Goal: Information Seeking & Learning: Compare options

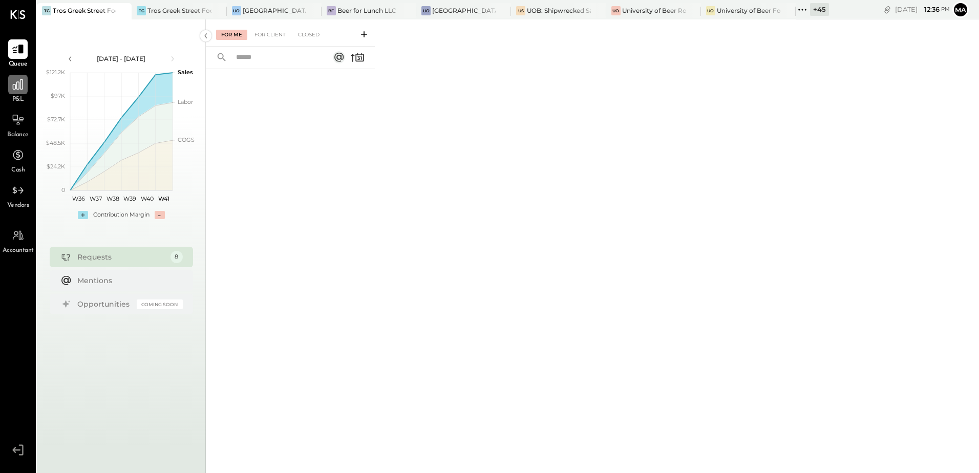
click at [17, 88] on icon at bounding box center [17, 84] width 13 height 13
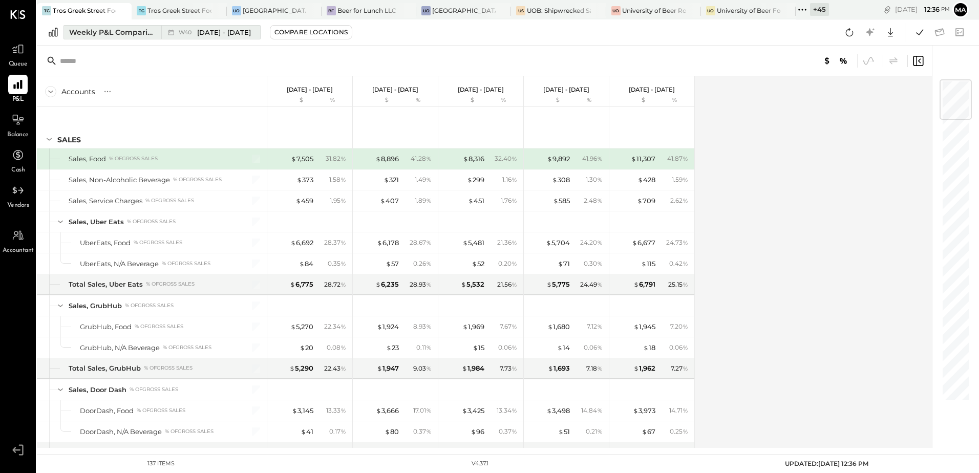
click at [108, 34] on div "Weekly P&L Comparison" at bounding box center [112, 32] width 86 height 10
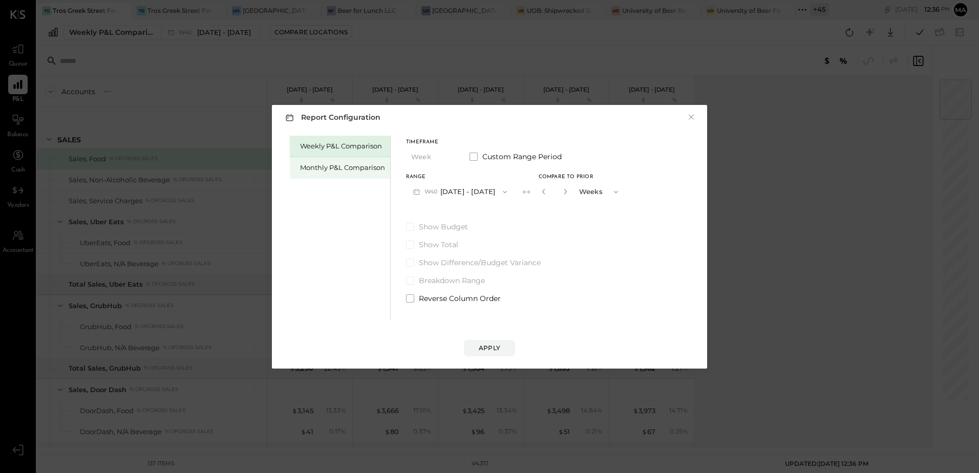
click at [316, 167] on div "Monthly P&L Comparison" at bounding box center [342, 168] width 85 height 10
click at [478, 197] on button "M10 [DATE] - [DATE]" at bounding box center [459, 191] width 106 height 19
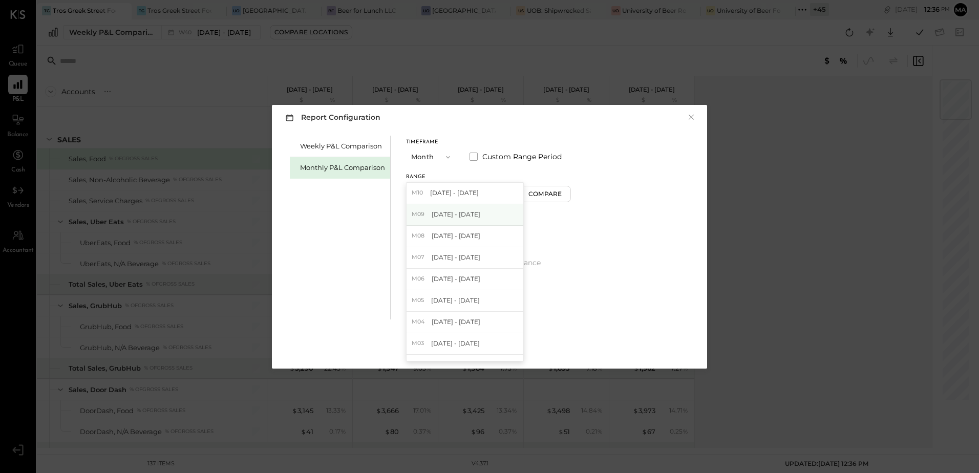
click at [478, 214] on div "M09 [DATE] - [DATE]" at bounding box center [464, 214] width 117 height 21
click at [544, 198] on div "Compare" at bounding box center [546, 193] width 33 height 9
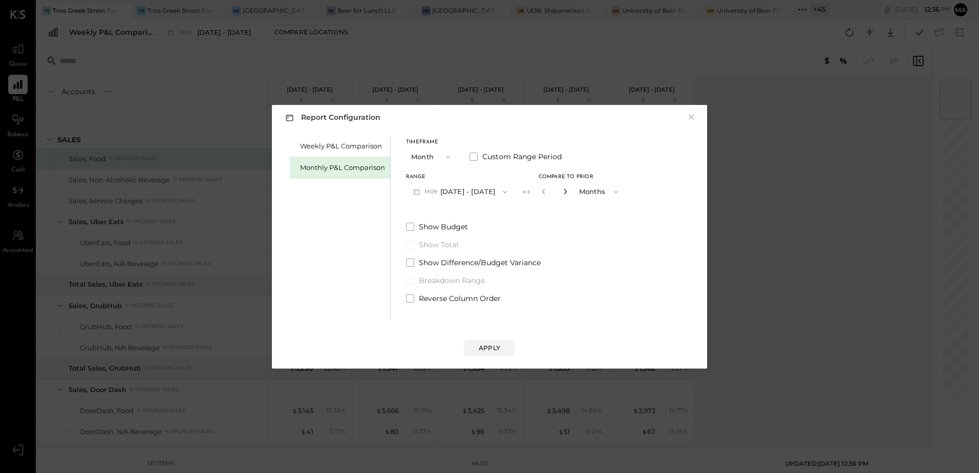
click at [562, 192] on icon "button" at bounding box center [565, 191] width 6 height 6
click at [561, 191] on button "button" at bounding box center [565, 191] width 8 height 11
type input "*"
click at [484, 343] on div "Apply" at bounding box center [489, 347] width 21 height 9
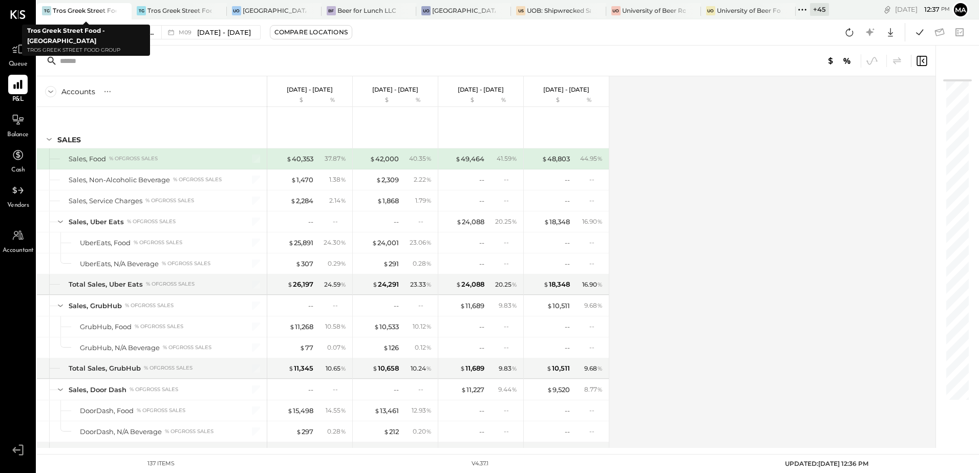
click at [91, 10] on div "Tros Greek Street Food - [GEOGRAPHIC_DATA]" at bounding box center [84, 10] width 63 height 9
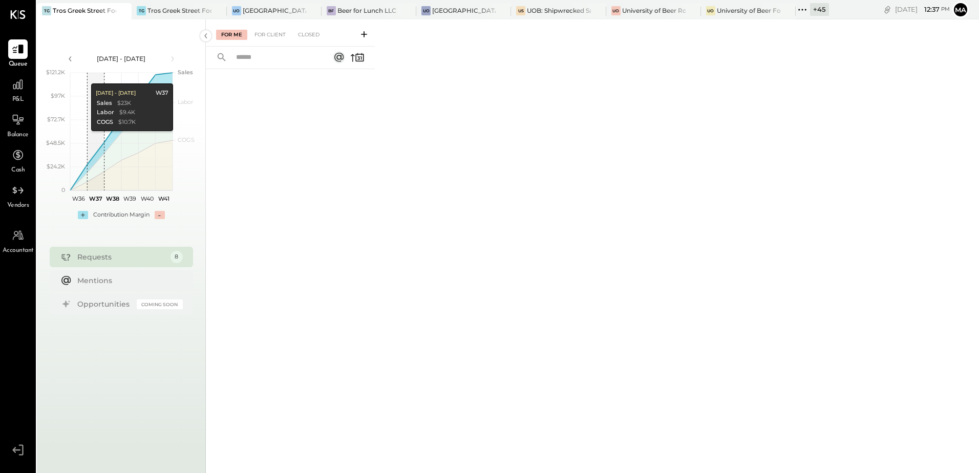
click at [823, 9] on div "+ 45" at bounding box center [819, 9] width 19 height 13
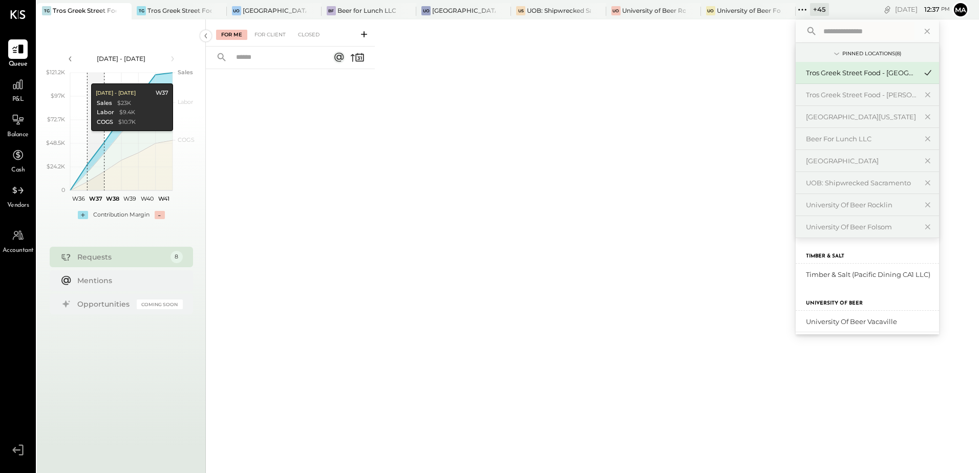
click at [833, 32] on input "text" at bounding box center [866, 31] width 95 height 18
type input "*****"
click at [883, 96] on div "Tros Greek Street Food - [PERSON_NAME]" at bounding box center [861, 95] width 111 height 10
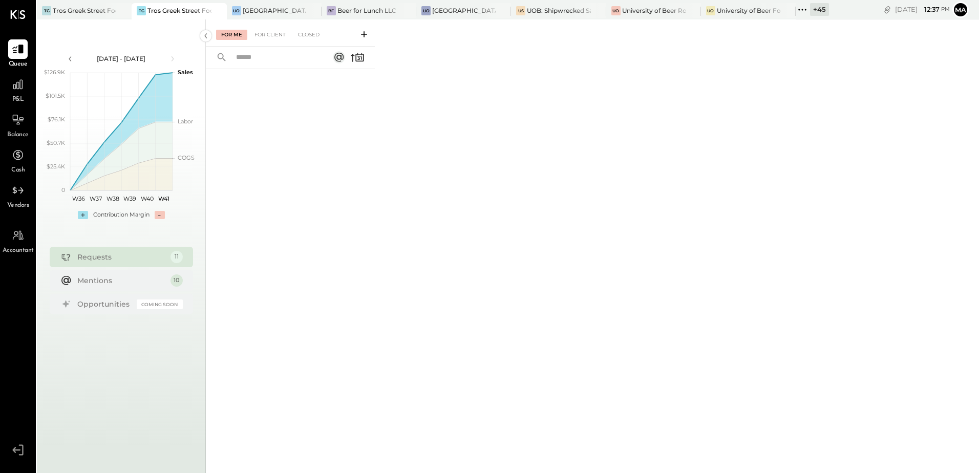
click at [175, 8] on div "Tros Greek Street Food - [PERSON_NAME]" at bounding box center [178, 10] width 63 height 9
click at [109, 280] on div "Mentions" at bounding box center [121, 280] width 88 height 10
click at [273, 37] on div "For Client" at bounding box center [269, 35] width 41 height 10
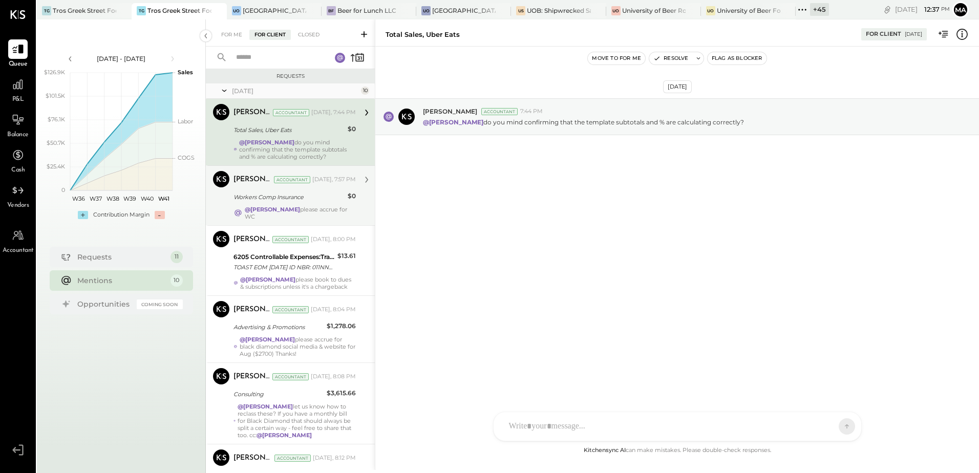
click at [265, 207] on strong "@[PERSON_NAME]" at bounding box center [272, 209] width 55 height 7
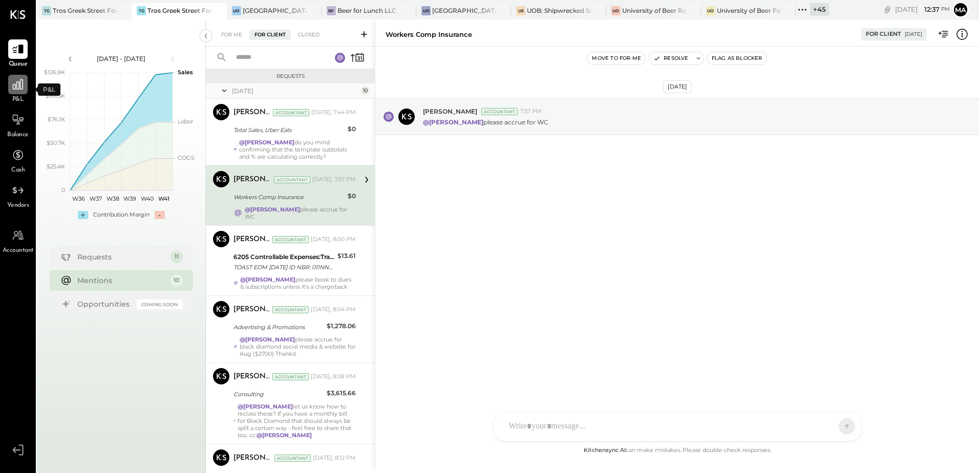
click at [21, 87] on icon at bounding box center [17, 84] width 13 height 13
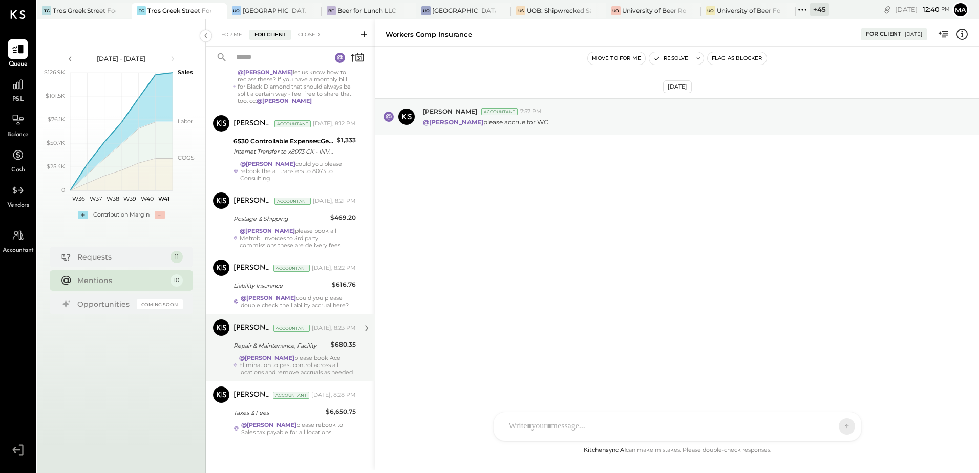
scroll to position [336, 0]
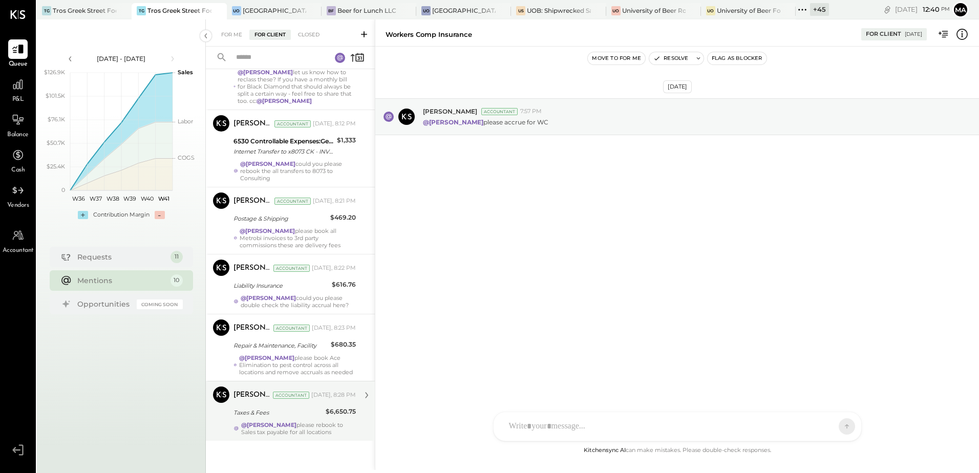
click at [296, 425] on div "@Manoj Bhagat please rebook to Sales tax payable for all locations" at bounding box center [298, 428] width 115 height 14
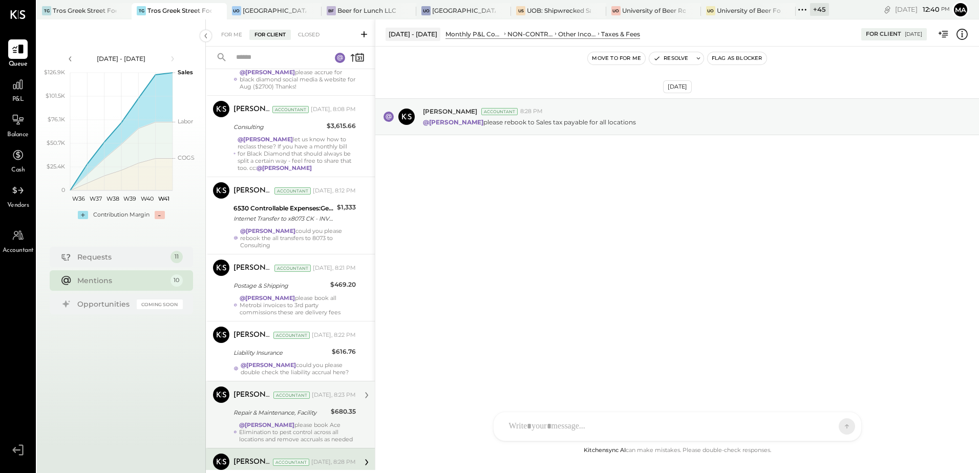
scroll to position [336, 0]
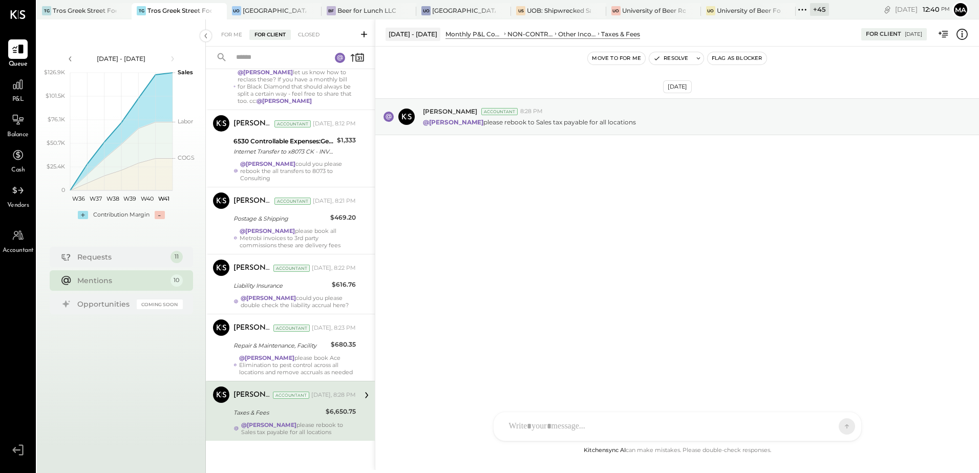
click at [270, 423] on strong "@[PERSON_NAME]" at bounding box center [268, 424] width 55 height 7
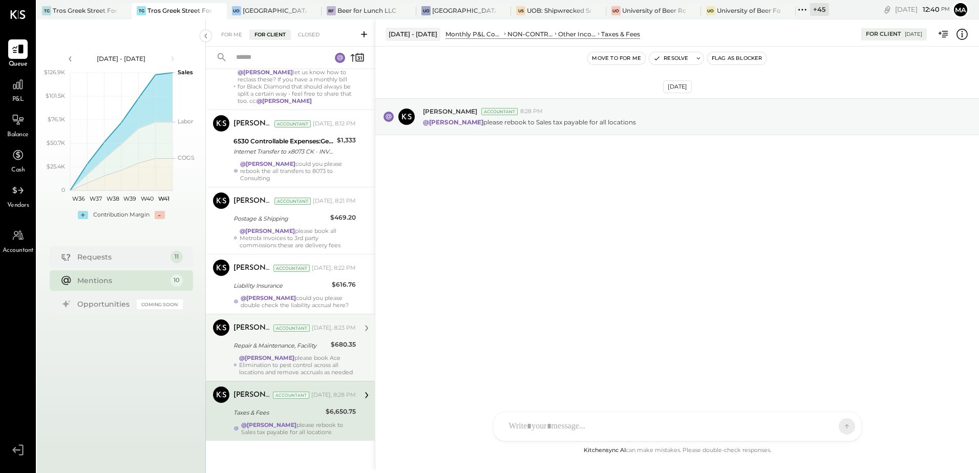
click at [268, 363] on div "@Manoj Bhagat please book Ace Elimination to pest control across all locations …" at bounding box center [297, 364] width 117 height 21
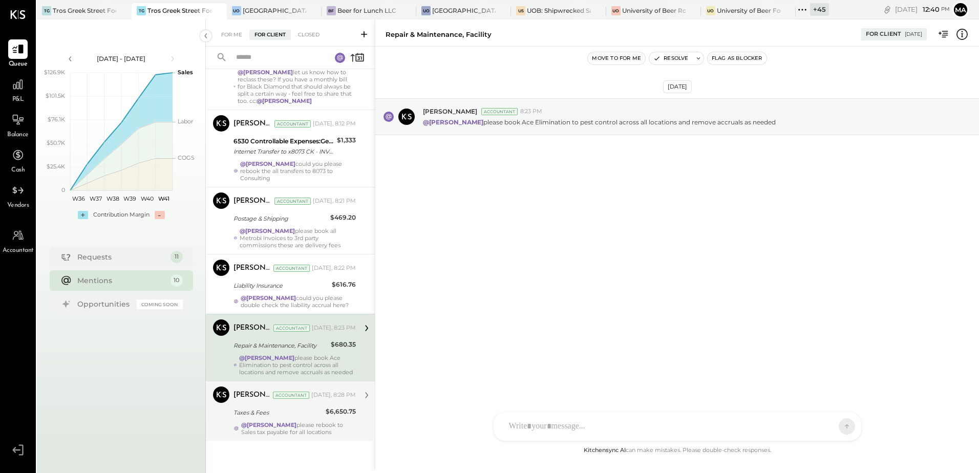
click at [966, 37] on icon at bounding box center [961, 34] width 11 height 11
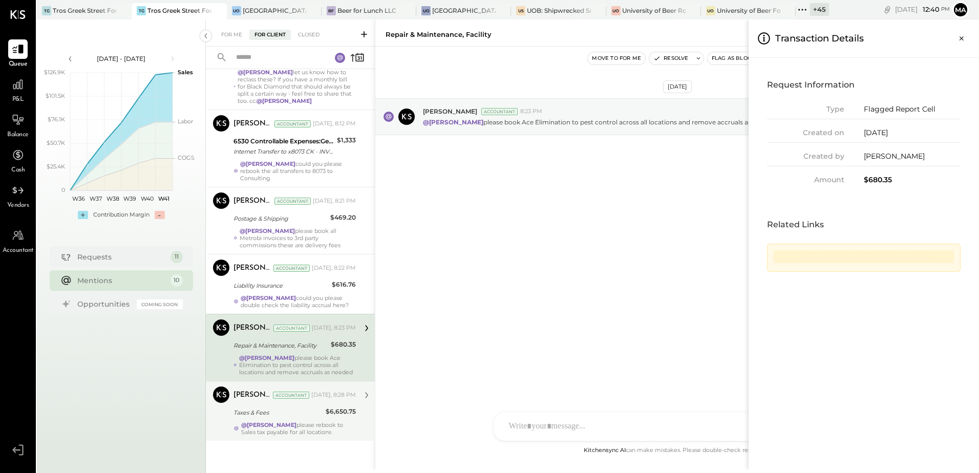
click at [876, 180] on div "$680.35" at bounding box center [912, 180] width 97 height 11
copy div "680.35"
click at [294, 358] on div "For Me For Client Closed Requests Yesterday 10 Margot Bloch Accountant Margot B…" at bounding box center [592, 244] width 773 height 450
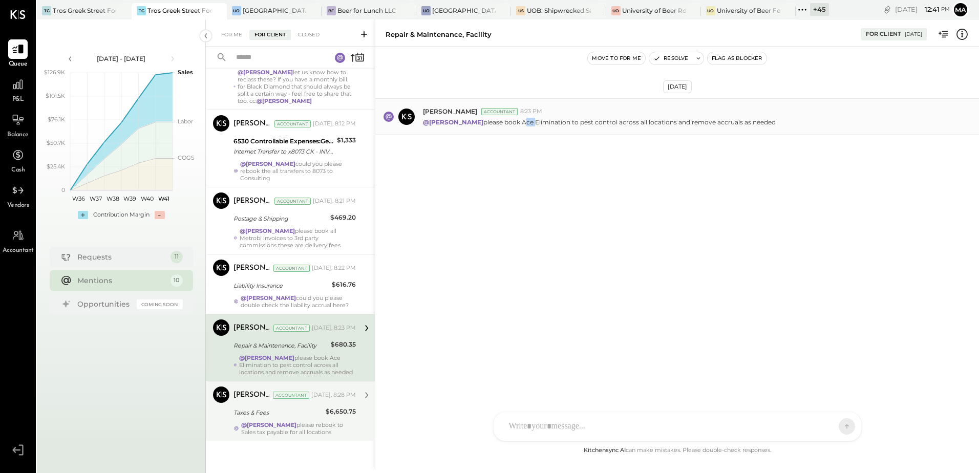
drag, startPoint x: 514, startPoint y: 122, endPoint x: 526, endPoint y: 122, distance: 11.3
click at [526, 122] on p "@Manoj Bhagat please book Ace Elimination to pest control across all locations …" at bounding box center [599, 122] width 353 height 9
copy p "Ace"
click at [604, 216] on div "Oct 8th, 2025 Margot Bloch Accountant 8:23 PM @Manoj Bhagat please book Ace Eli…" at bounding box center [677, 246] width 604 height 398
click at [296, 426] on div "@Manoj Bhagat please rebook to Sales tax payable for all locations" at bounding box center [298, 428] width 115 height 14
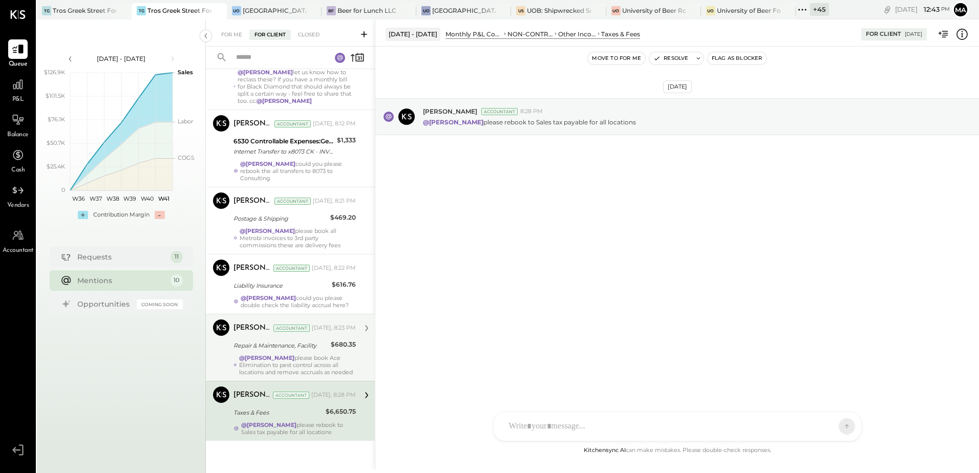
click at [538, 425] on div "SA Stephanie Abanilla AJ Anthony J. Meneses VD Vikesh Darji MB Manoj Bhagat AR …" at bounding box center [677, 427] width 369 height 30
click at [838, 427] on icon at bounding box center [837, 426] width 1 height 4
click at [501, 249] on div "Oct 8th, 2025 Margot Bloch Accountant 8:28 PM @Manoj Bhagat please rebook to Sa…" at bounding box center [677, 180] width 604 height 217
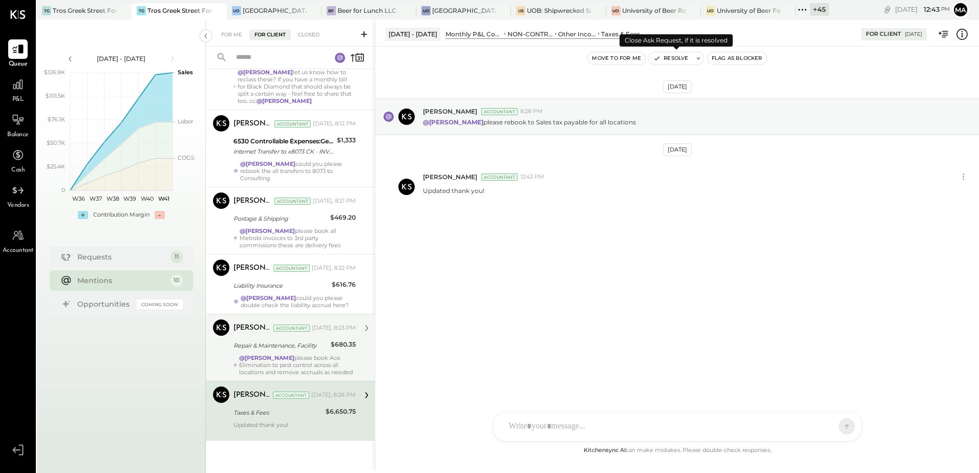
click at [672, 57] on button "Resolve" at bounding box center [670, 58] width 43 height 12
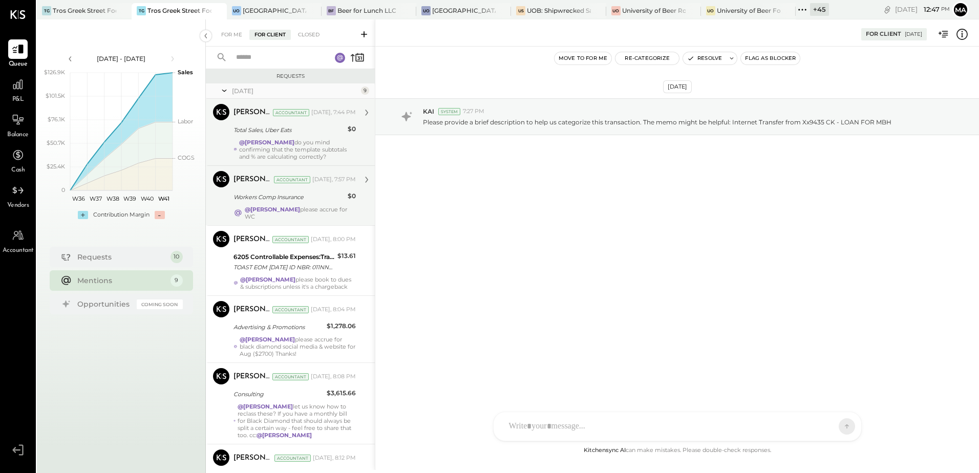
click at [301, 148] on div "@Manoj Bhagat do you mind confirming that the template subtotals and % are calc…" at bounding box center [297, 149] width 117 height 21
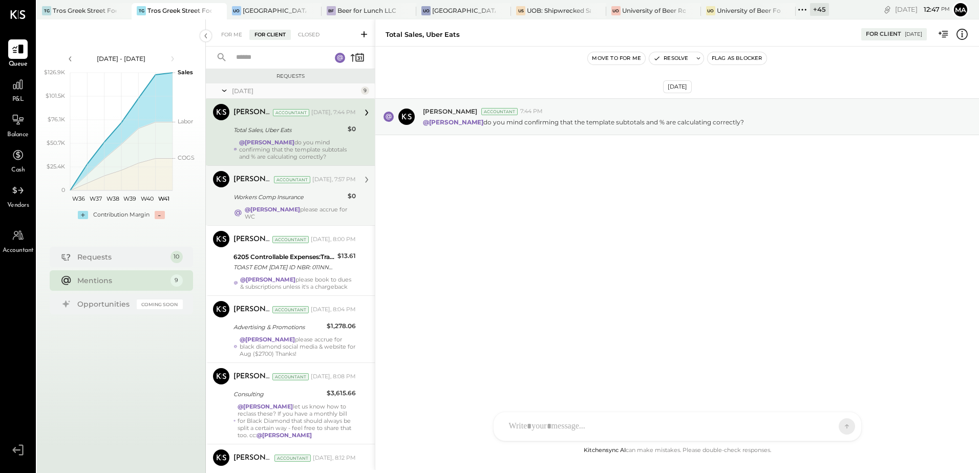
click at [294, 194] on div "Workers Comp Insurance" at bounding box center [288, 197] width 111 height 10
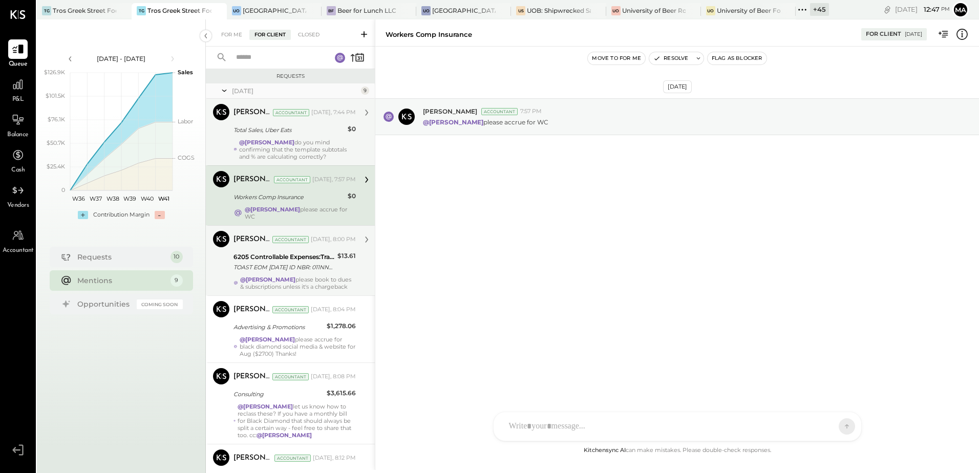
click at [298, 269] on div "Margot Bloch Accountant Yesterday, 8:00 PM 6205 Controllable Expenses:Transacti…" at bounding box center [294, 260] width 122 height 59
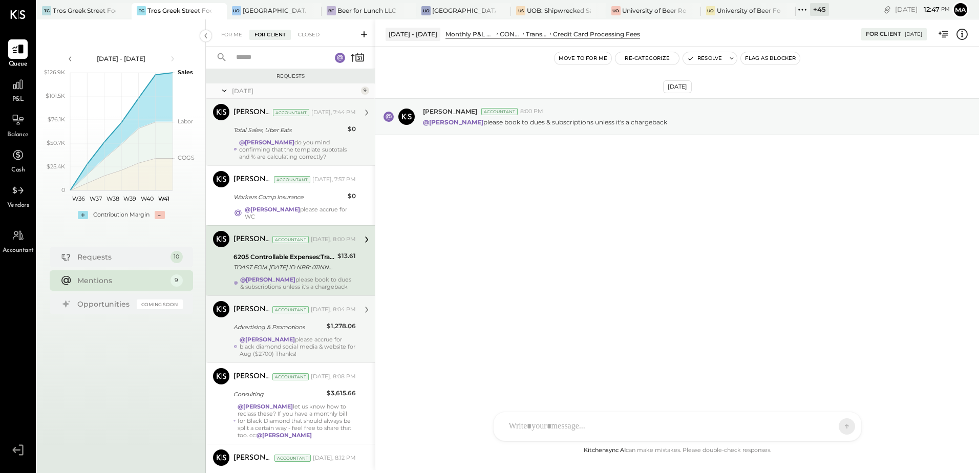
click at [301, 330] on div "Margot Bloch Accountant Yesterday, 8:04 PM Advertising & Promotions $1,278.06 @…" at bounding box center [294, 329] width 122 height 56
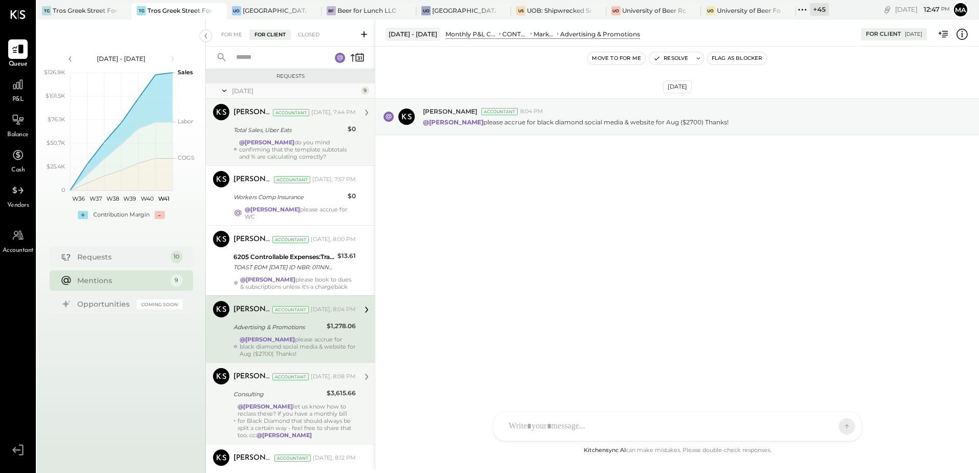
click at [283, 403] on strong "@Anthony J. Meneses" at bounding box center [265, 406] width 55 height 7
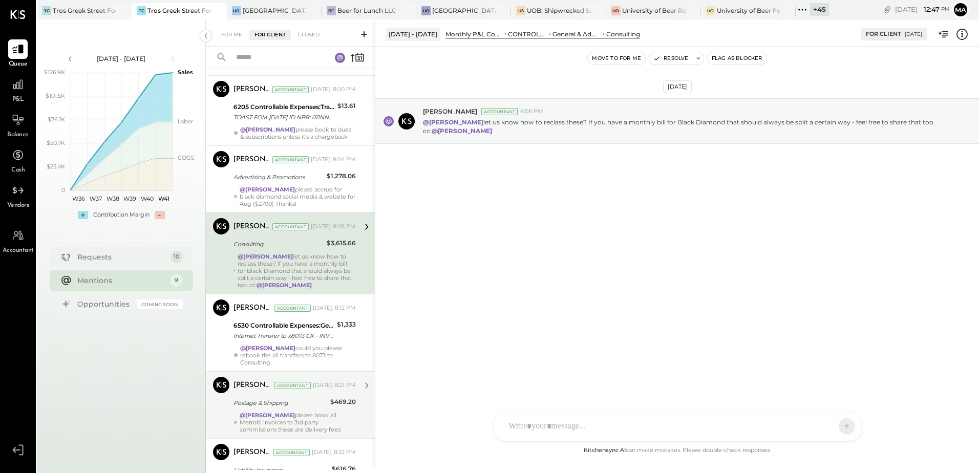
scroll to position [154, 0]
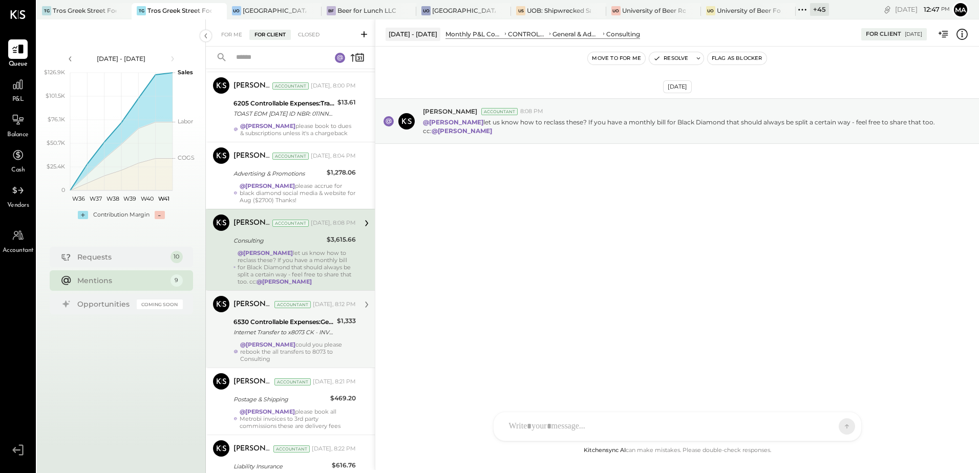
click at [273, 341] on strong "@Manoj Bhagat" at bounding box center [267, 344] width 55 height 7
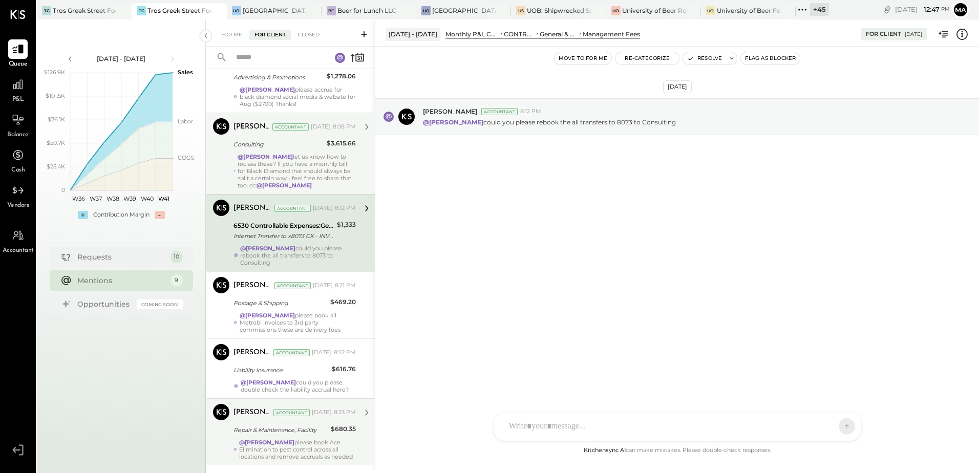
scroll to position [256, 0]
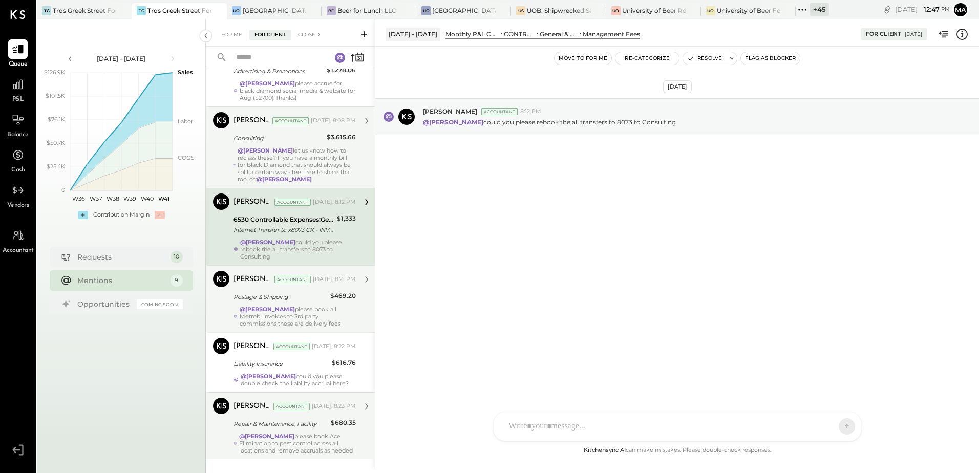
click at [304, 308] on div "@Manoj Bhagat please book all Metrobi invoices to 3rd party commissions these a…" at bounding box center [298, 316] width 117 height 21
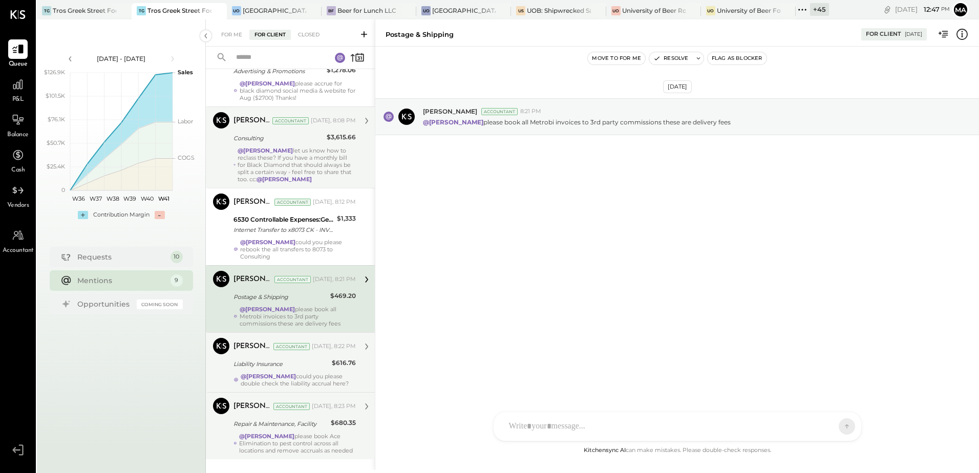
click at [295, 374] on div "@Manoj Bhagat could you please double check the liability accrual here?" at bounding box center [298, 380] width 115 height 14
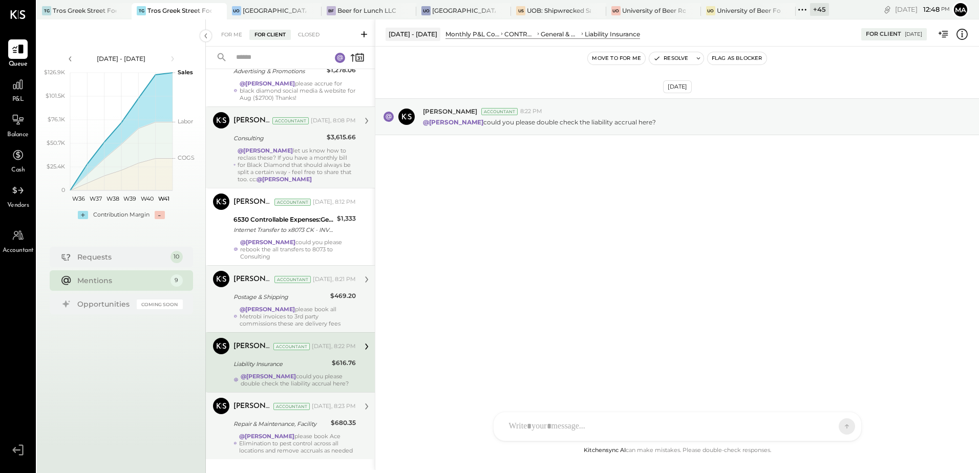
click at [296, 425] on div "Margot Bloch Accountant Yesterday, 8:23 PM Repair & Maintenance, Facility $680.…" at bounding box center [294, 426] width 122 height 56
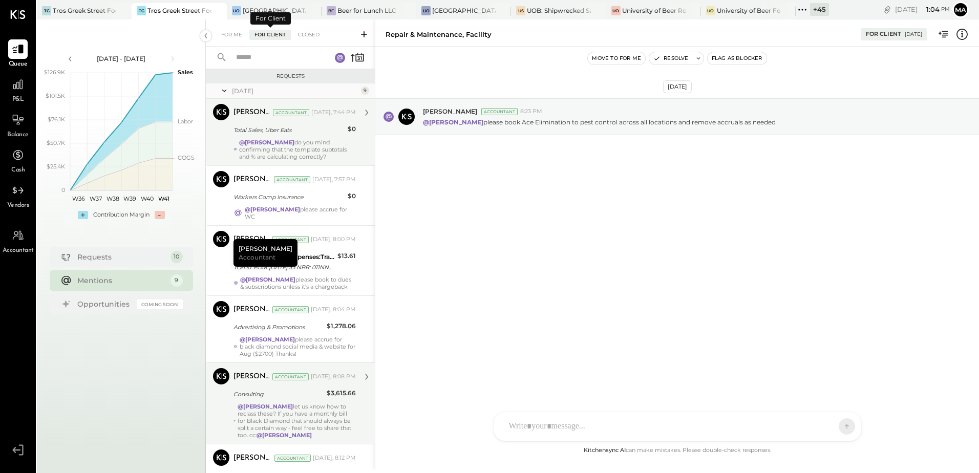
click at [270, 35] on div "For Client" at bounding box center [269, 35] width 41 height 10
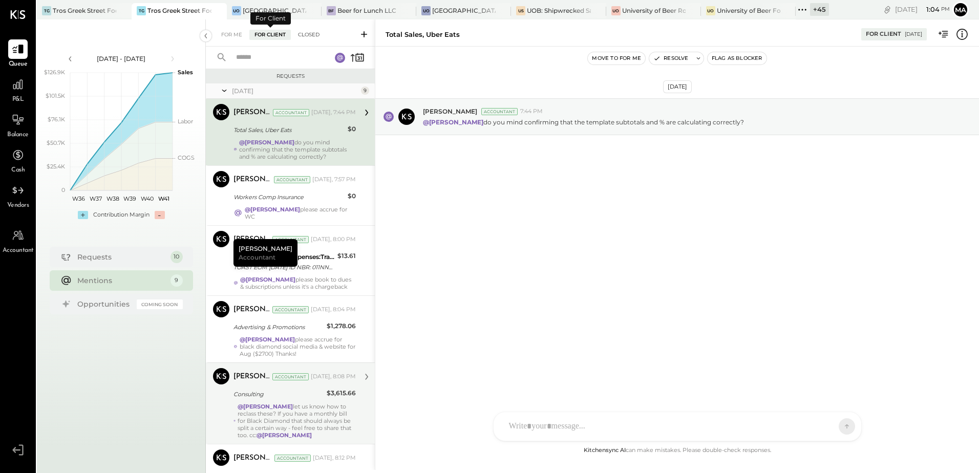
click at [303, 31] on div "Closed" at bounding box center [309, 35] width 32 height 10
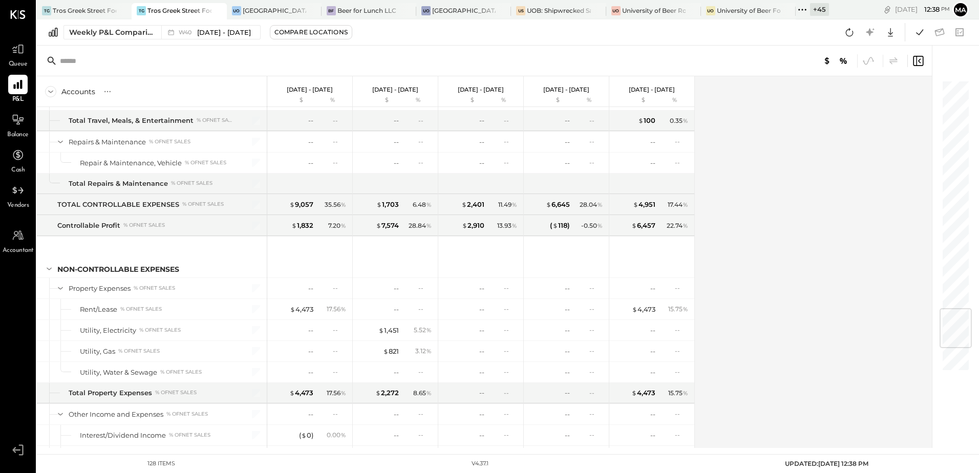
scroll to position [2136, 0]
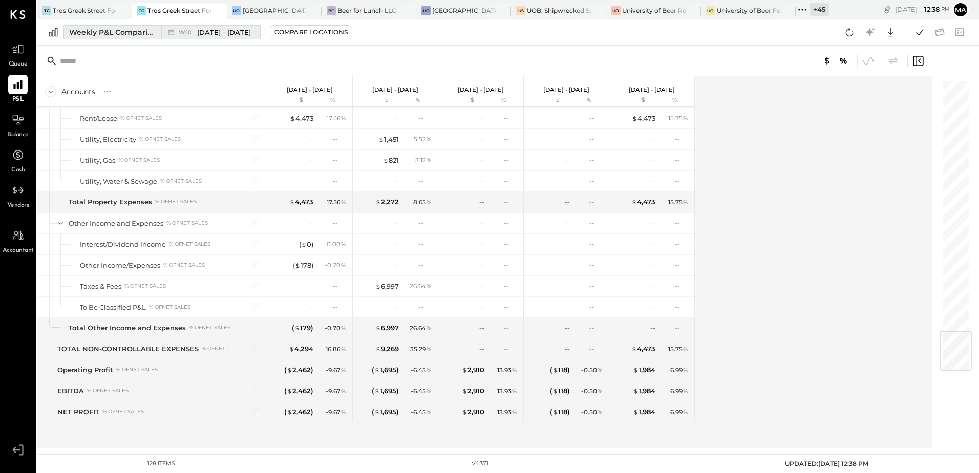
click at [85, 33] on div "Weekly P&L Comparison" at bounding box center [112, 32] width 86 height 10
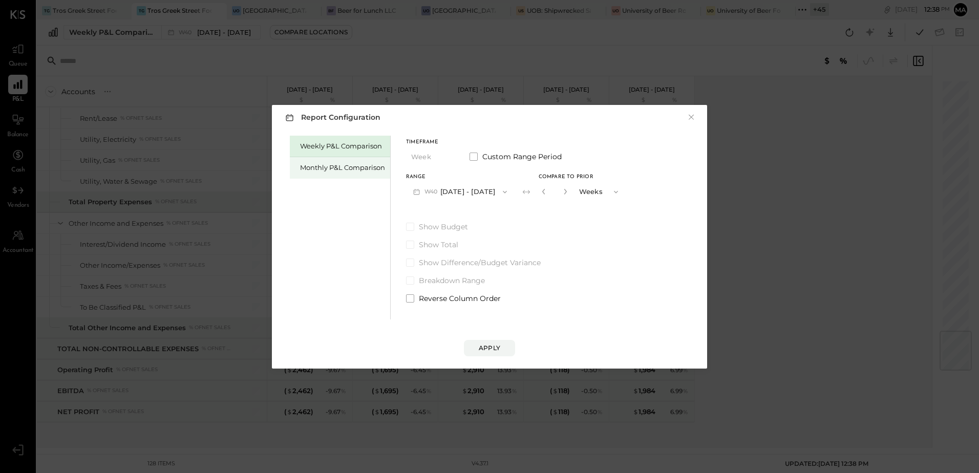
click at [316, 169] on div "Monthly P&L Comparison" at bounding box center [342, 168] width 85 height 10
click at [499, 192] on icon "button" at bounding box center [503, 192] width 8 height 8
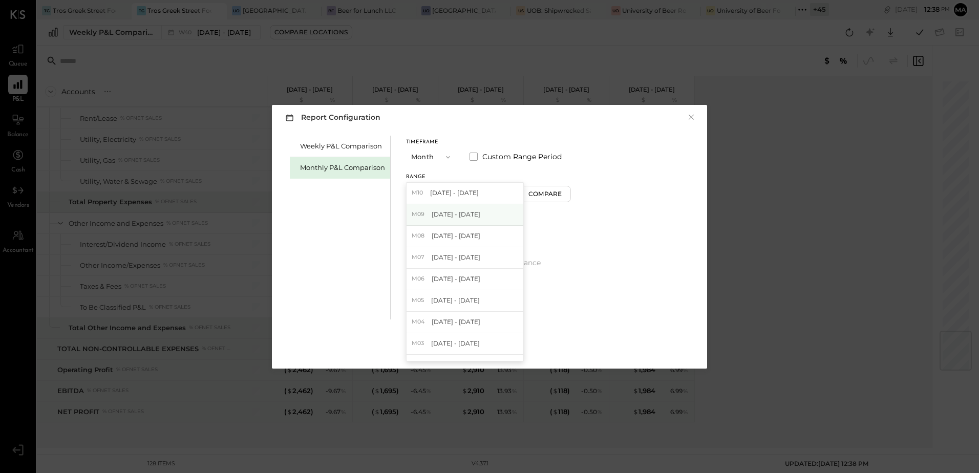
click at [483, 216] on div "M09 Sep 1 - 30, 2025" at bounding box center [464, 214] width 117 height 21
click at [546, 192] on div "Compare" at bounding box center [546, 193] width 33 height 9
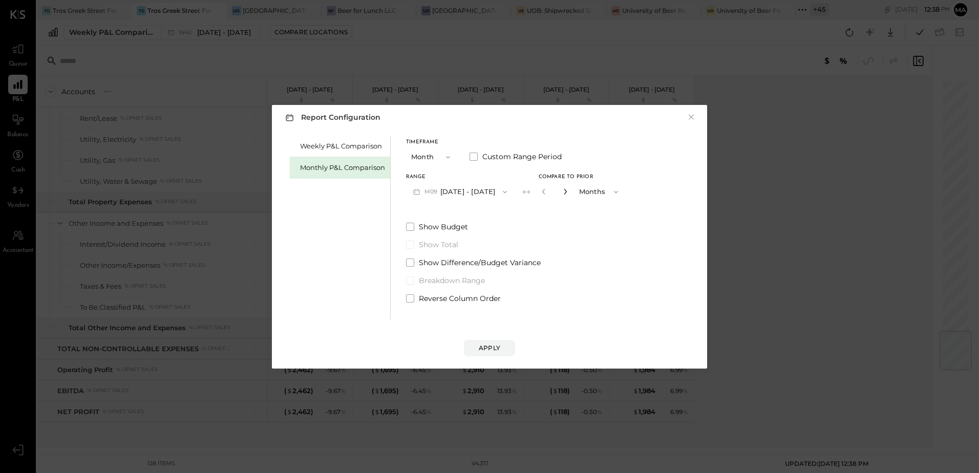
click at [562, 189] on icon "button" at bounding box center [565, 191] width 6 height 6
type input "*"
click at [486, 345] on div "Apply" at bounding box center [489, 347] width 21 height 9
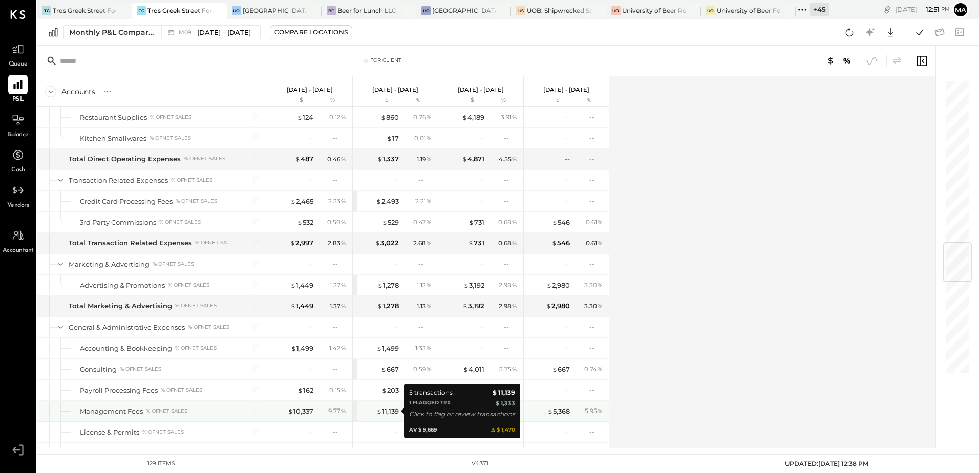
scroll to position [1433, 0]
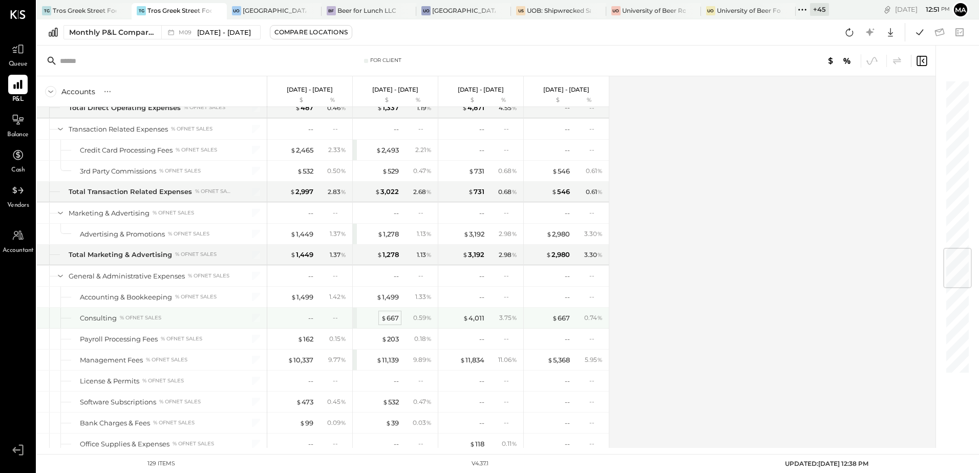
click at [392, 318] on div "$ 667" at bounding box center [390, 318] width 18 height 10
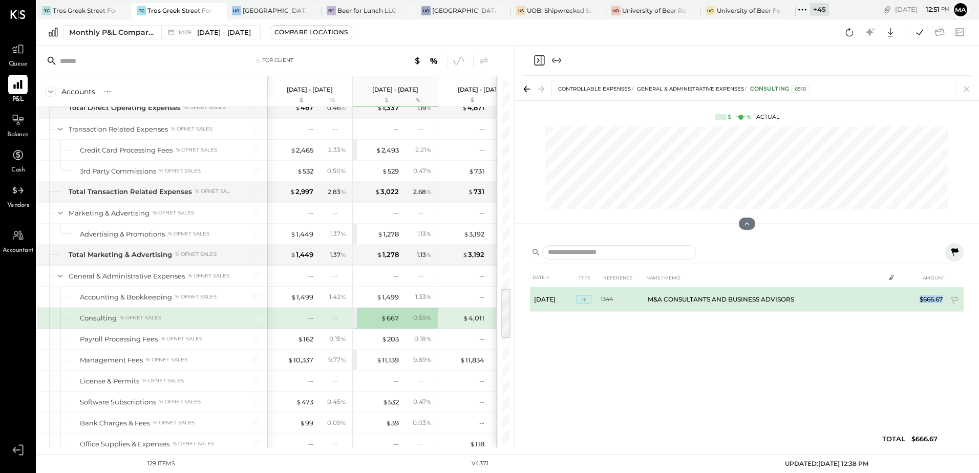
drag, startPoint x: 912, startPoint y: 301, endPoint x: 944, endPoint y: 300, distance: 31.8
click at [944, 300] on td "$666.67" at bounding box center [926, 299] width 39 height 25
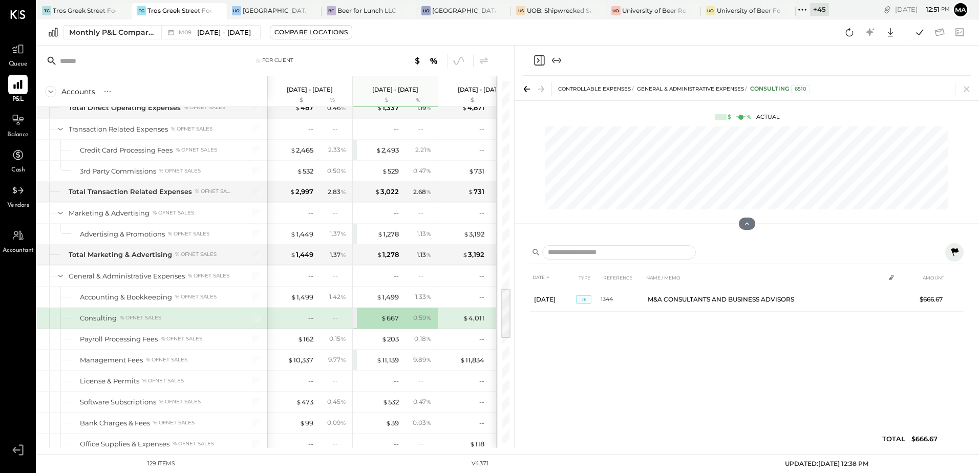
click at [467, 324] on div "$ 4,011 3.75 %" at bounding box center [481, 318] width 77 height 20
click at [474, 319] on div "$ 4,011" at bounding box center [473, 318] width 21 height 10
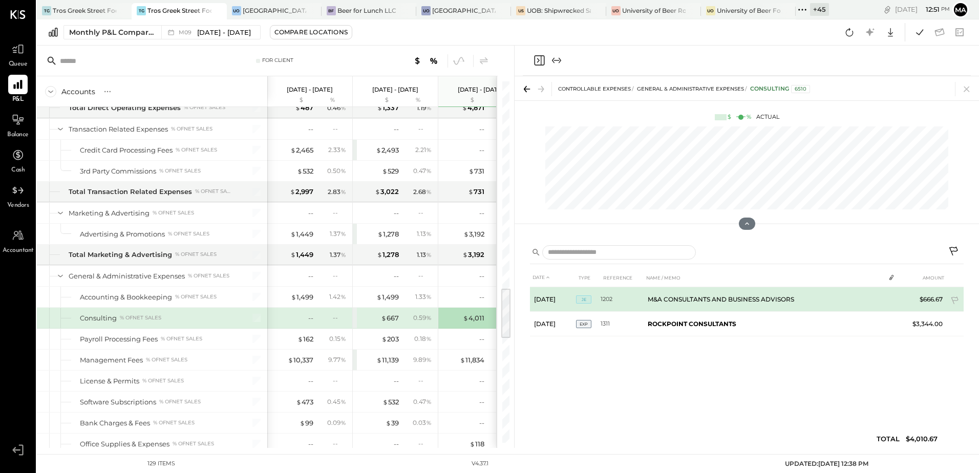
click at [643, 297] on td "M&A CONSULTANTS AND BUSINESS ADVISORS" at bounding box center [763, 299] width 241 height 25
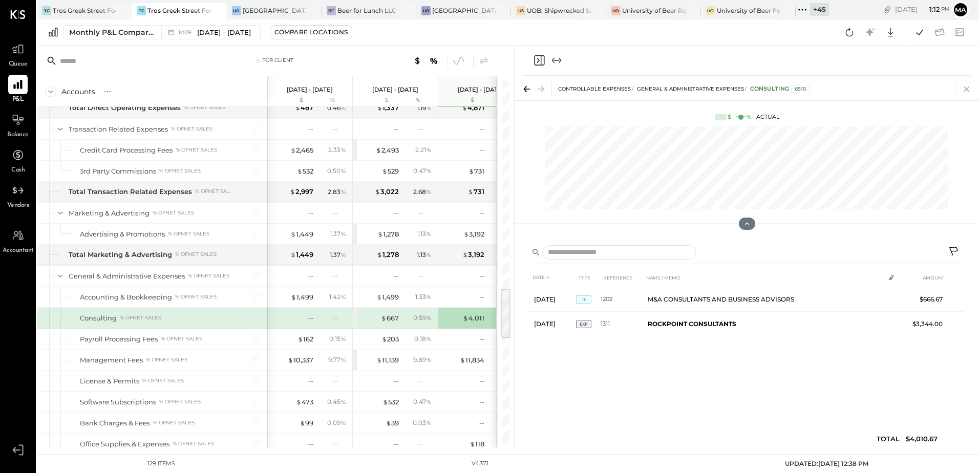
click at [968, 90] on icon at bounding box center [966, 89] width 14 height 14
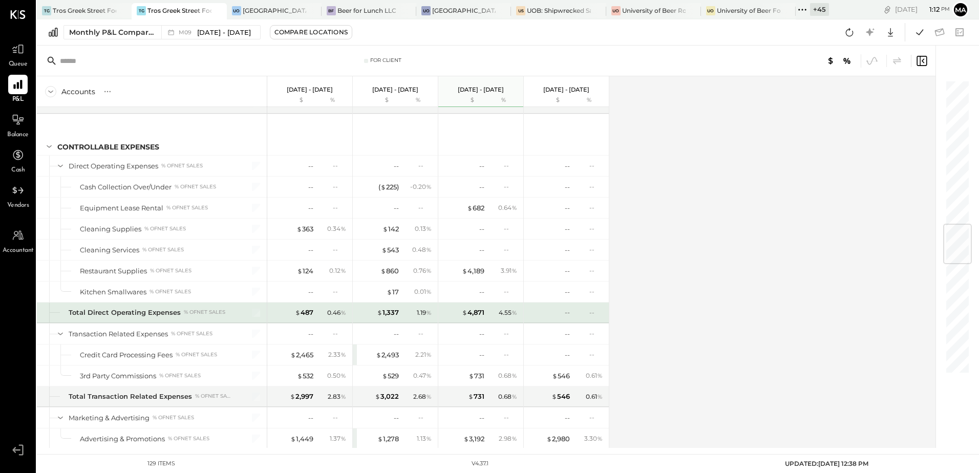
scroll to position [1075, 0]
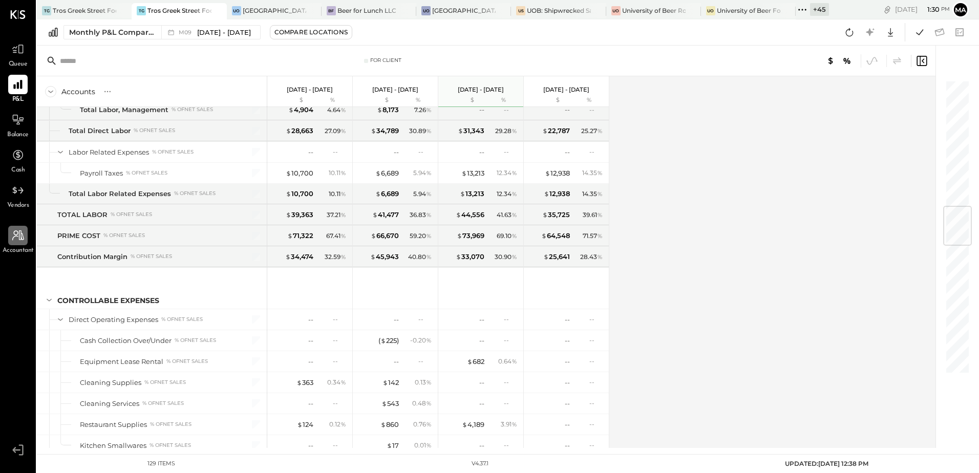
click at [27, 239] on div at bounding box center [17, 235] width 19 height 19
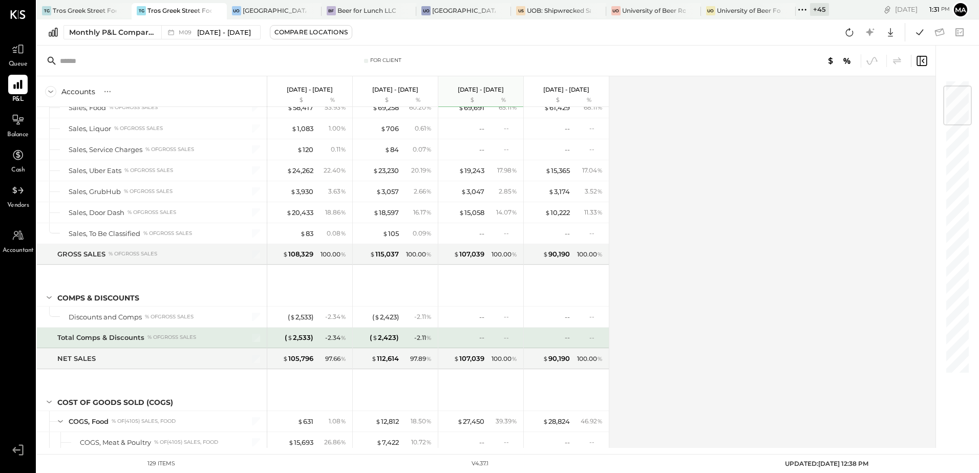
scroll to position [0, 0]
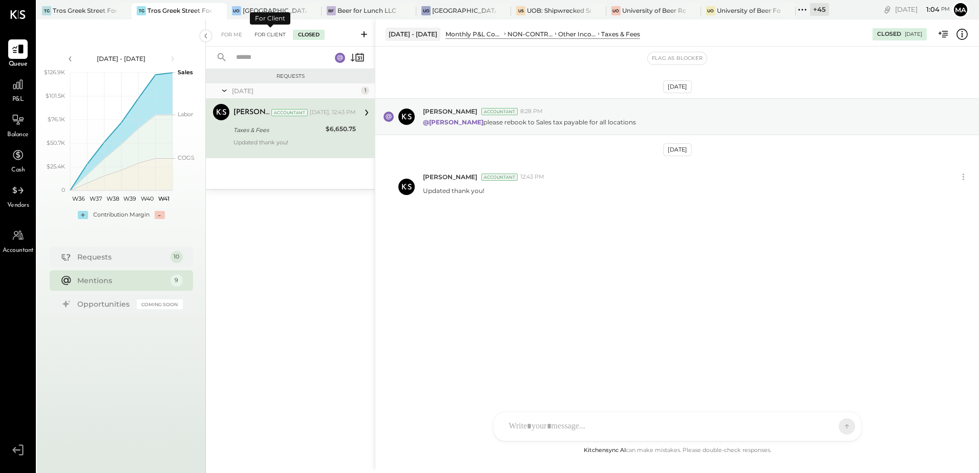
click at [275, 35] on div "For Client" at bounding box center [269, 35] width 41 height 10
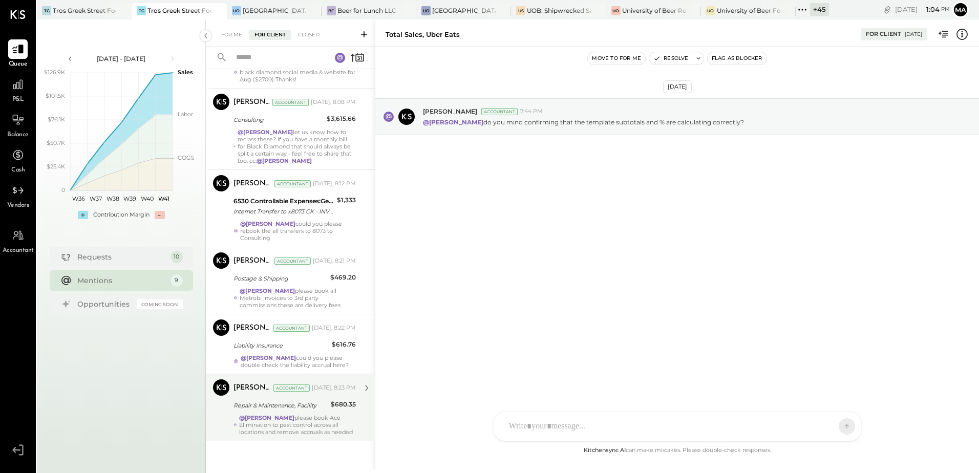
scroll to position [276, 0]
click at [308, 425] on div "@Manoj Bhagat please book Ace Elimination to pest control across all locations …" at bounding box center [297, 424] width 117 height 21
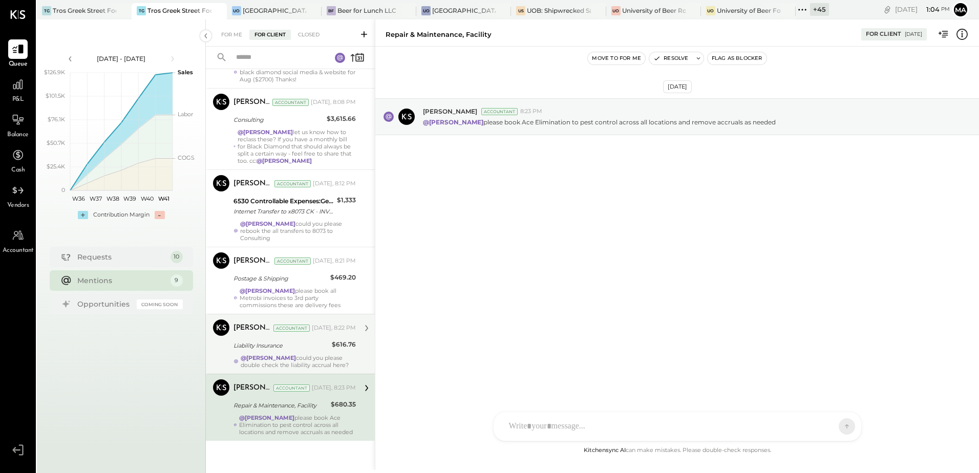
click at [301, 356] on div "@Manoj Bhagat could you please double check the liability accrual here?" at bounding box center [298, 361] width 115 height 14
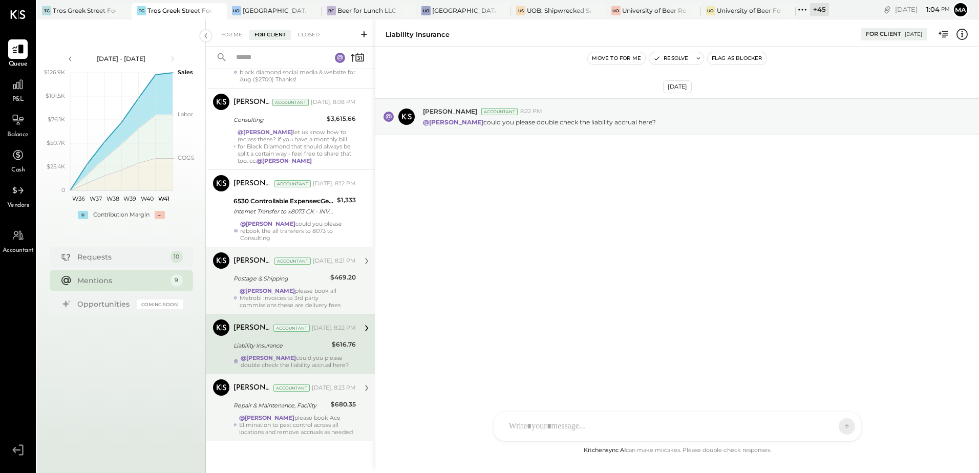
click at [292, 289] on div "@Manoj Bhagat please book all Metrobi invoices to 3rd party commissions these a…" at bounding box center [298, 297] width 117 height 21
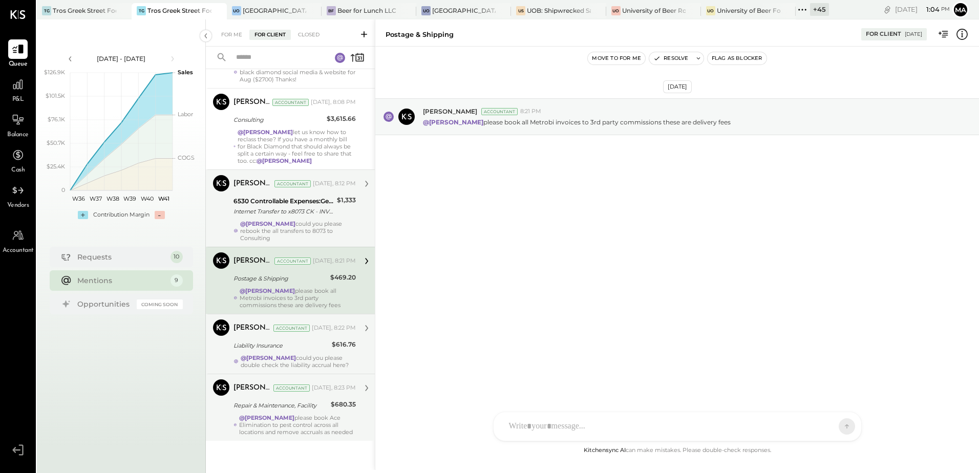
click at [291, 220] on div "@Manoj Bhagat could you please rebook the all transfers to 8073 to Consulting" at bounding box center [298, 230] width 116 height 21
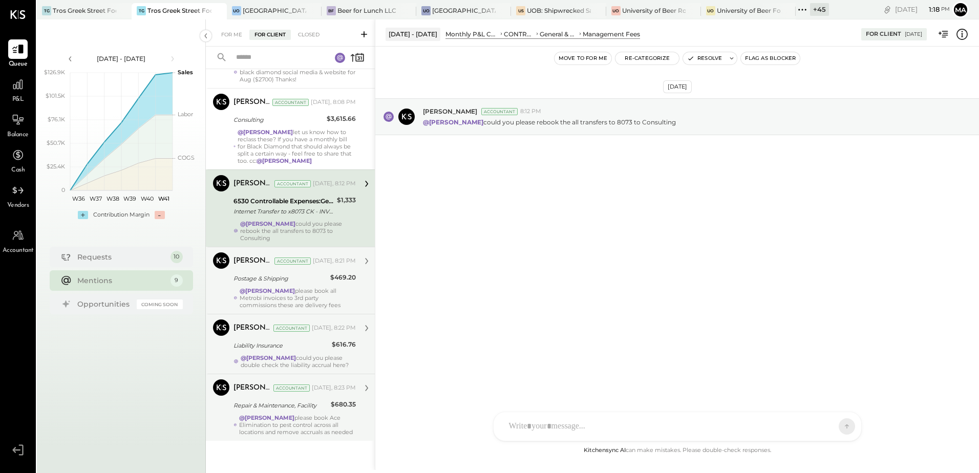
click at [282, 414] on strong "@Manoj Bhagat" at bounding box center [266, 417] width 55 height 7
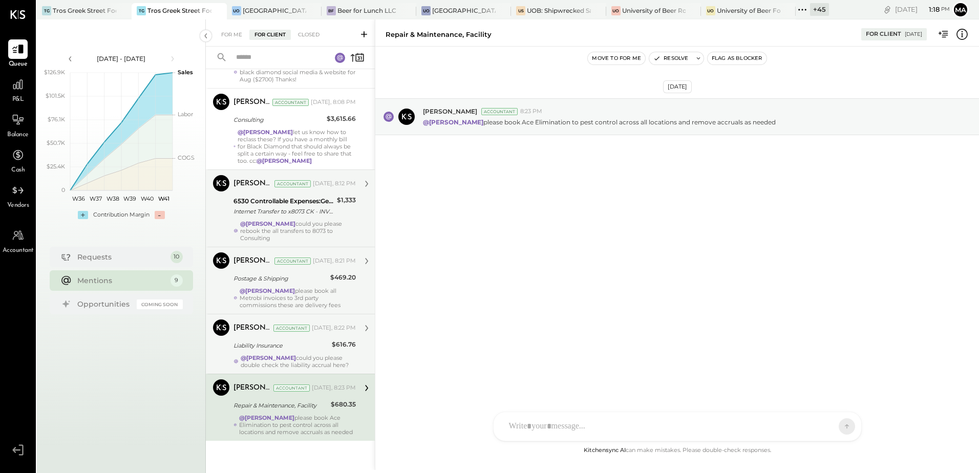
click at [363, 382] on icon at bounding box center [366, 387] width 13 height 13
click at [959, 31] on icon at bounding box center [961, 34] width 13 height 13
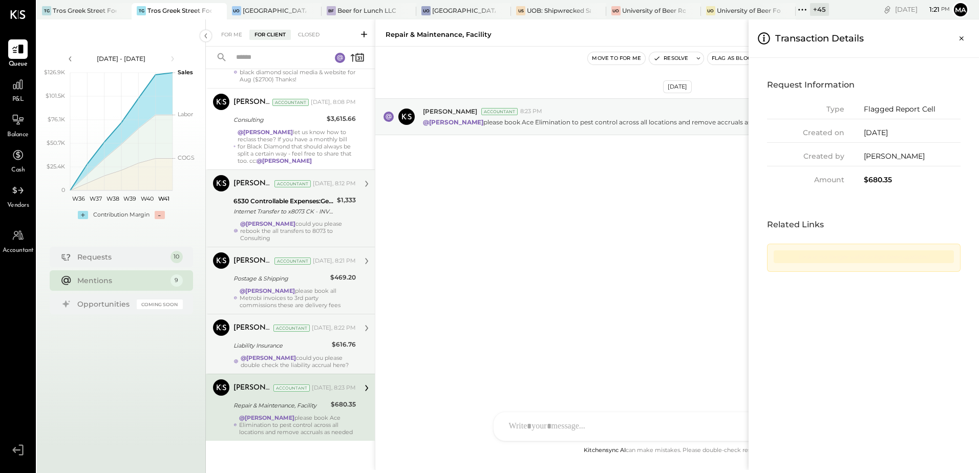
click at [868, 43] on div "Transaction Details" at bounding box center [855, 38] width 196 height 21
click at [805, 41] on h3 "Transaction Details" at bounding box center [819, 38] width 89 height 21
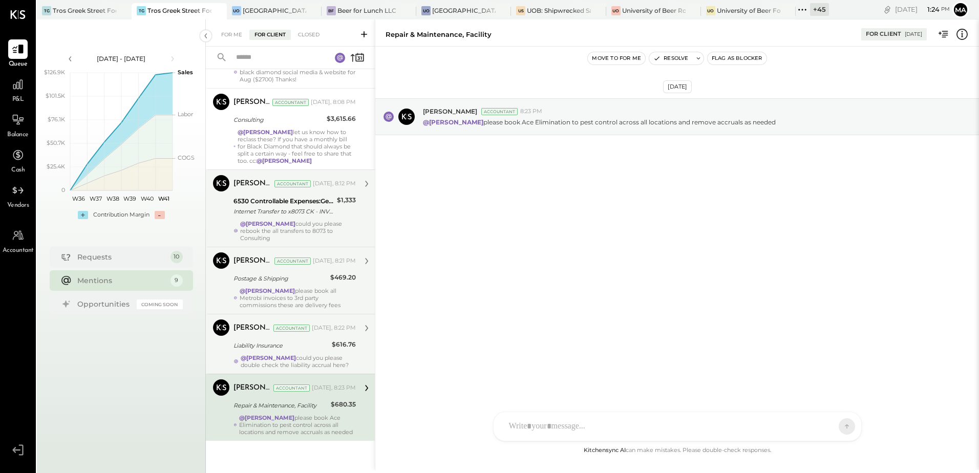
click at [529, 183] on div "For Me For Client Closed Requests Yesterday 9 Margot Bloch Accountant Margot Bl…" at bounding box center [592, 244] width 773 height 450
click at [554, 423] on div at bounding box center [677, 426] width 368 height 29
click at [837, 428] on icon at bounding box center [837, 426] width 9 height 10
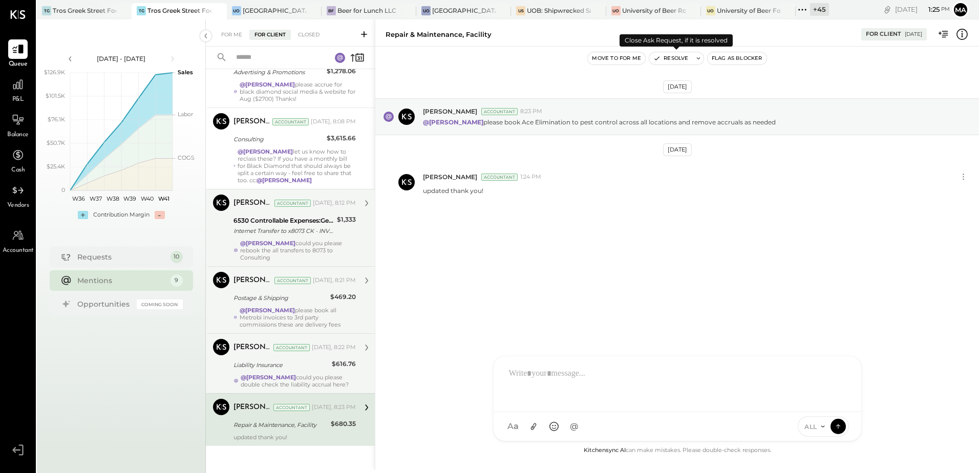
click at [669, 58] on button "Resolve" at bounding box center [670, 58] width 43 height 12
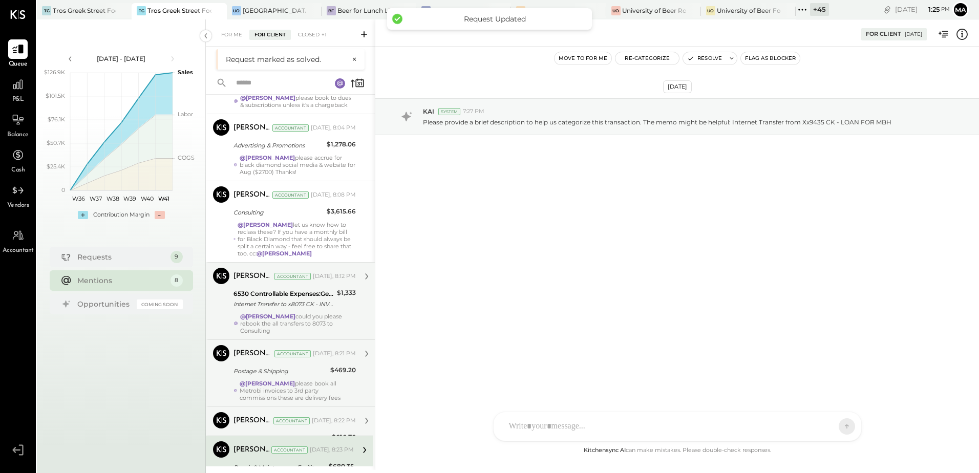
scroll to position [202, 0]
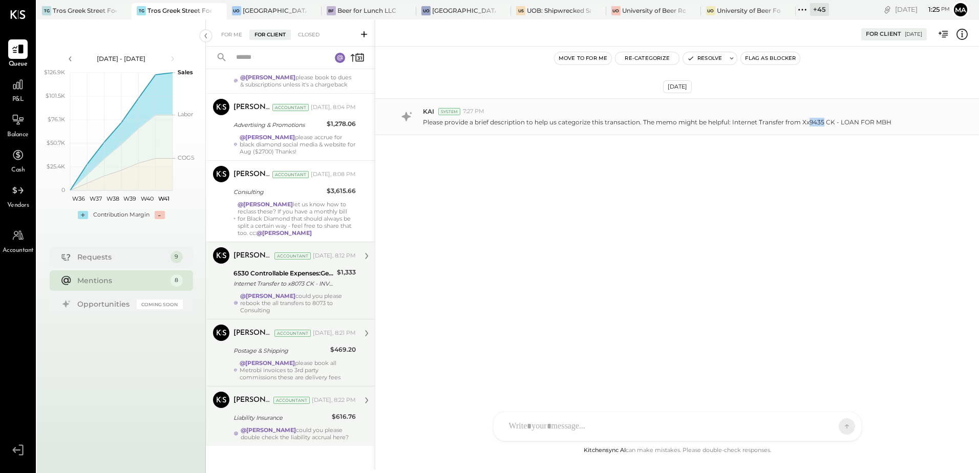
drag, startPoint x: 824, startPoint y: 121, endPoint x: 809, endPoint y: 122, distance: 14.4
click at [809, 122] on p "Please provide a brief description to help us categorize this transaction. The …" at bounding box center [657, 122] width 468 height 9
copy p "9435"
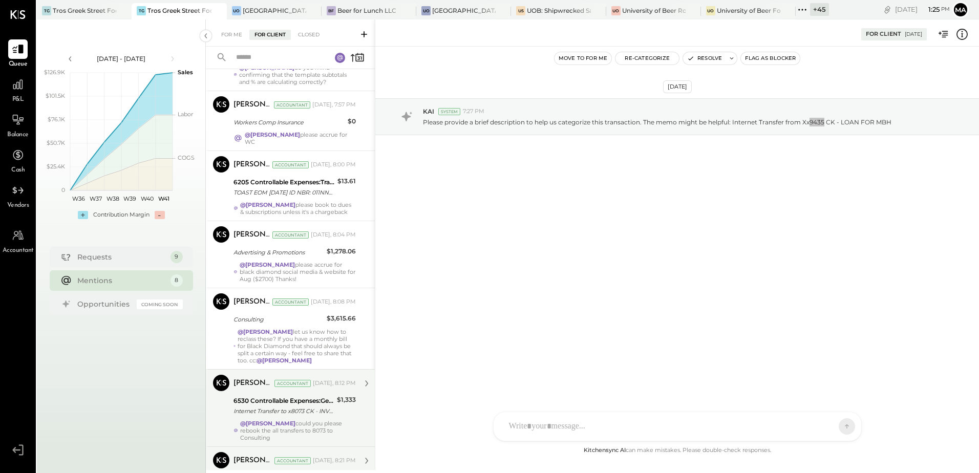
scroll to position [0, 0]
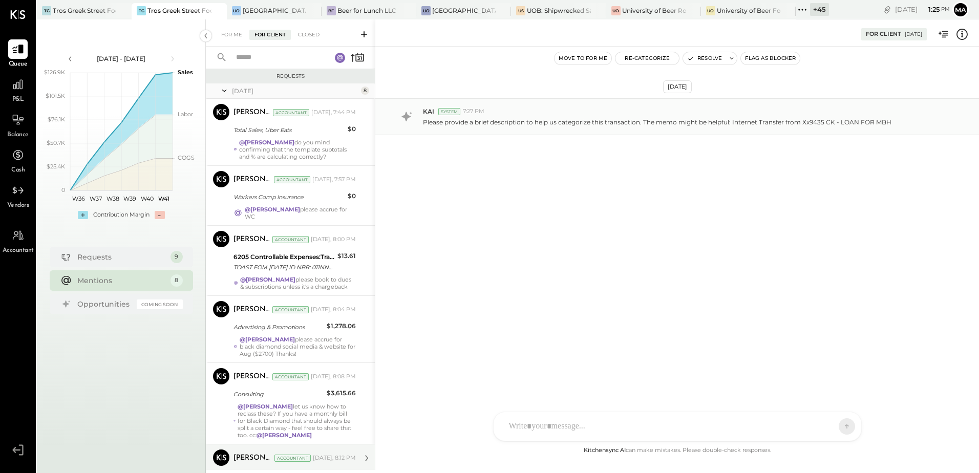
click at [515, 120] on p "Please provide a brief description to help us categorize this transaction. The …" at bounding box center [657, 122] width 468 height 9
click at [963, 33] on icon at bounding box center [961, 34] width 13 height 13
click at [556, 249] on div "For Me For Client Closed Requests Yesterday 8 Margot Bloch Accountant Margot Bl…" at bounding box center [592, 244] width 773 height 450
click at [560, 425] on div "SA Stephanie Abanilla AJ Anthony J. Meneses VD Vikesh Darji MB Manoj Bhagat AR …" at bounding box center [677, 427] width 369 height 30
click at [509, 375] on div "**********" at bounding box center [677, 382] width 347 height 41
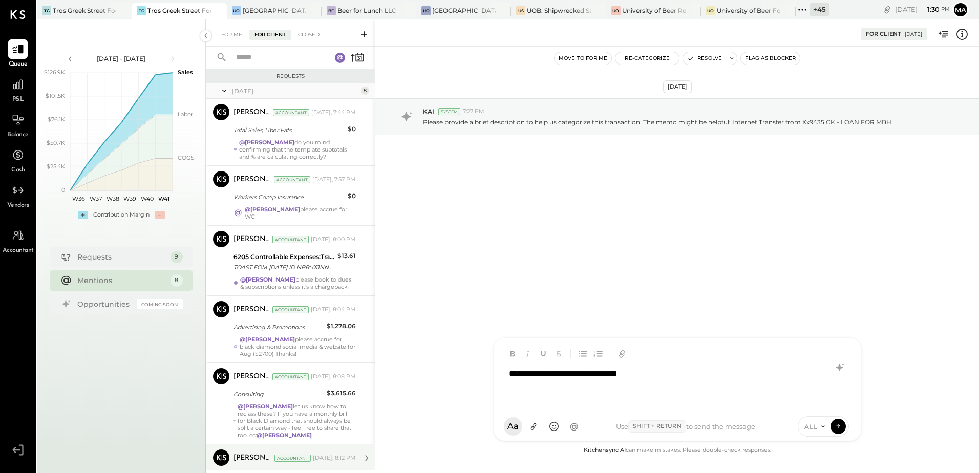
click at [687, 373] on div "**********" at bounding box center [677, 382] width 347 height 41
click at [839, 427] on icon at bounding box center [837, 426] width 9 height 10
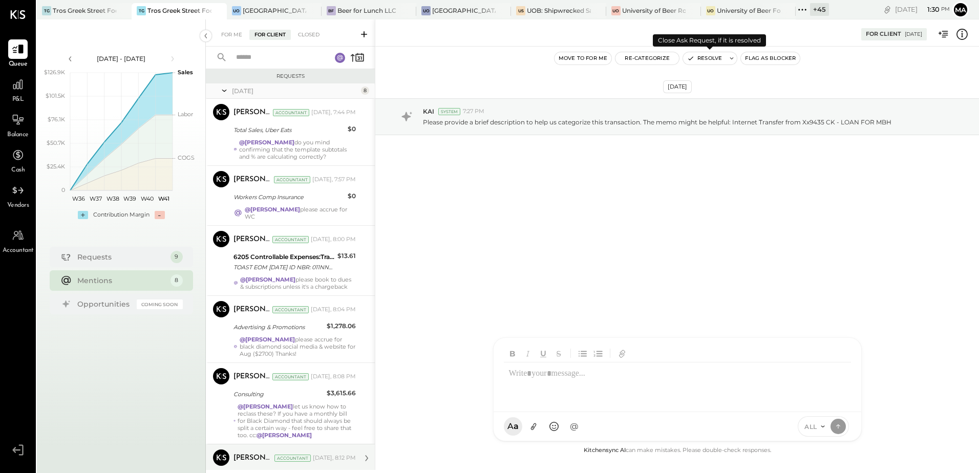
click at [705, 59] on button "Resolve" at bounding box center [704, 58] width 43 height 12
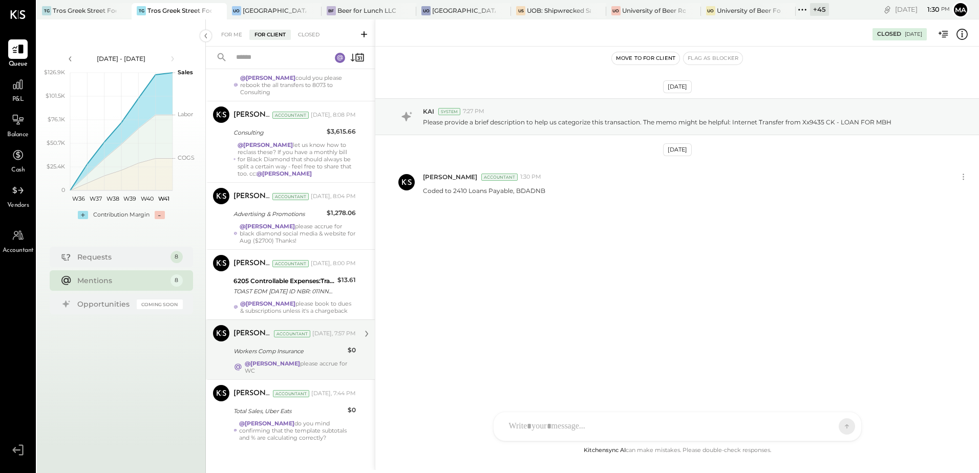
scroll to position [202, 0]
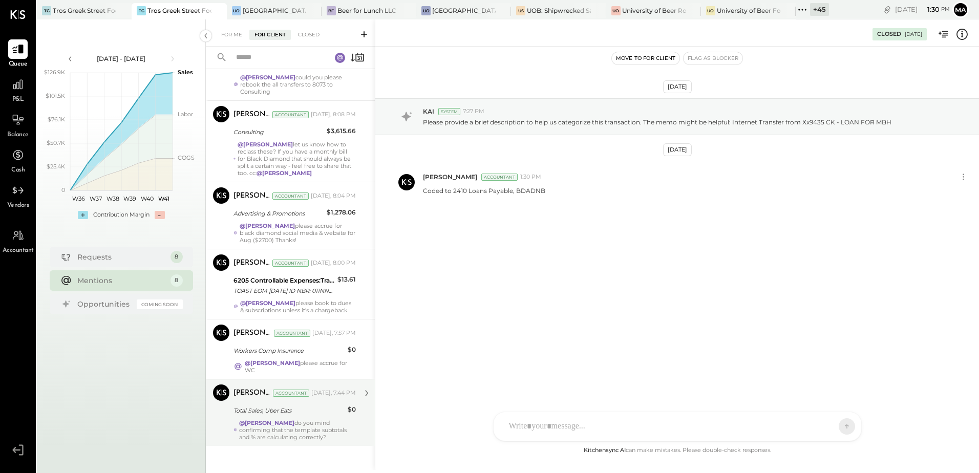
click at [307, 420] on div "@Manoj Bhagat do you mind confirming that the template subtotals and % are calc…" at bounding box center [297, 429] width 117 height 21
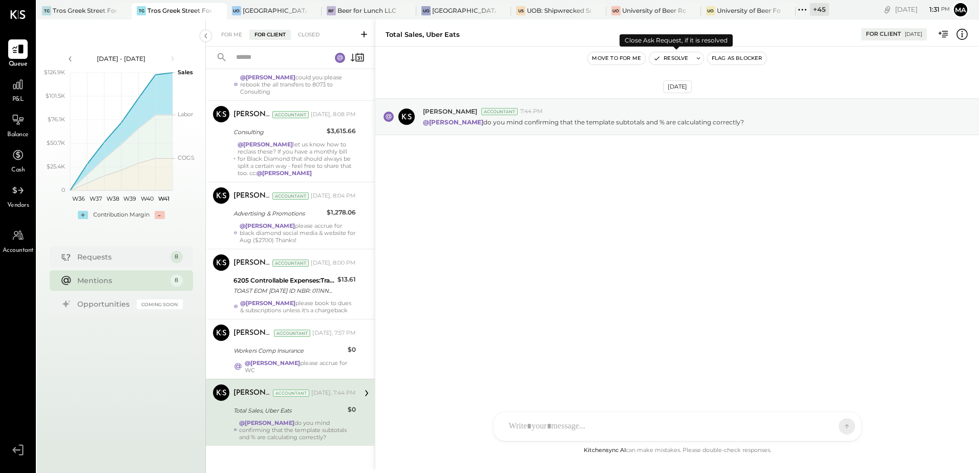
click at [670, 56] on button "Resolve" at bounding box center [670, 58] width 43 height 12
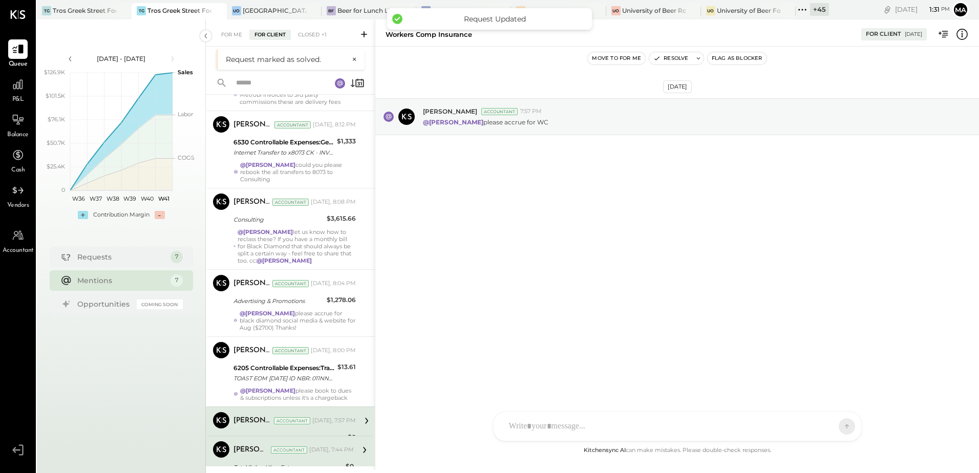
scroll to position [135, 0]
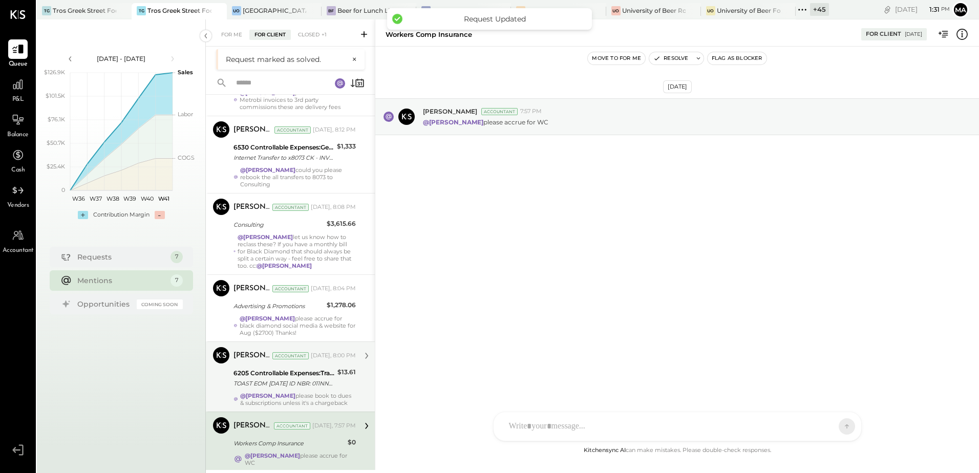
click at [309, 391] on div "Margot Bloch Accountant Yesterday, 8:00 PM 6205 Controllable Expenses:Transacti…" at bounding box center [294, 376] width 122 height 59
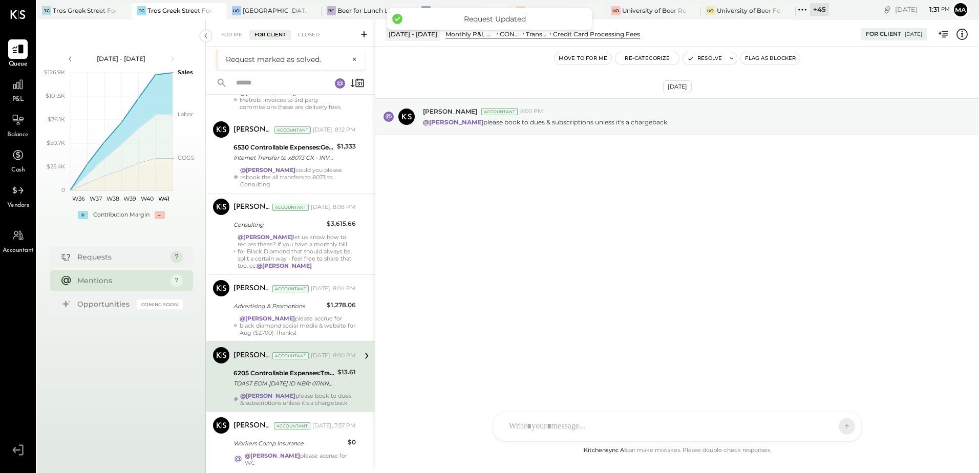
click at [547, 319] on div "Oct 8th, 2025 Margot Bloch Accountant 8:00 PM @Manoj Bhagat please book to dues…" at bounding box center [677, 246] width 604 height 398
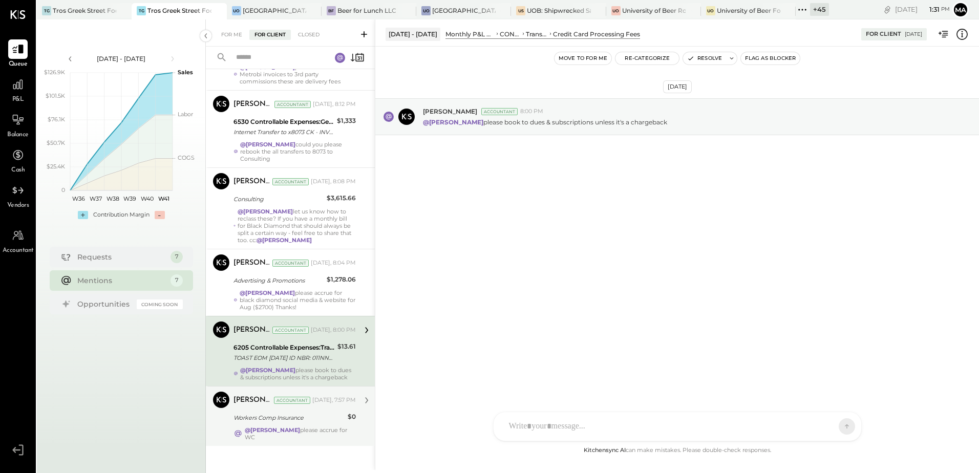
click at [273, 430] on strong "@Manoj Bhagat" at bounding box center [272, 429] width 55 height 7
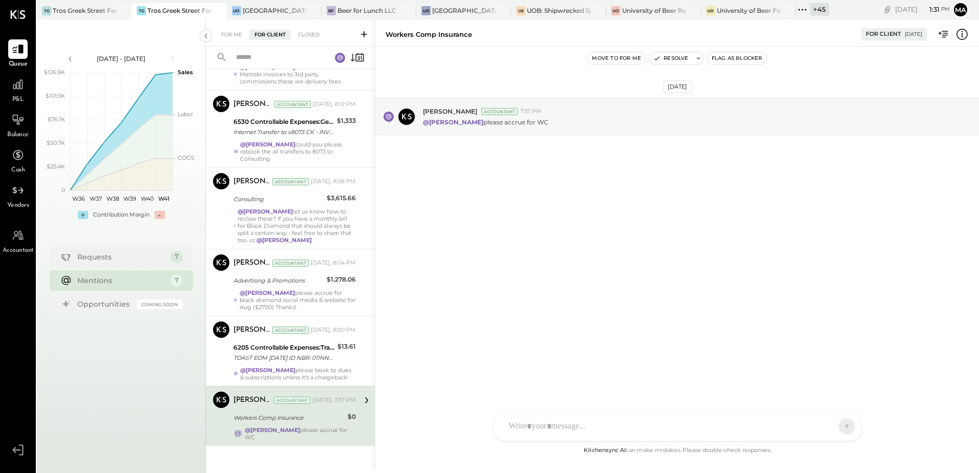
click at [274, 429] on strong "@Manoj Bhagat" at bounding box center [272, 429] width 55 height 7
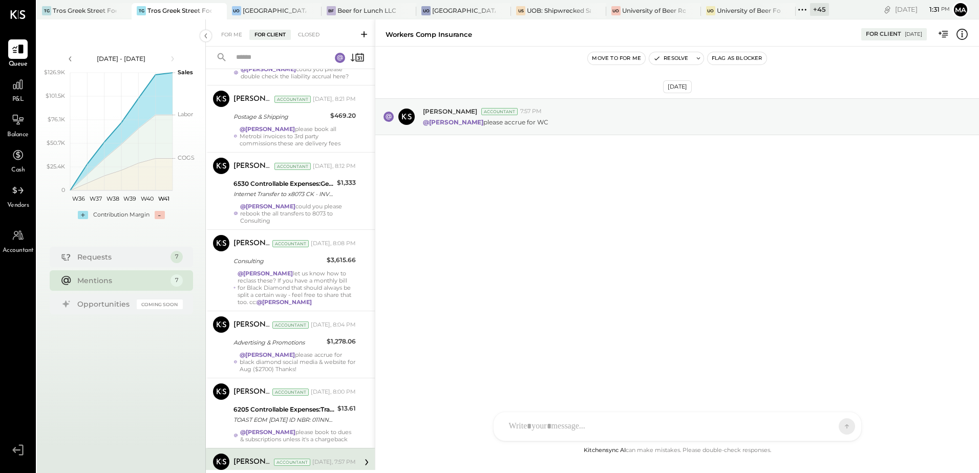
scroll to position [135, 0]
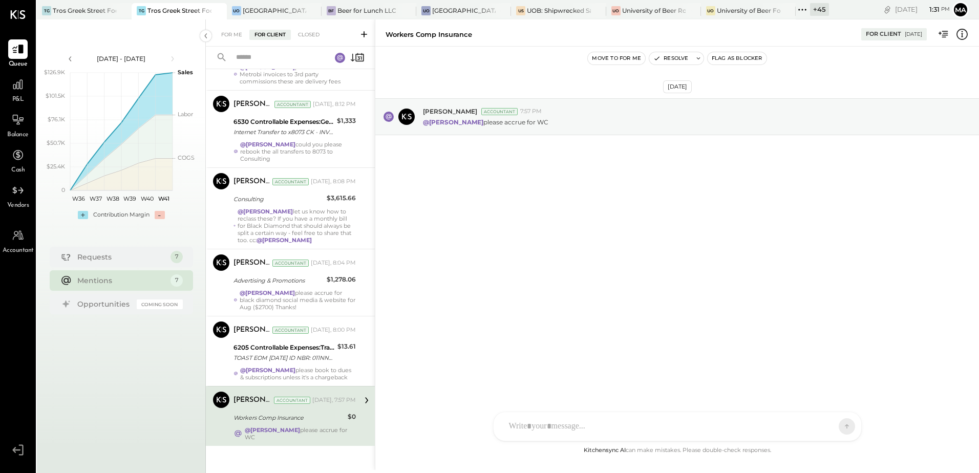
click at [282, 423] on div "Margot Bloch Accountant Yesterday, 7:57 PM Workers Comp Insurance $0 @Manoj Bha…" at bounding box center [294, 416] width 122 height 49
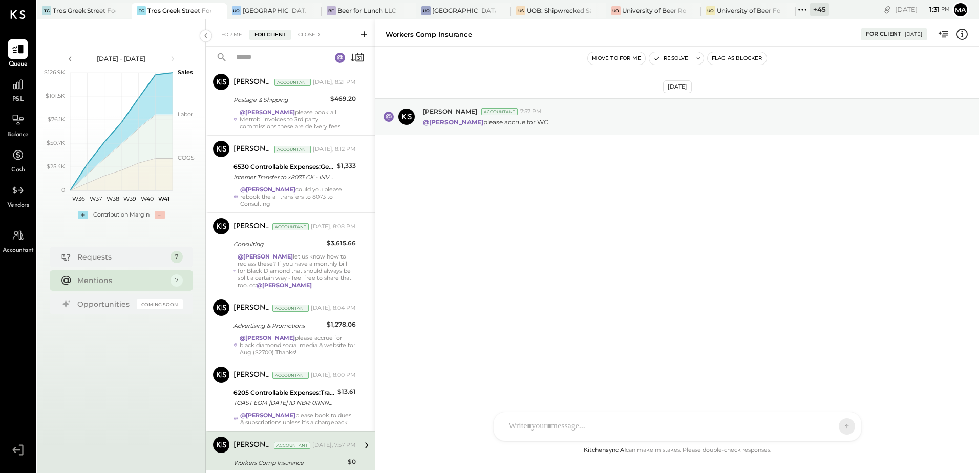
scroll to position [0, 0]
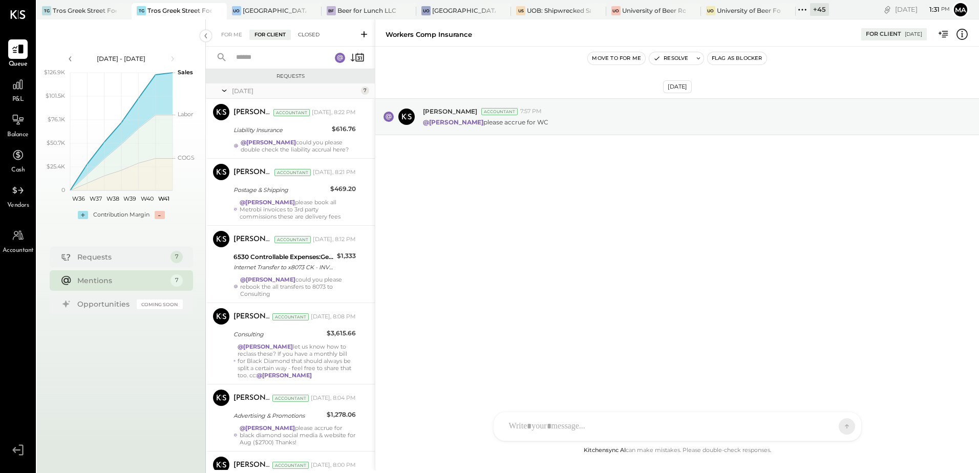
click at [311, 32] on div "Closed" at bounding box center [309, 35] width 32 height 10
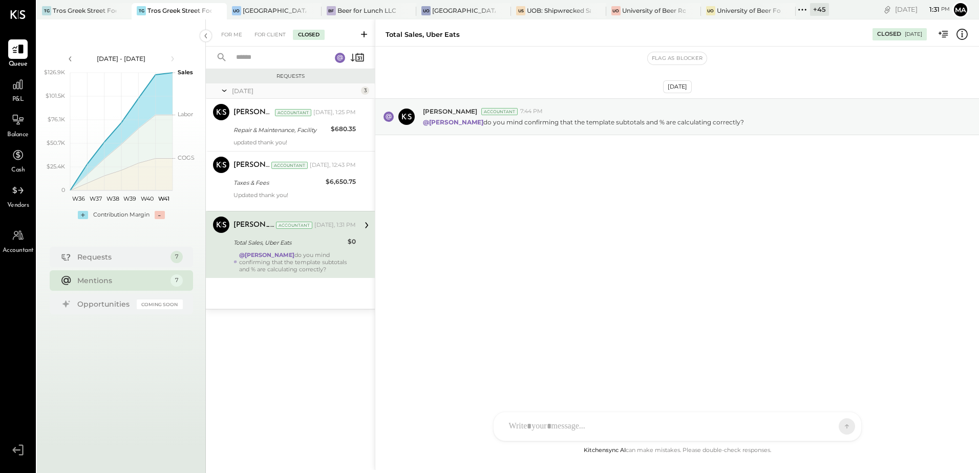
click at [288, 256] on div "@Manoj Bhagat do you mind confirming that the template subtotals and % are calc…" at bounding box center [297, 261] width 117 height 21
click at [563, 428] on div "SA Stephanie Abanilla AJ Anthony J. Meneses VD Vikesh Darji MB Manoj Bhagat AR …" at bounding box center [677, 427] width 369 height 30
click at [737, 314] on div "Oct 8th, 2025 Margot Bloch Accountant 7:44 PM @Manoj Bhagat do you mind confirm…" at bounding box center [677, 246] width 604 height 398
click at [820, 427] on span "REOPEN" at bounding box center [807, 426] width 29 height 9
click at [836, 428] on icon at bounding box center [837, 426] width 9 height 10
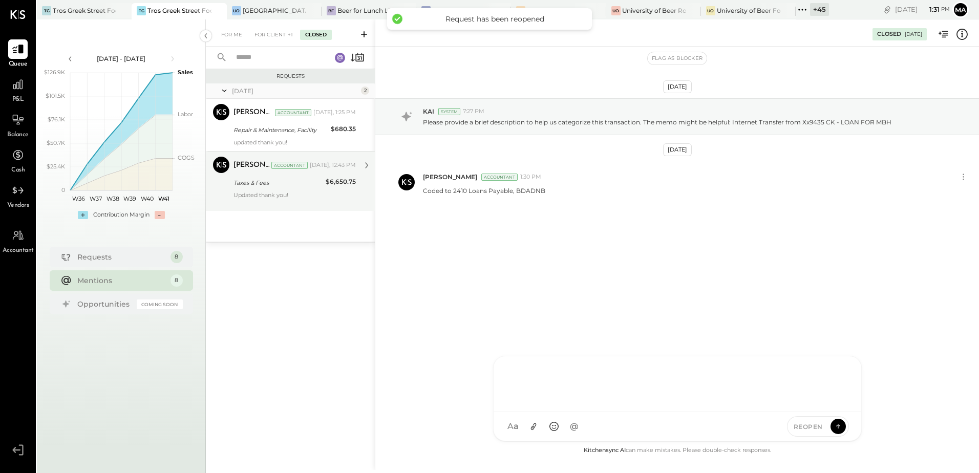
click at [297, 180] on div "Taxes & Fees" at bounding box center [277, 183] width 89 height 10
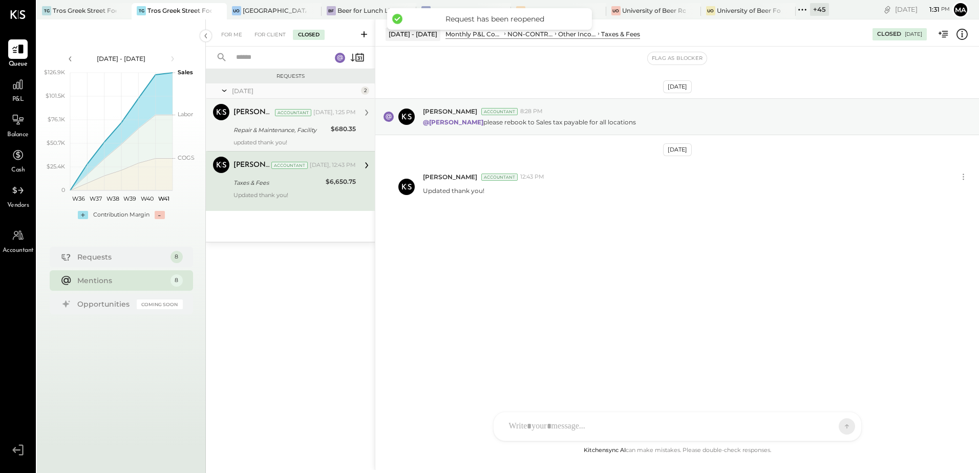
click at [275, 127] on div "Repair & Maintenance, Facility" at bounding box center [280, 130] width 94 height 10
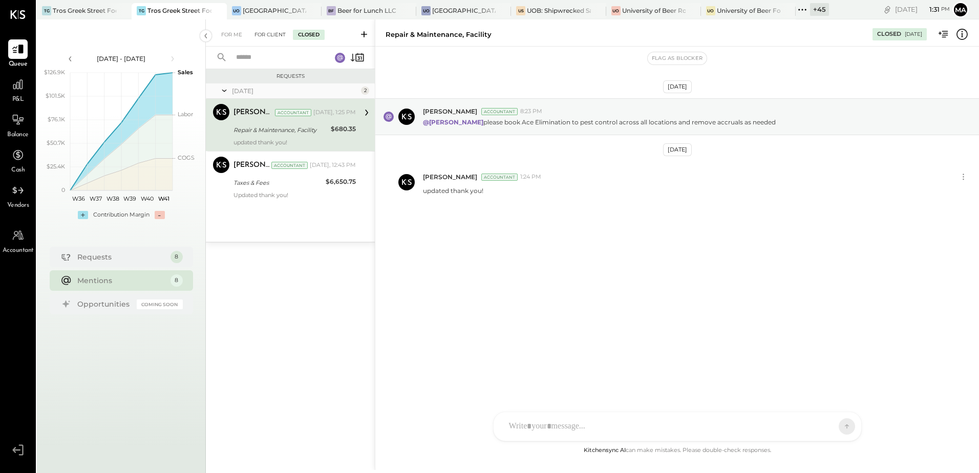
click at [272, 35] on div "For Client" at bounding box center [269, 35] width 41 height 10
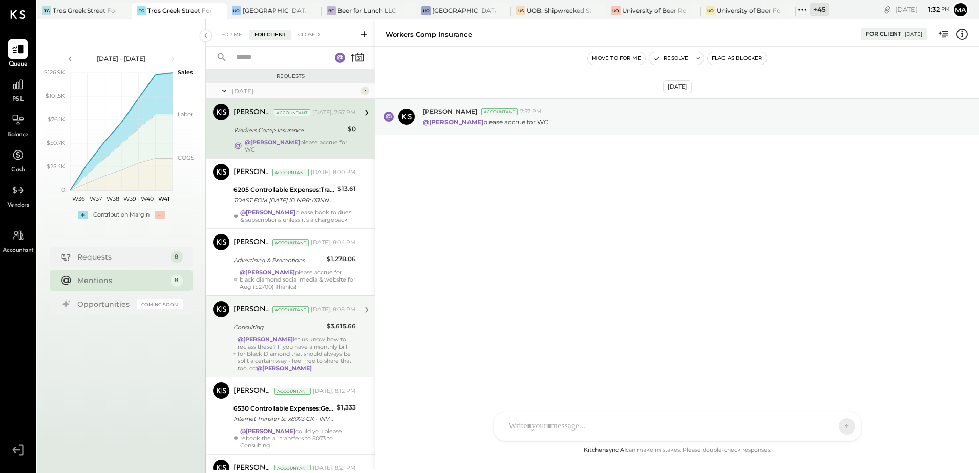
scroll to position [203, 0]
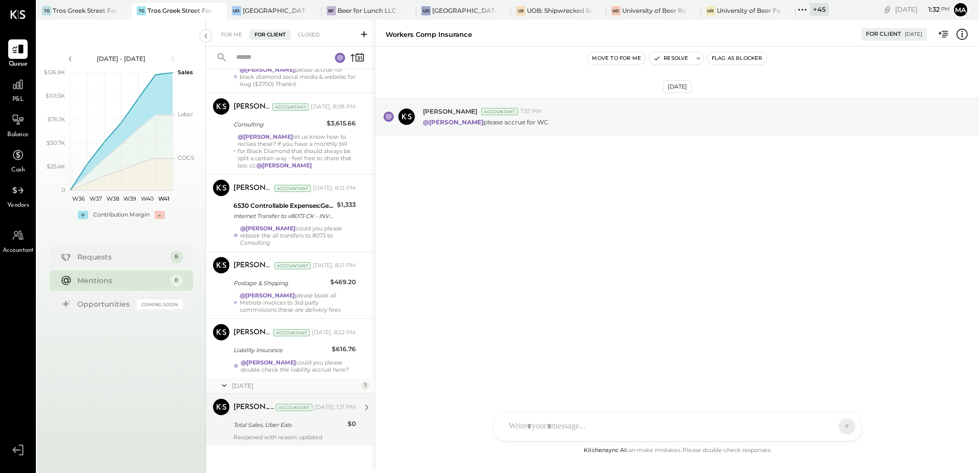
click at [269, 426] on div "Manoj Bhagat Accountant Today, 1:31 PM Total Sales, Uber Eats $0 Reopened with …" at bounding box center [294, 420] width 122 height 42
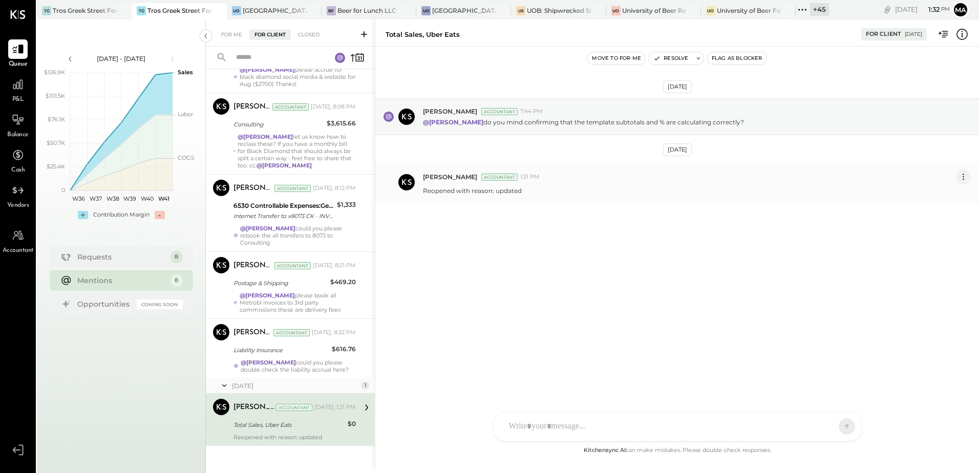
click at [966, 177] on icon at bounding box center [963, 176] width 11 height 11
click at [925, 212] on button "Delete Message..." at bounding box center [935, 211] width 69 height 17
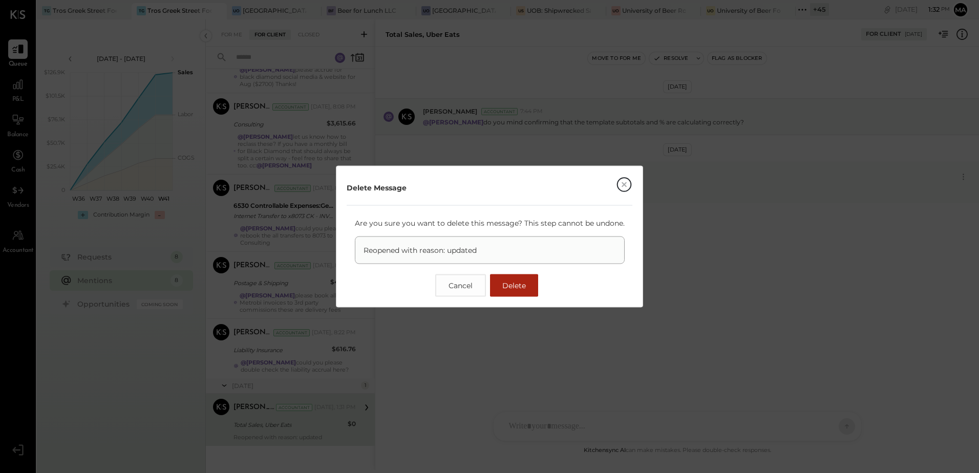
click at [506, 283] on span "Delete" at bounding box center [514, 285] width 24 height 9
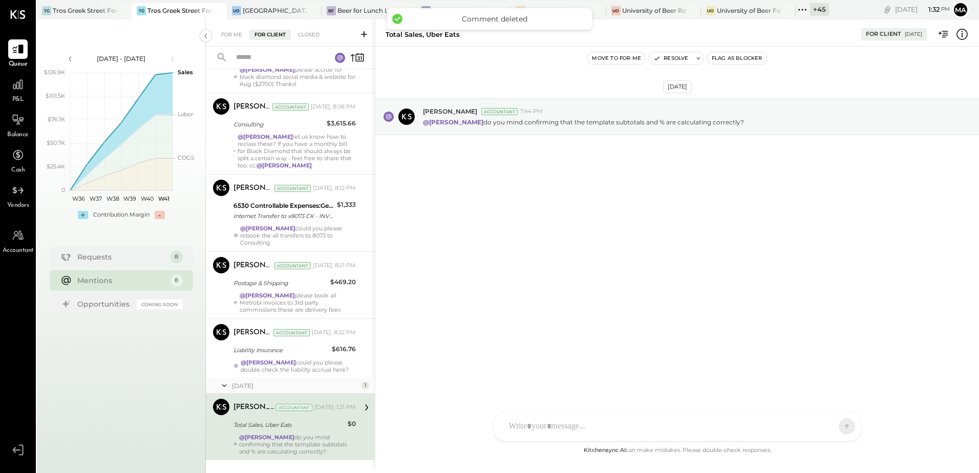
scroll to position [217, 0]
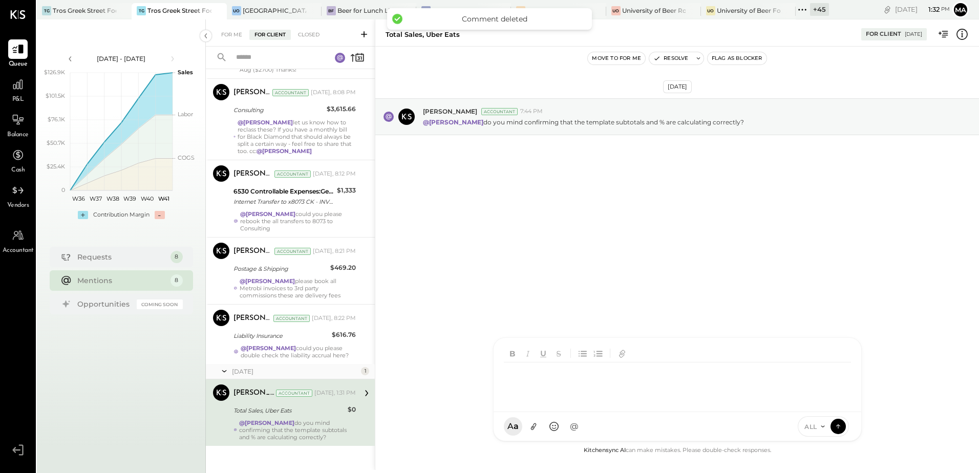
click at [546, 425] on div "SA Stephanie Abanilla AJ Anthony J. Meneses VD Vikesh Darji MB Manoj Bhagat AR …" at bounding box center [677, 389] width 369 height 104
click at [524, 381] on div at bounding box center [677, 382] width 347 height 41
drag, startPoint x: 552, startPoint y: 368, endPoint x: 477, endPoint y: 371, distance: 75.3
click at [475, 372] on div "Total Sales, Uber Eats For Client 10/08/2025 Move to for me Resolve Flag as Blo…" at bounding box center [677, 244] width 604 height 450
click at [574, 254] on div "Oct 8th, 2025 Margot Bloch Accountant 7:44 PM @Manoj Bhagat do you mind confirm…" at bounding box center [677, 246] width 604 height 398
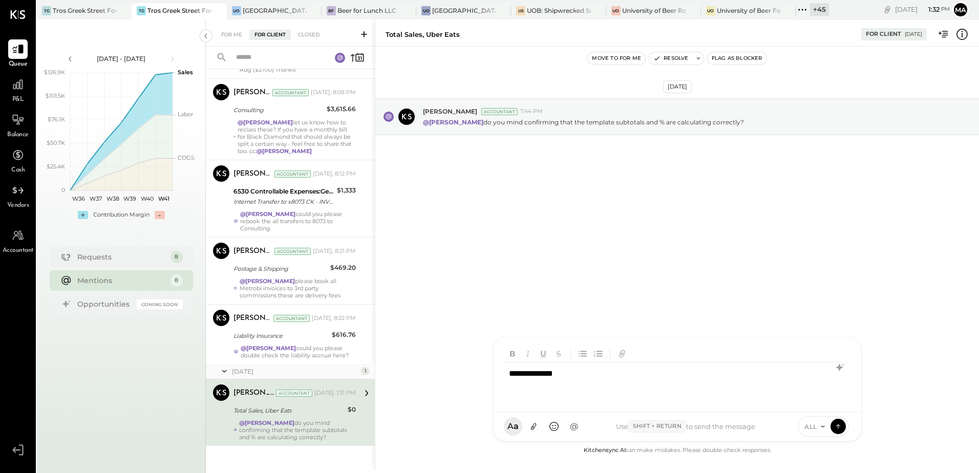
click at [574, 375] on div "**********" at bounding box center [677, 382] width 347 height 41
click at [839, 427] on icon at bounding box center [837, 426] width 9 height 10
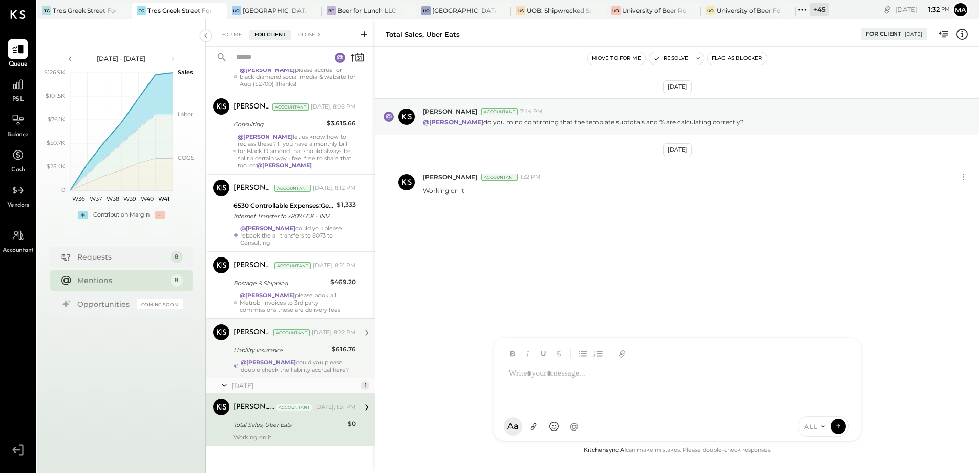
click at [261, 364] on div "@Manoj Bhagat could you please double check the liability accrual here?" at bounding box center [298, 366] width 115 height 14
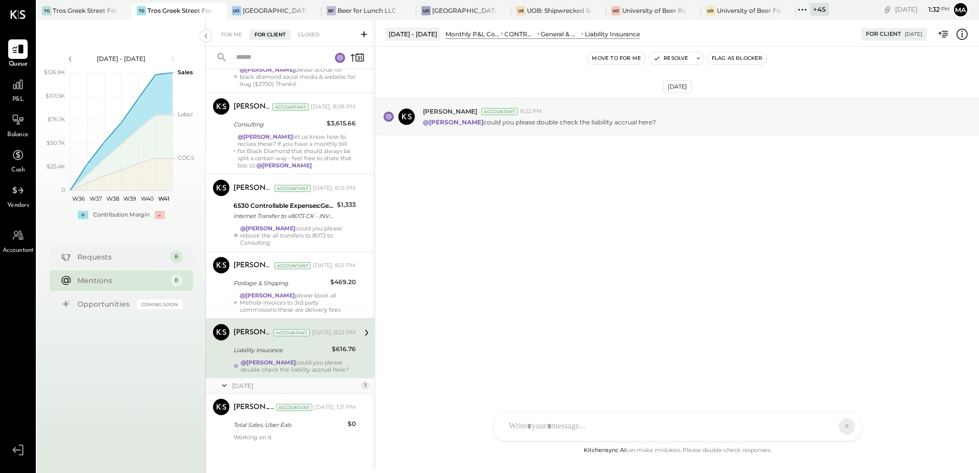
click at [285, 364] on div "@Manoj Bhagat could you please double check the liability accrual here?" at bounding box center [298, 366] width 115 height 14
click at [175, 6] on div "Tros Greek Street Food - [PERSON_NAME]" at bounding box center [178, 10] width 63 height 9
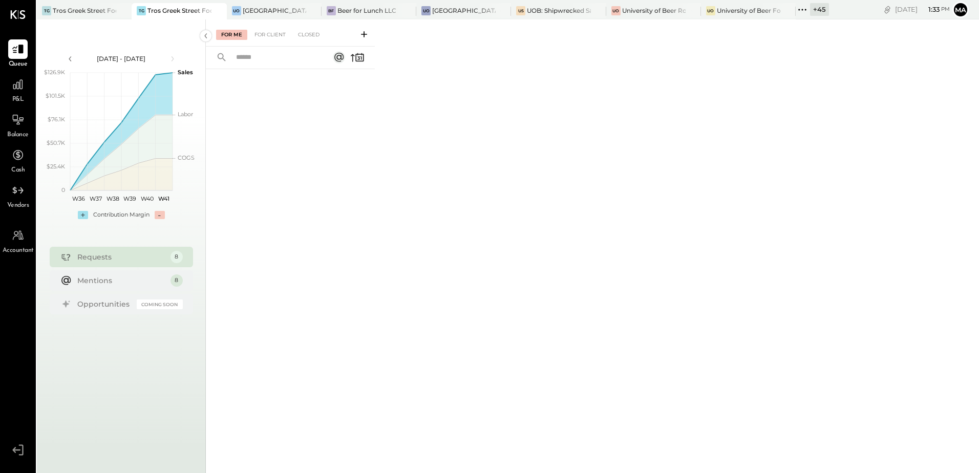
click at [15, 98] on span "P&L" at bounding box center [18, 99] width 12 height 9
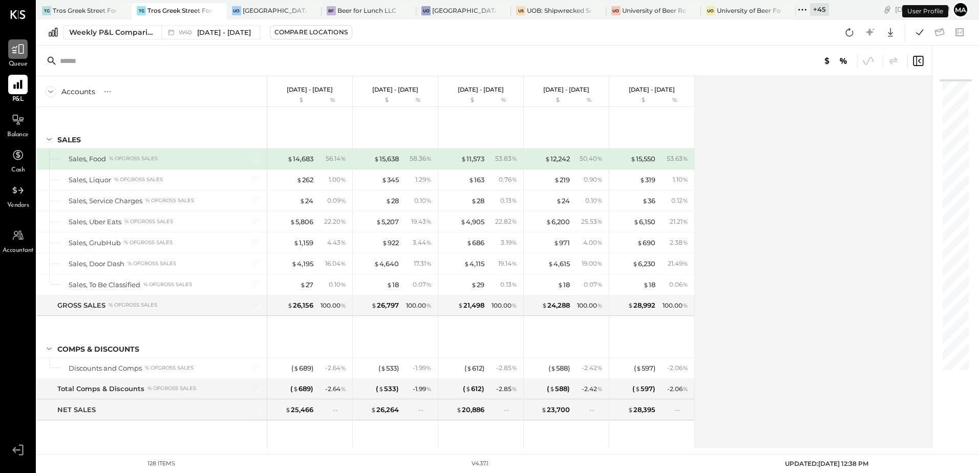
click at [14, 55] on icon at bounding box center [17, 48] width 13 height 13
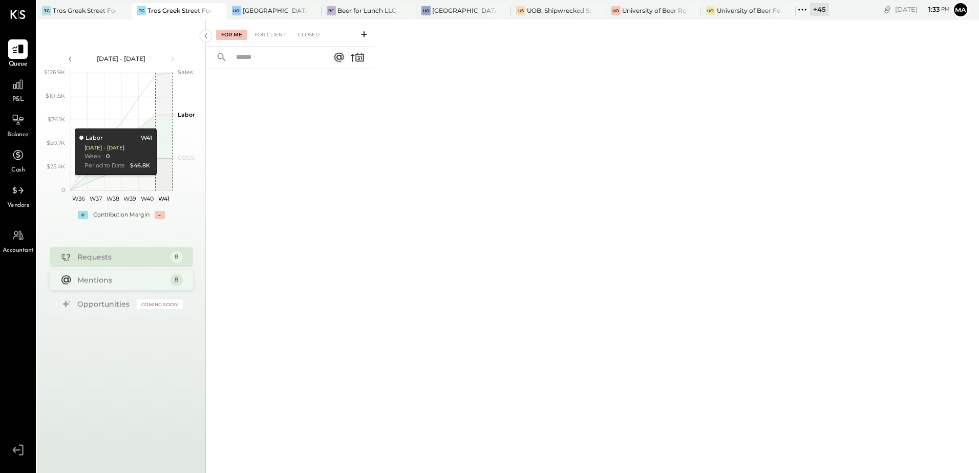
click at [121, 279] on div "Mentions" at bounding box center [121, 280] width 88 height 10
click at [119, 283] on div "Mentions" at bounding box center [121, 280] width 88 height 10
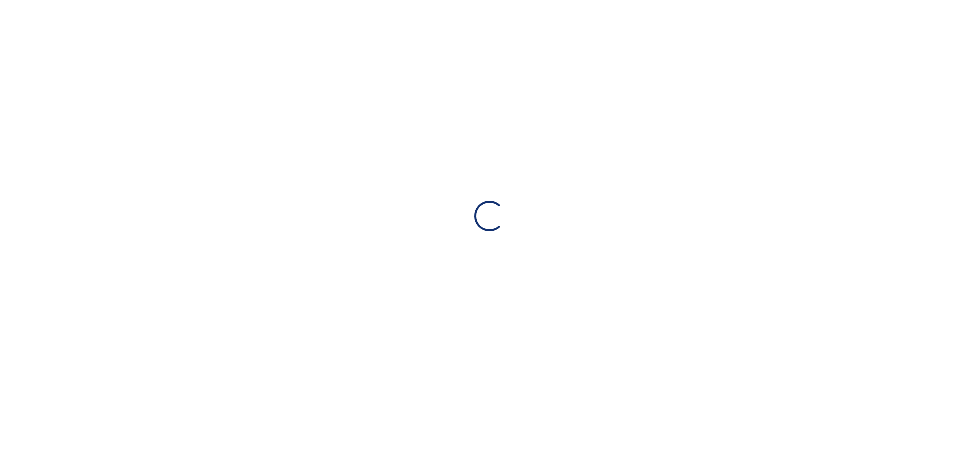
select select "**"
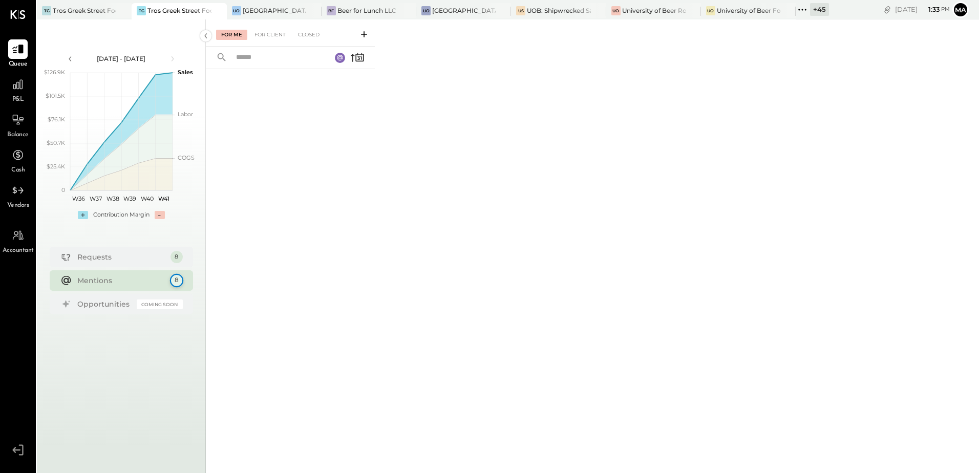
click at [171, 281] on div "8" at bounding box center [175, 280] width 13 height 13
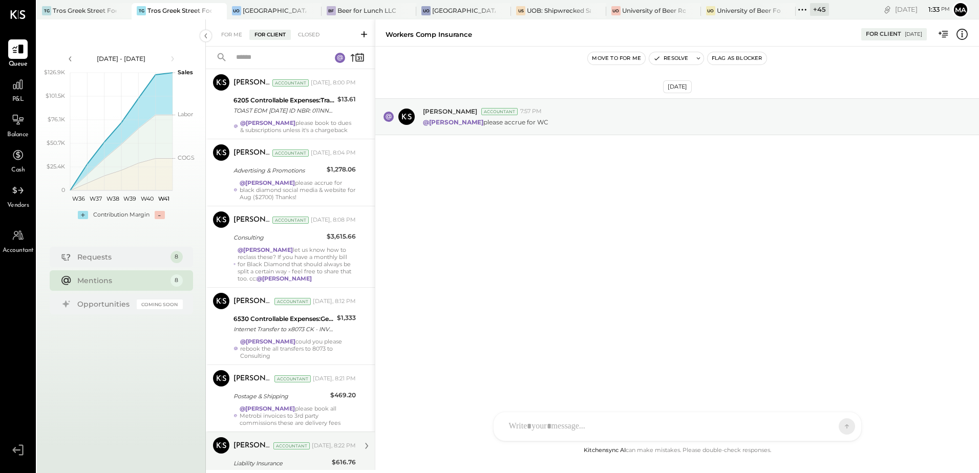
scroll to position [203, 0]
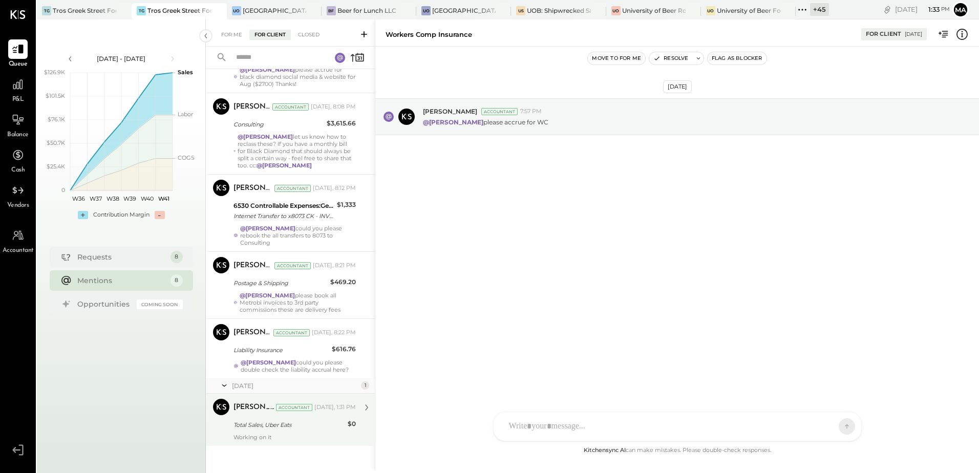
click at [295, 424] on div "Total Sales, Uber Eats" at bounding box center [288, 425] width 111 height 10
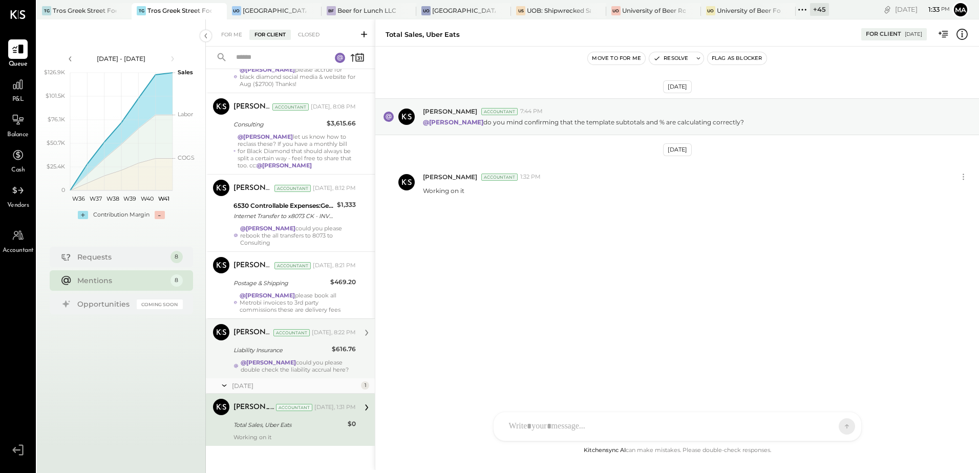
click at [260, 363] on div "@[PERSON_NAME] could you please double check the liability accrual here?" at bounding box center [298, 366] width 115 height 14
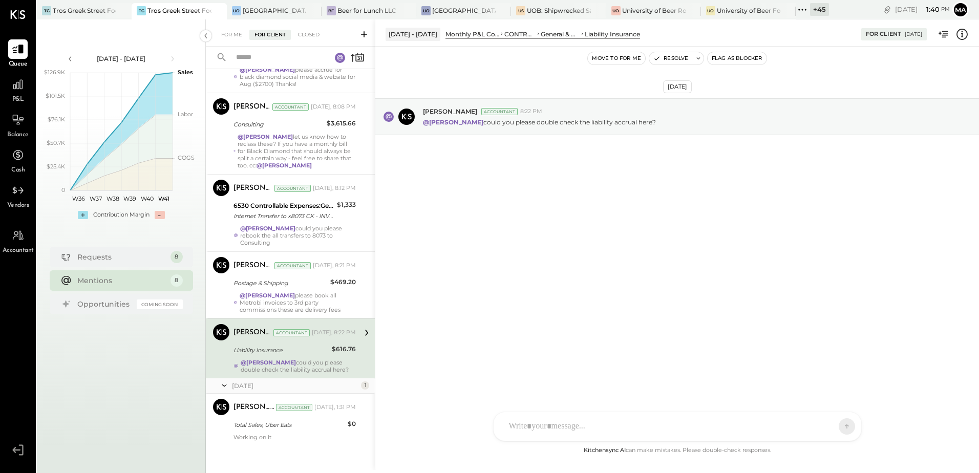
click at [558, 423] on div at bounding box center [668, 426] width 329 height 23
click at [535, 423] on icon at bounding box center [533, 426] width 11 height 11
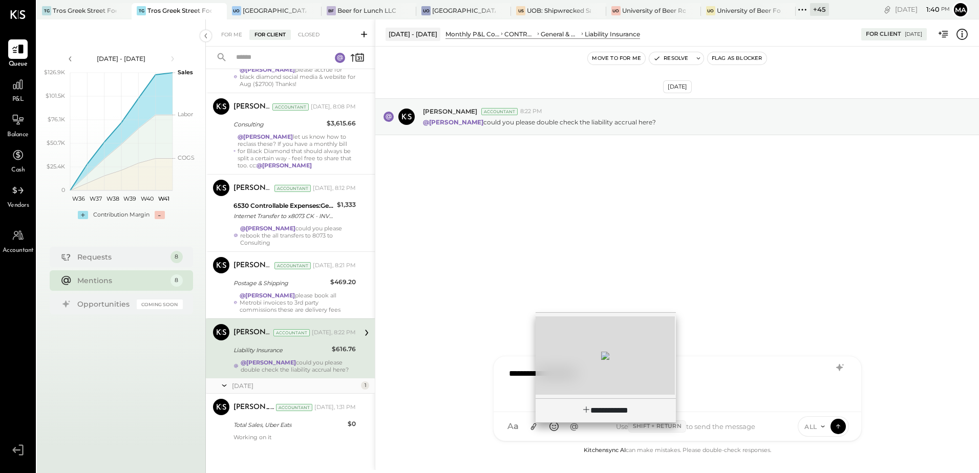
click at [592, 358] on div at bounding box center [604, 355] width 139 height 78
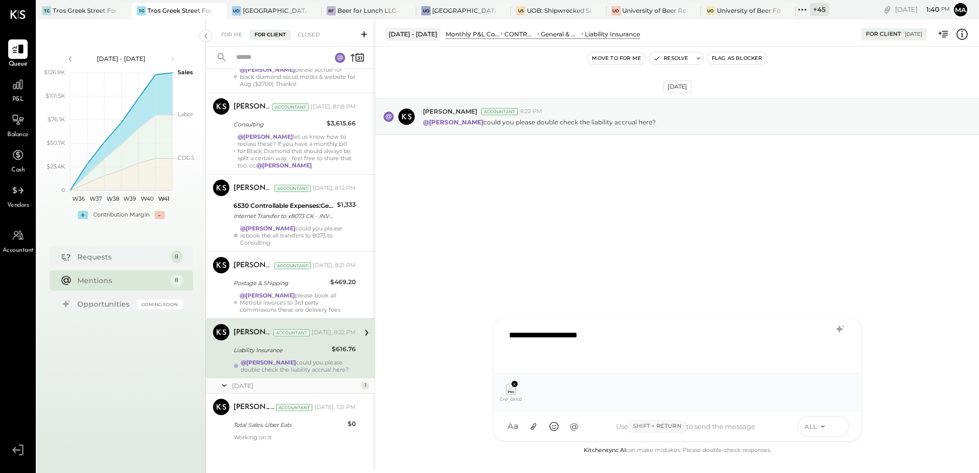
click at [837, 427] on icon at bounding box center [837, 426] width 9 height 10
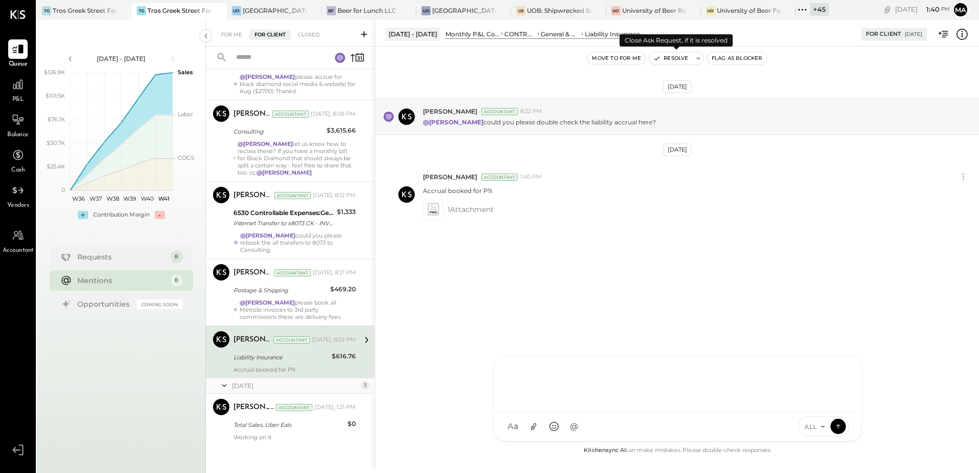
click at [670, 57] on button "Resolve" at bounding box center [670, 58] width 43 height 12
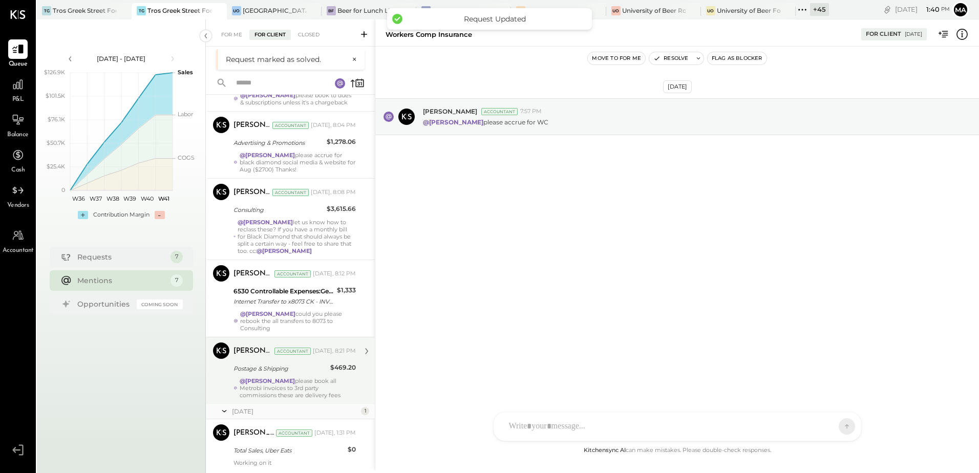
scroll to position [143, 0]
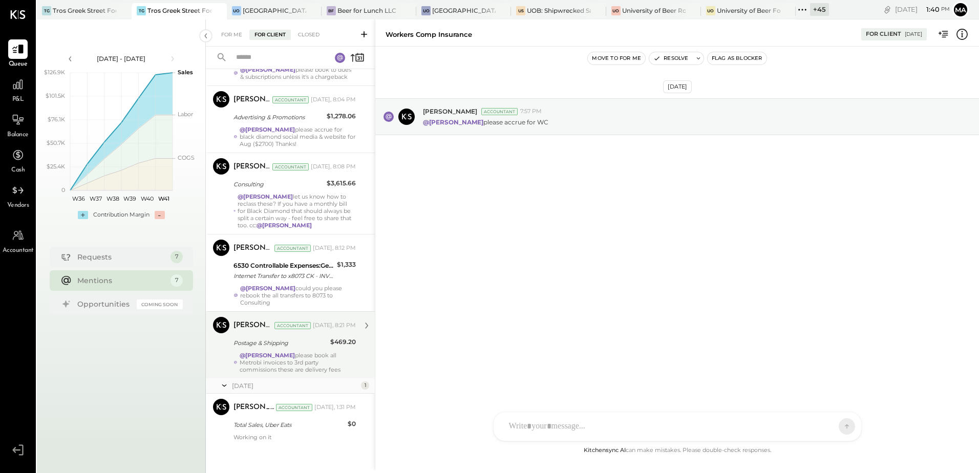
click at [327, 382] on div "[DATE]" at bounding box center [295, 385] width 126 height 9
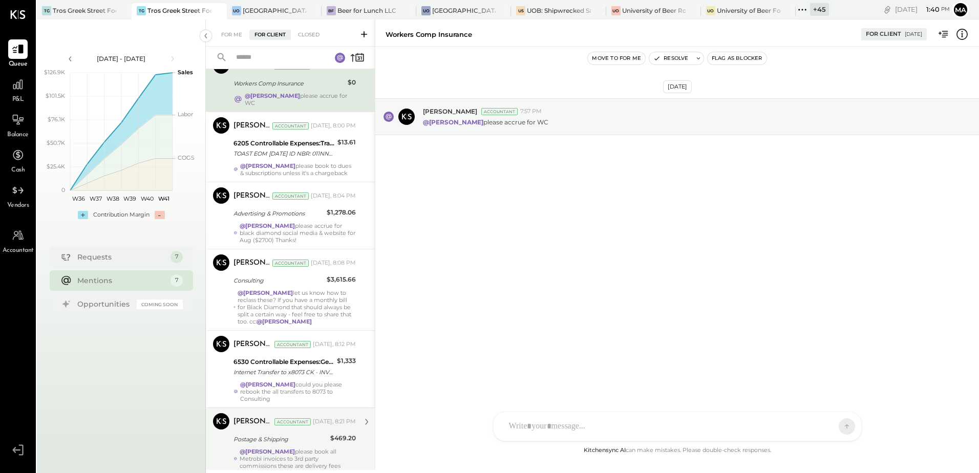
scroll to position [91, 0]
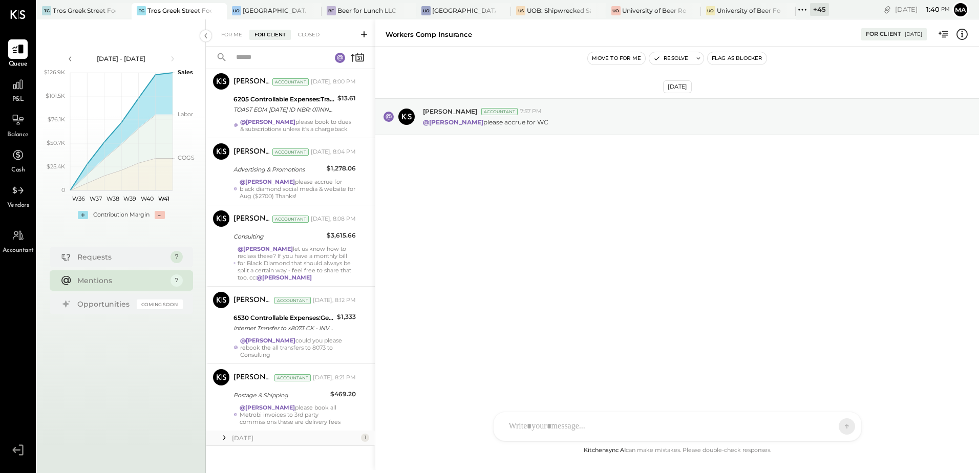
click at [222, 433] on icon at bounding box center [224, 438] width 10 height 10
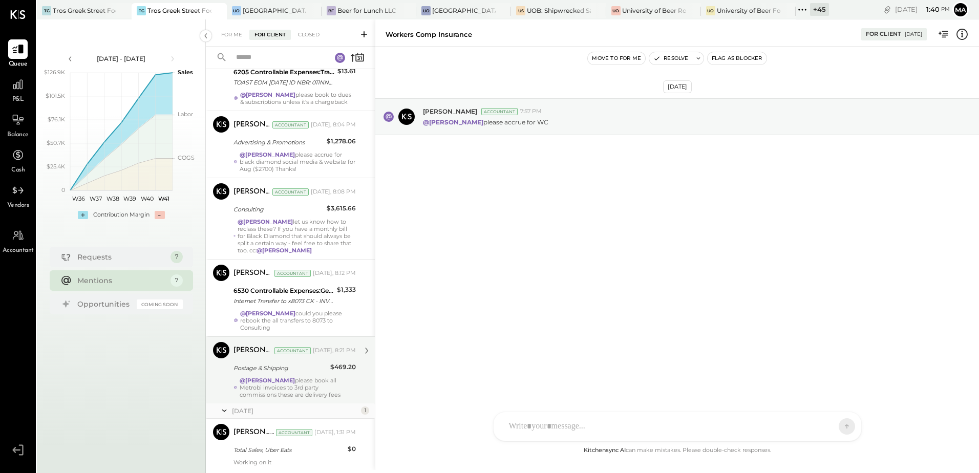
scroll to position [143, 0]
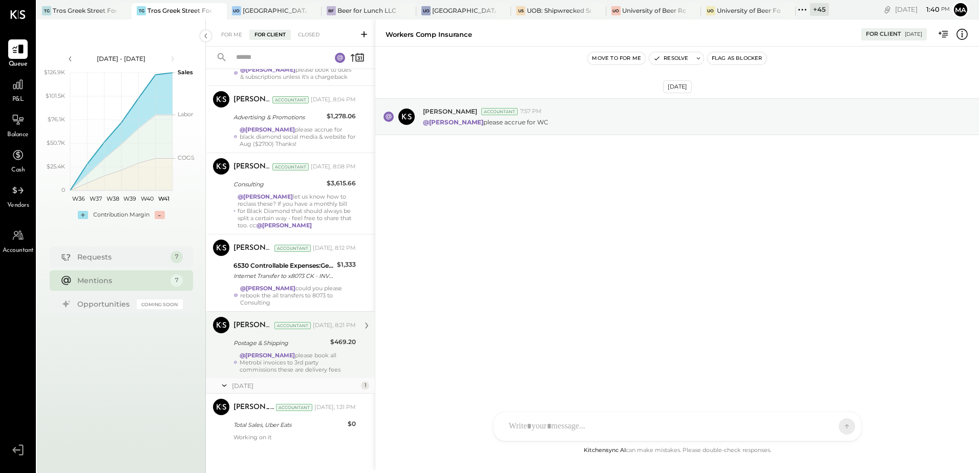
click at [296, 356] on div "@Manoj Bhagat please book all Metrobi invoices to 3rd party commissions these a…" at bounding box center [298, 362] width 117 height 21
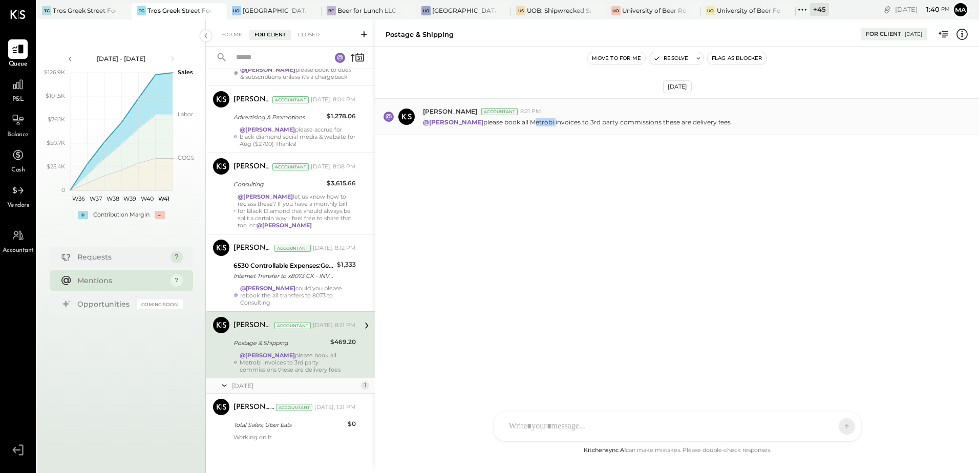
drag, startPoint x: 548, startPoint y: 123, endPoint x: 524, endPoint y: 123, distance: 24.1
click at [524, 123] on p "@Manoj Bhagat please book all Metrobi invoices to 3rd party commissions these a…" at bounding box center [577, 122] width 308 height 9
copy p "Metrobi"
click at [307, 344] on div "Margot Bloch Accountant Yesterday, 8:21 PM Postage & Shipping $469.20 @Manoj Bh…" at bounding box center [294, 345] width 122 height 56
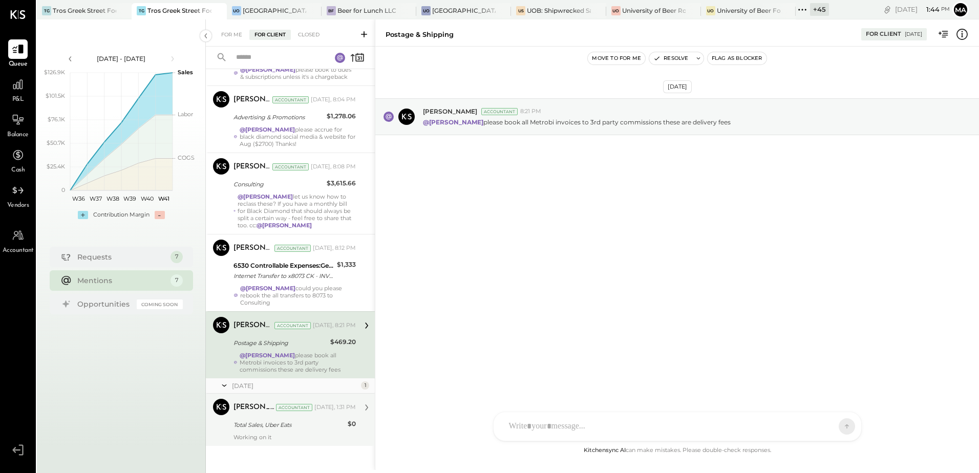
click at [274, 420] on div "Total Sales, Uber Eats" at bounding box center [288, 425] width 111 height 10
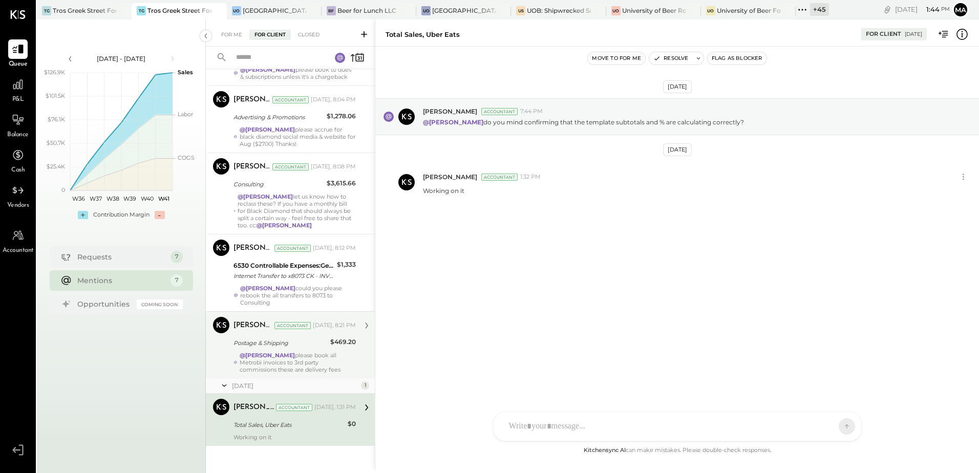
click at [277, 354] on div "@Manoj Bhagat please book all Metrobi invoices to 3rd party commissions these a…" at bounding box center [298, 362] width 117 height 21
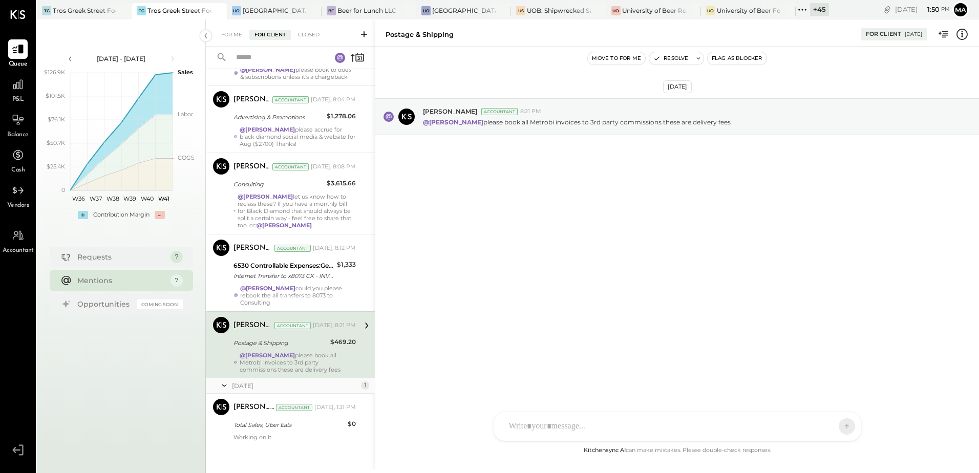
click at [295, 352] on div "@Manoj Bhagat please book all Metrobi invoices to 3rd party commissions these a…" at bounding box center [298, 362] width 117 height 21
click at [557, 403] on div at bounding box center [668, 392] width 329 height 23
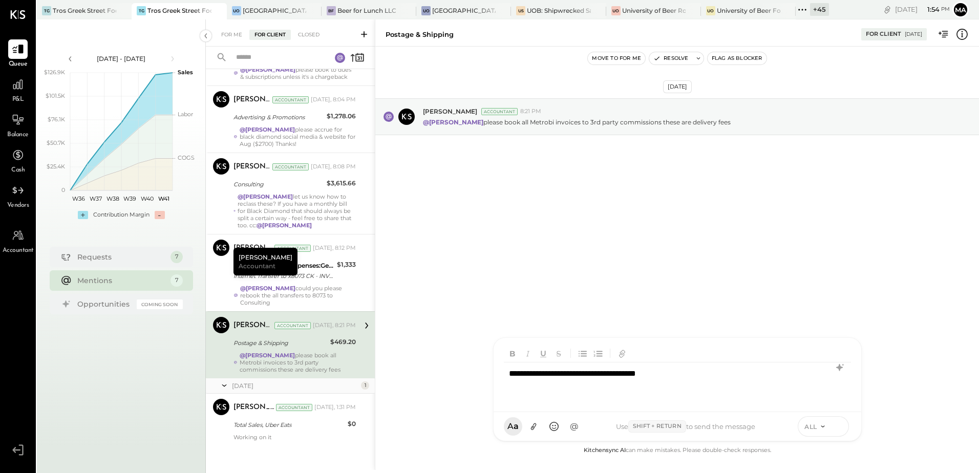
click at [833, 426] on icon at bounding box center [837, 426] width 9 height 10
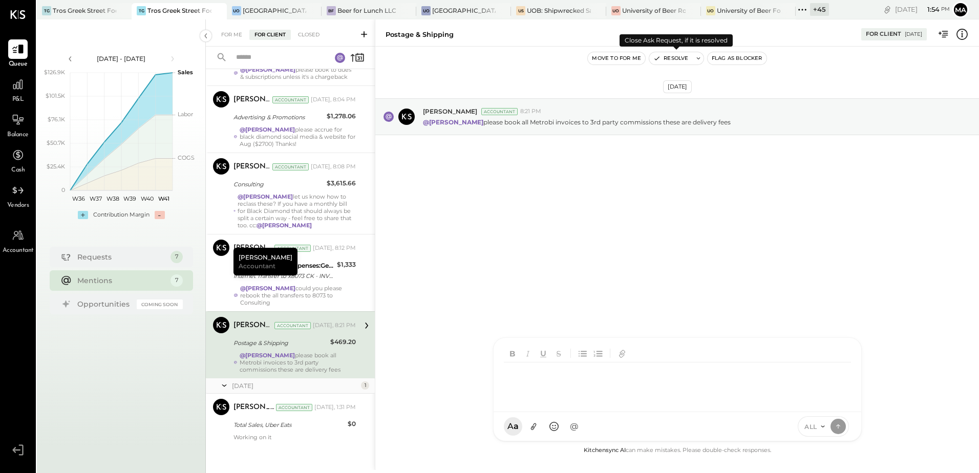
scroll to position [136, 0]
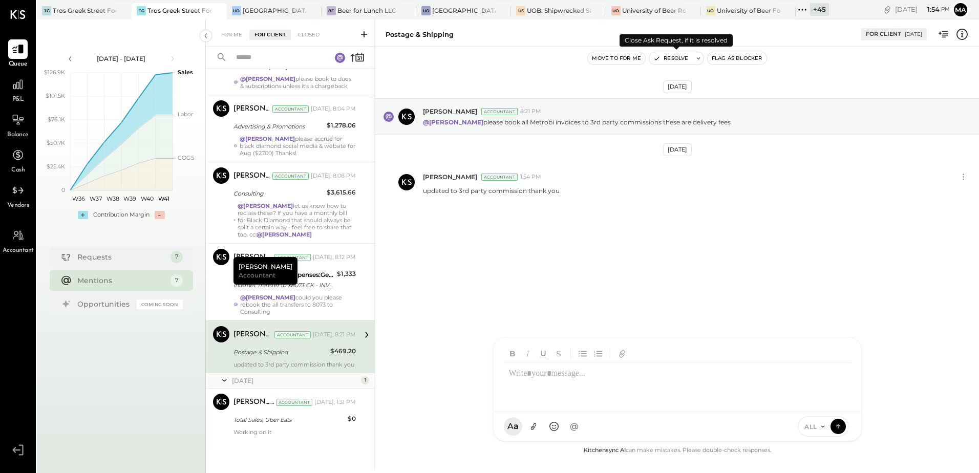
click at [665, 54] on button "Resolve" at bounding box center [670, 58] width 43 height 12
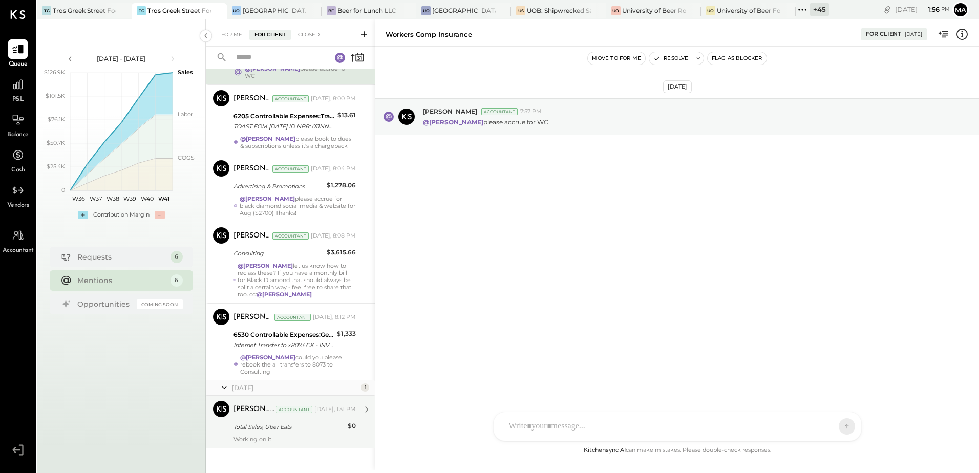
scroll to position [76, 0]
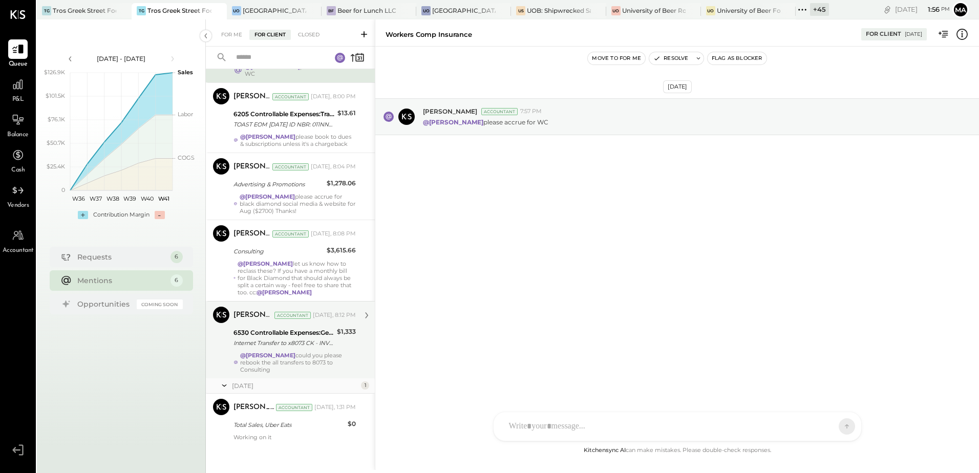
click at [283, 353] on strong "@[PERSON_NAME]" at bounding box center [267, 355] width 55 height 7
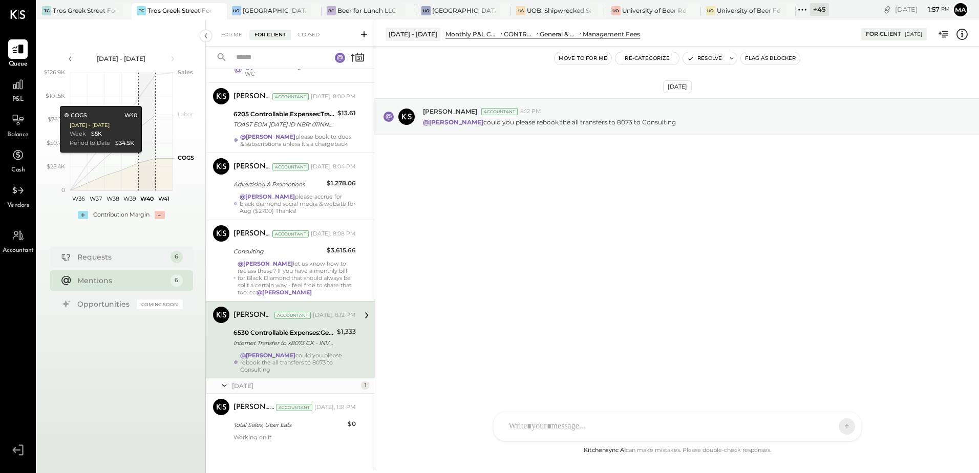
click at [283, 352] on strong "@[PERSON_NAME]" at bounding box center [267, 355] width 55 height 7
click at [964, 32] on icon at bounding box center [961, 34] width 13 height 13
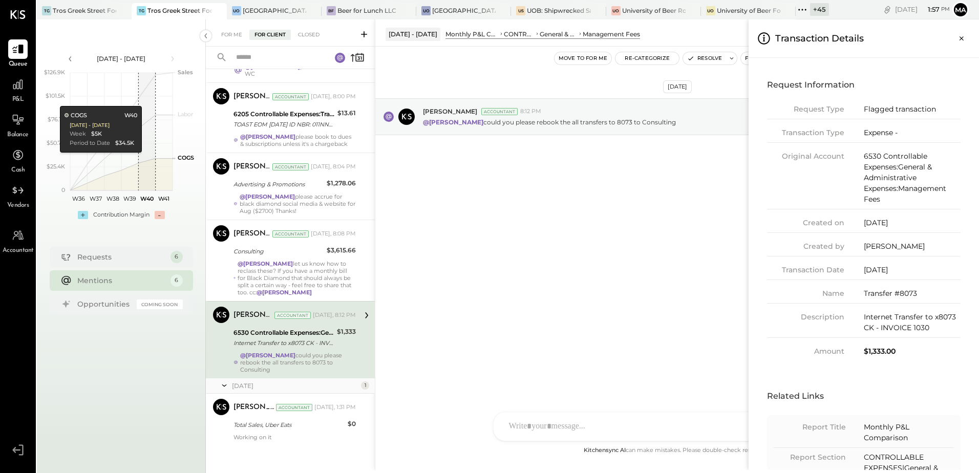
click at [878, 353] on div "$1,333.00" at bounding box center [912, 351] width 97 height 11
copy div "1,333.00"
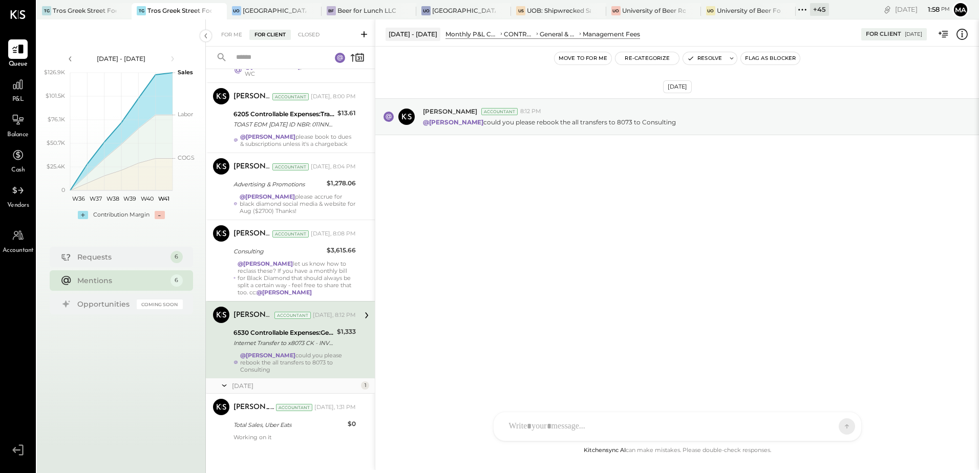
click at [449, 335] on div "For Me For Client Closed Requests Yesterday 5 Margot Bloch Accountant Margot Bl…" at bounding box center [592, 244] width 773 height 450
click at [539, 419] on div at bounding box center [668, 426] width 329 height 23
click at [578, 373] on div "**********" at bounding box center [677, 382] width 347 height 41
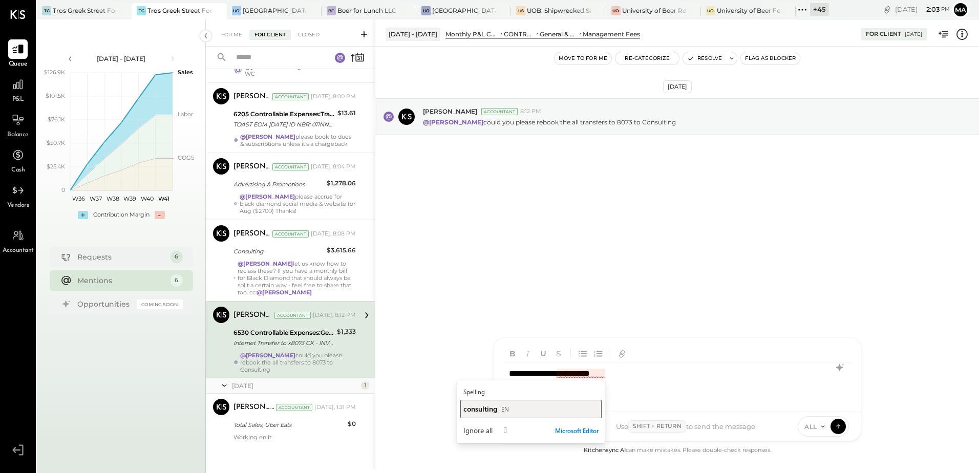
click at [477, 404] on span "consulting" at bounding box center [480, 409] width 34 height 10
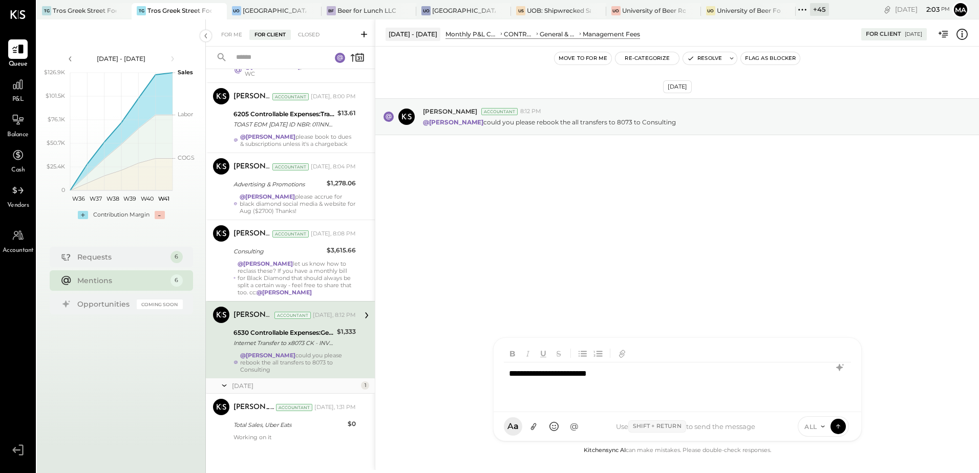
click at [621, 371] on div "**********" at bounding box center [677, 382] width 347 height 41
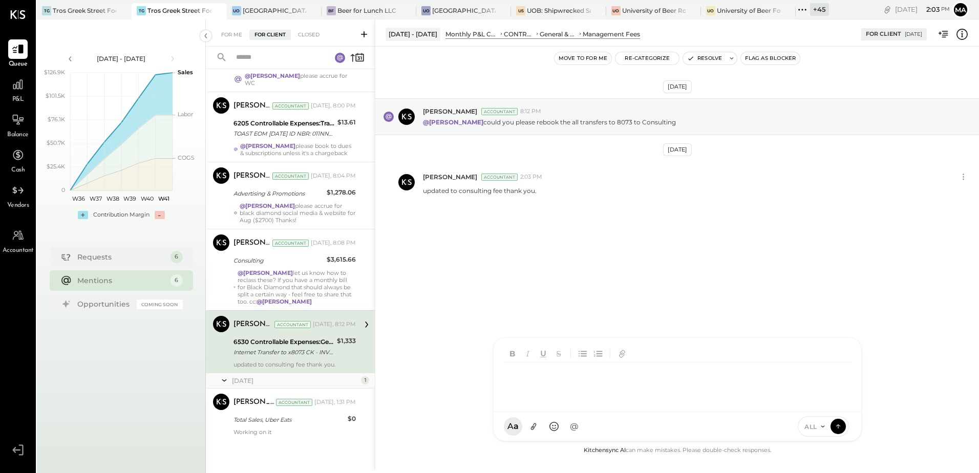
scroll to position [61, 0]
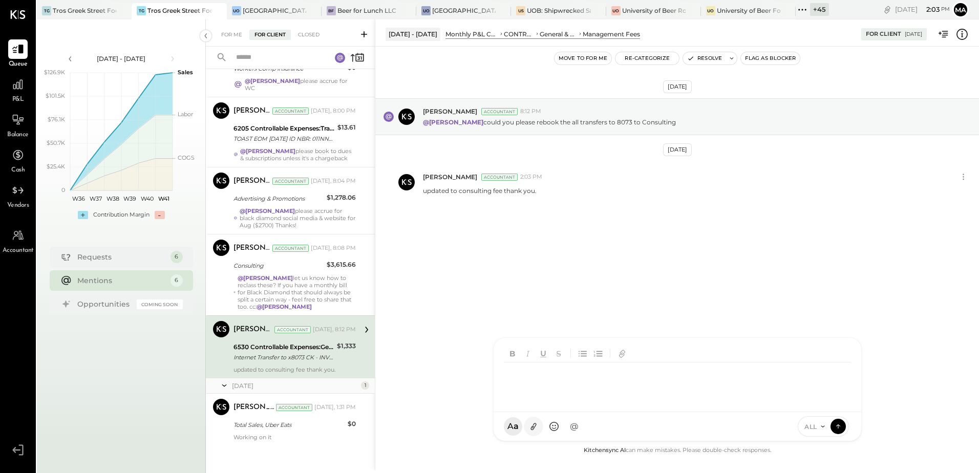
click at [529, 426] on icon at bounding box center [533, 426] width 11 height 11
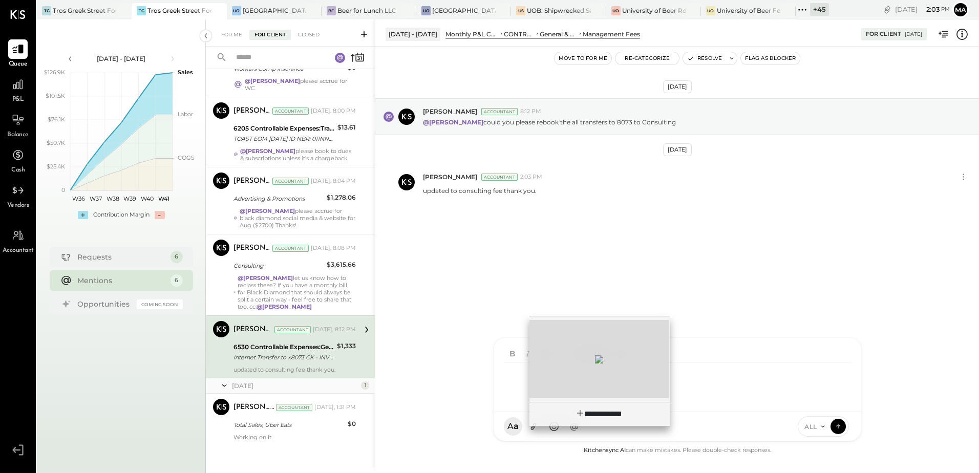
click at [571, 371] on div at bounding box center [598, 359] width 139 height 78
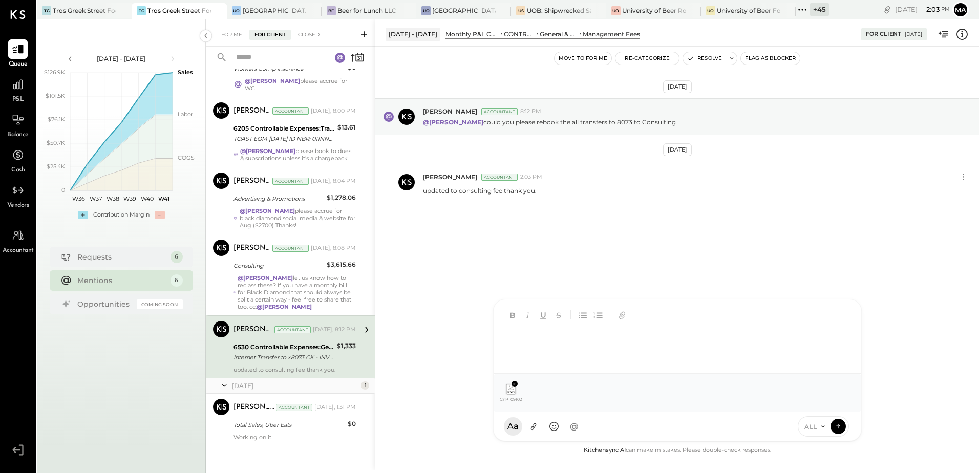
click at [527, 347] on div at bounding box center [664, 347] width 311 height 12
click at [838, 426] on icon at bounding box center [837, 427] width 1 height 4
click at [565, 331] on div at bounding box center [664, 335] width 311 height 12
click at [843, 424] on button at bounding box center [837, 425] width 15 height 15
click at [595, 234] on div "Oct 8th, 2025 Margot Bloch Accountant 8:12 PM @Manoj Bhagat could you please re…" at bounding box center [677, 176] width 604 height 208
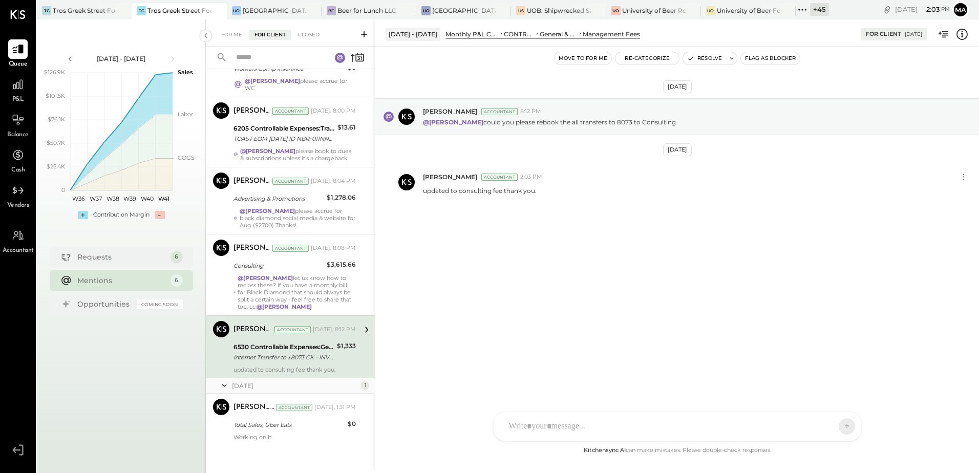
scroll to position [69, 0]
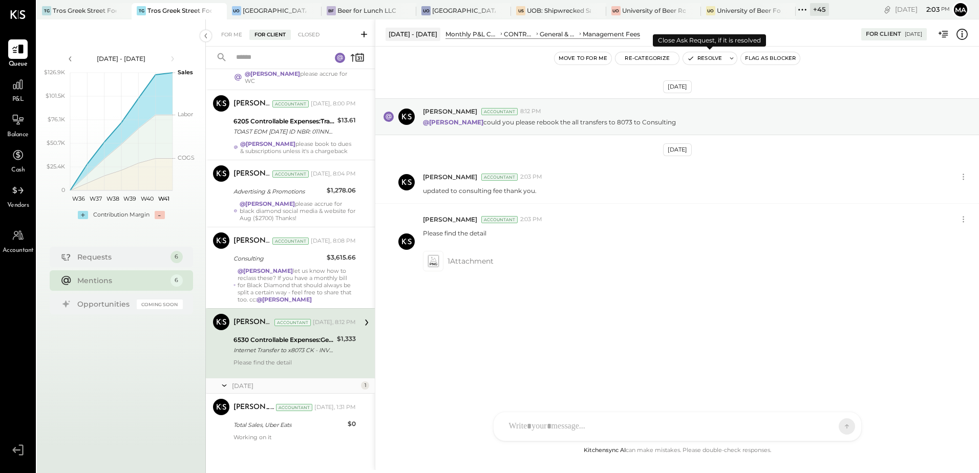
click at [702, 59] on button "Resolve" at bounding box center [704, 58] width 43 height 12
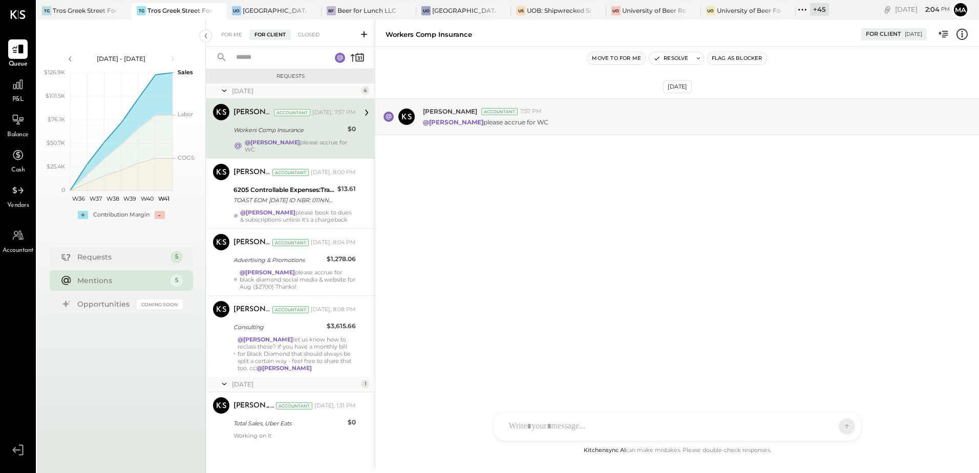
click at [501, 233] on div "Oct 8th, 2025 Margot Bloch Accountant 7:57 PM @Manoj Bhagat please accrue for WC" at bounding box center [677, 246] width 604 height 398
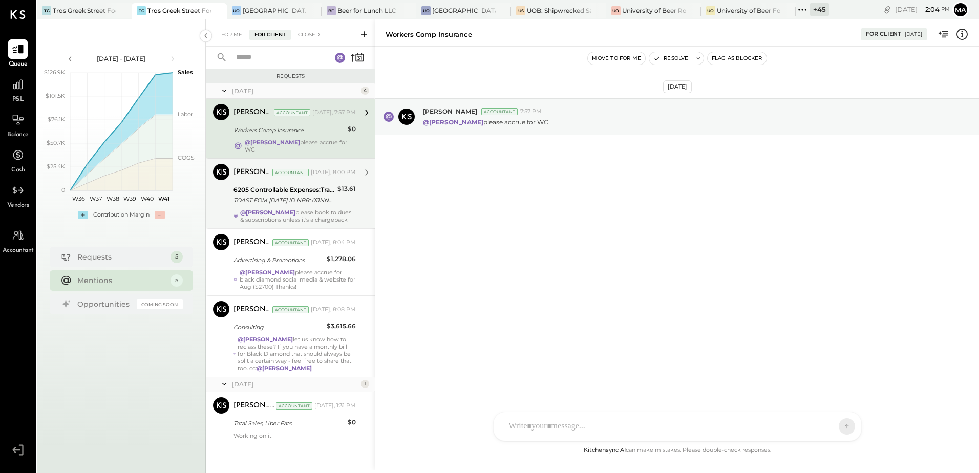
click at [294, 209] on div "@Manoj Bhagat please book to dues & subscriptions unless it's a chargeback" at bounding box center [298, 216] width 116 height 14
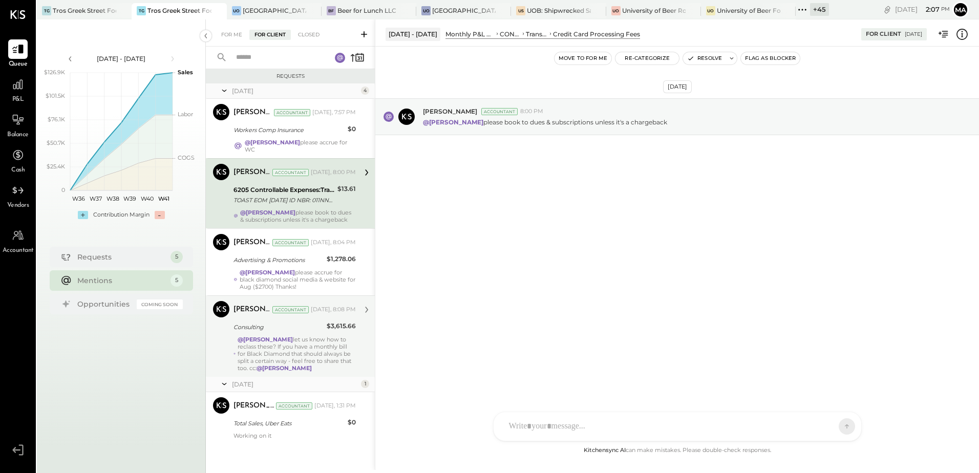
click at [321, 351] on div "@[PERSON_NAME] let us know how to reclass these? If you have a monthly bill for…" at bounding box center [297, 354] width 118 height 36
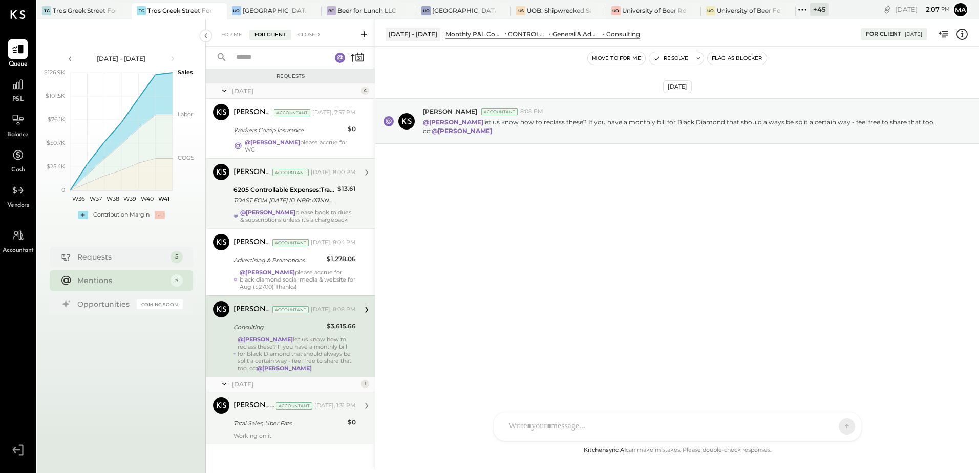
click at [282, 422] on div "Total Sales, Uber Eats" at bounding box center [288, 423] width 111 height 10
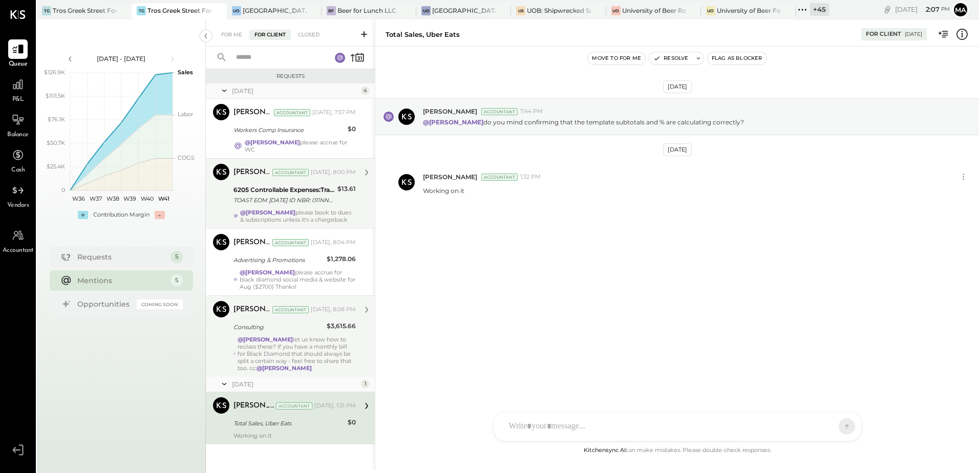
click at [291, 349] on div "@[PERSON_NAME] let us know how to reclass these? If you have a monthly bill for…" at bounding box center [297, 354] width 118 height 36
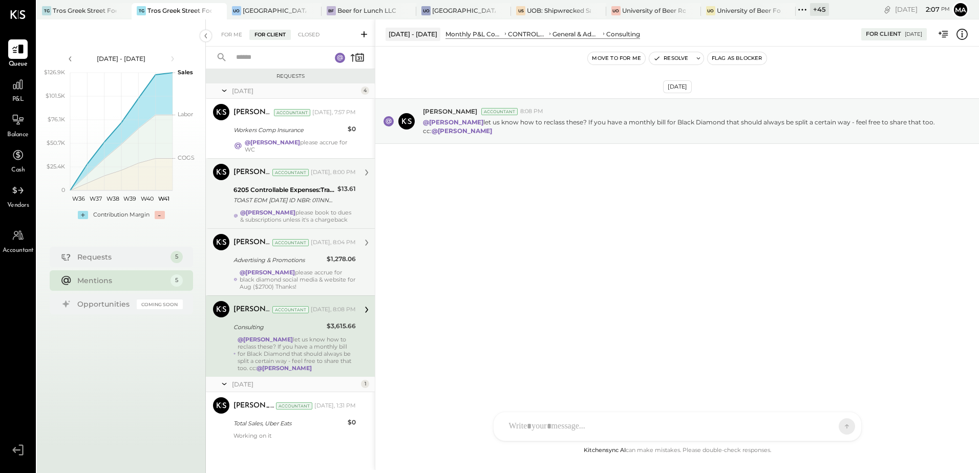
click at [301, 269] on div "@Manoj Bhagat please accrue for black diamond social media & website for Aug ($…" at bounding box center [298, 279] width 116 height 21
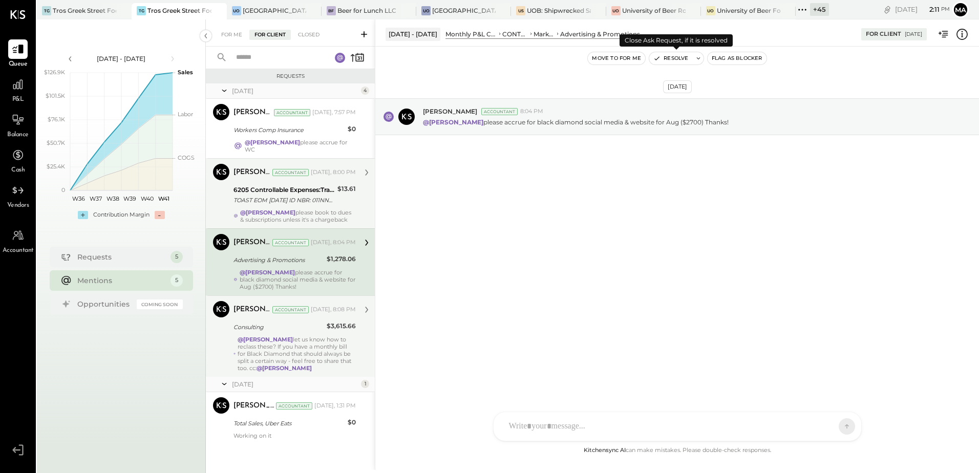
click at [673, 60] on button "Resolve" at bounding box center [670, 58] width 43 height 12
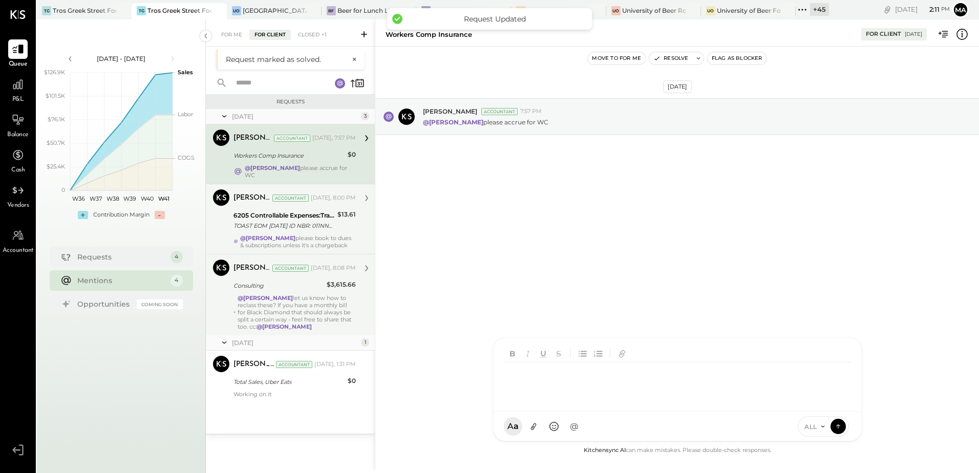
click at [548, 429] on div "SA Stephanie Abanilla AJ Anthony J. Meneses VD Vikesh Darji MB Manoj Bhagat AR …" at bounding box center [677, 389] width 369 height 104
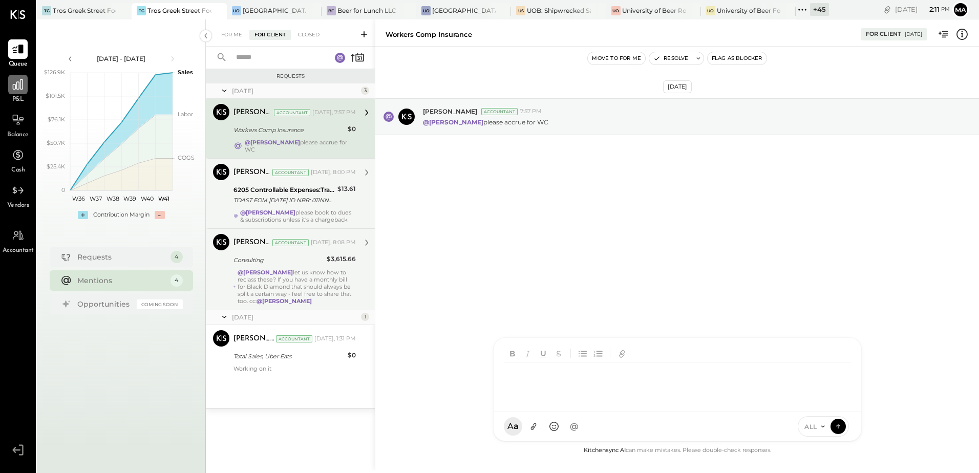
click at [20, 86] on icon at bounding box center [18, 84] width 10 height 10
click at [17, 236] on icon at bounding box center [18, 235] width 12 height 10
select select "**"
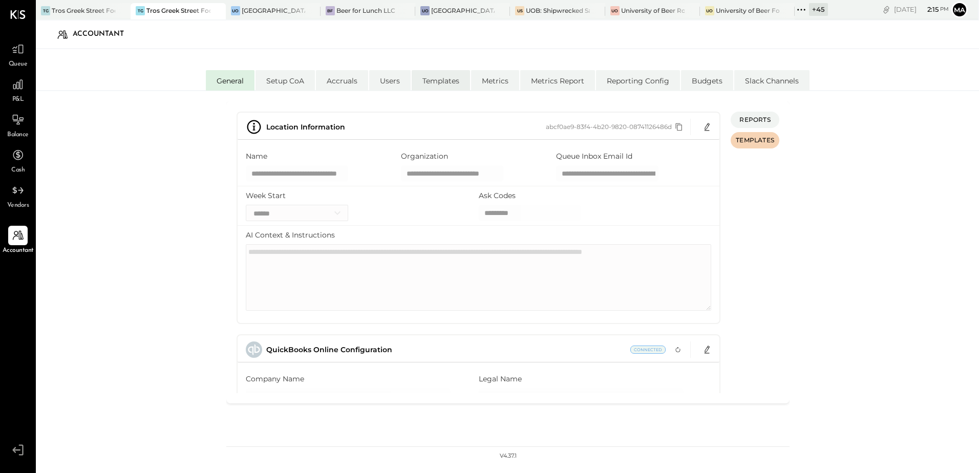
click at [433, 80] on li "Templates" at bounding box center [441, 80] width 58 height 20
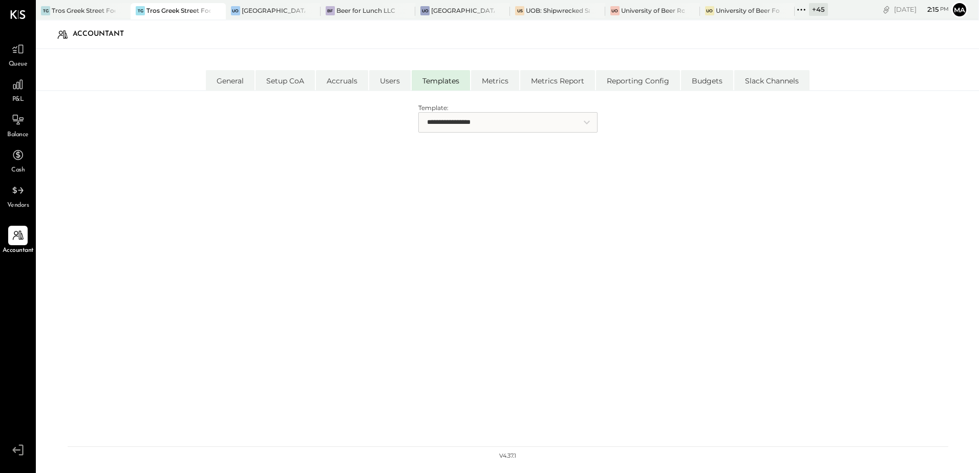
drag, startPoint x: 472, startPoint y: 117, endPoint x: 472, endPoint y: 124, distance: 7.2
click at [472, 117] on select "**********" at bounding box center [507, 122] width 179 height 20
select select "**********"
click at [418, 112] on select "**********" at bounding box center [507, 122] width 179 height 20
click at [532, 207] on span "Sections" at bounding box center [531, 212] width 31 height 10
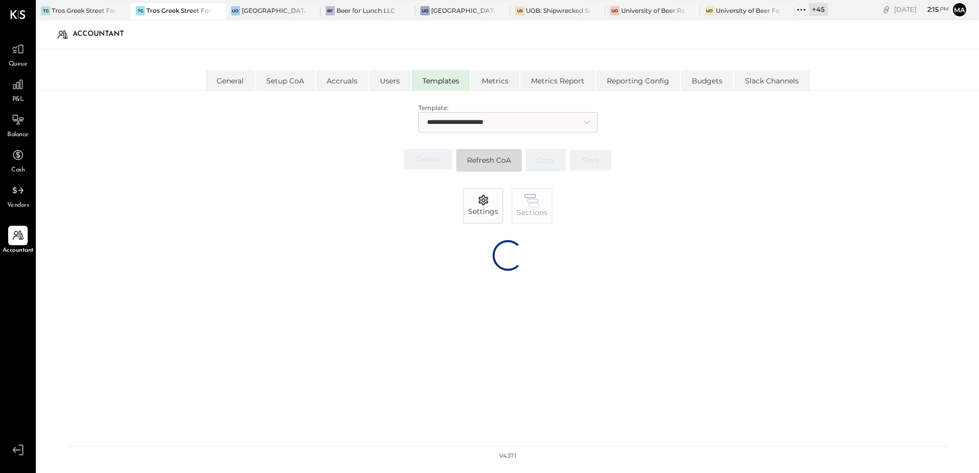
select select "******"
select select "*******"
select select "******"
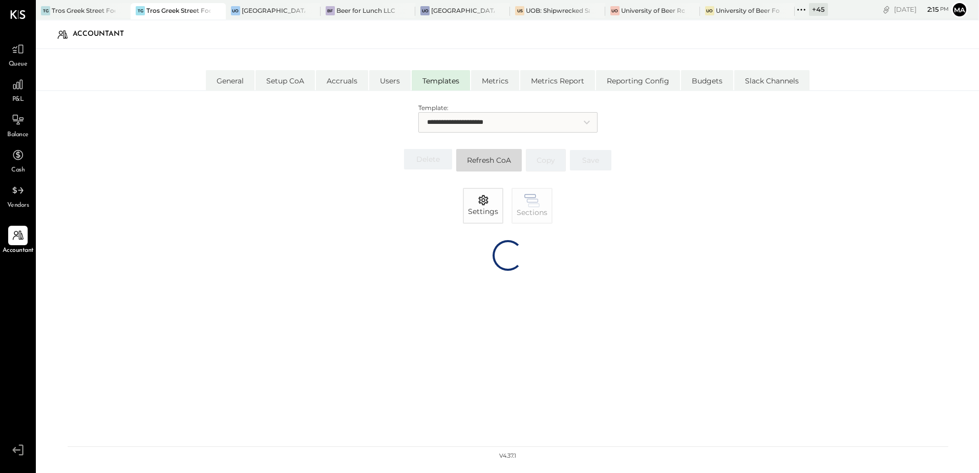
select select "********"
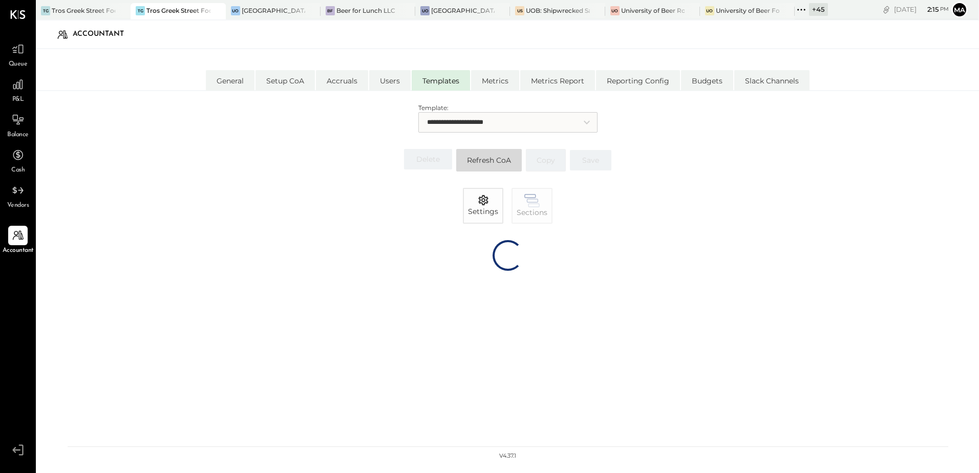
select select "********"
select select "*******"
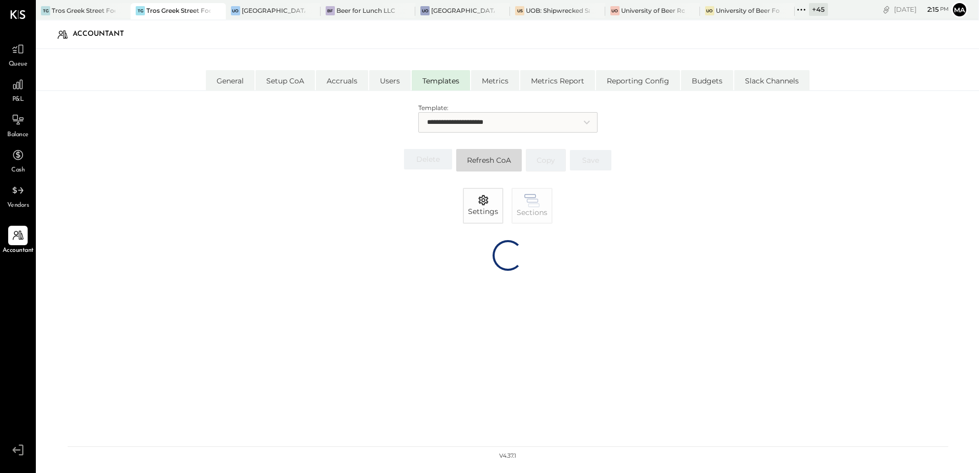
select select "*******"
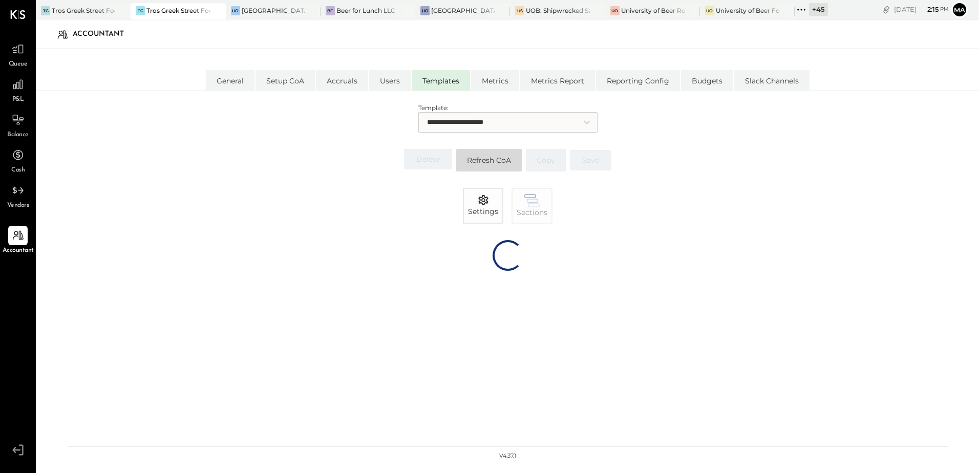
select select "*******"
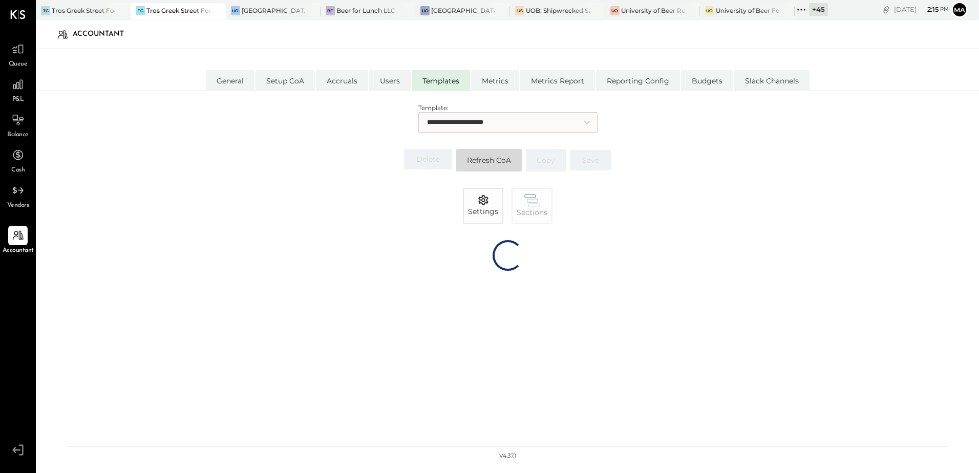
select select "*******"
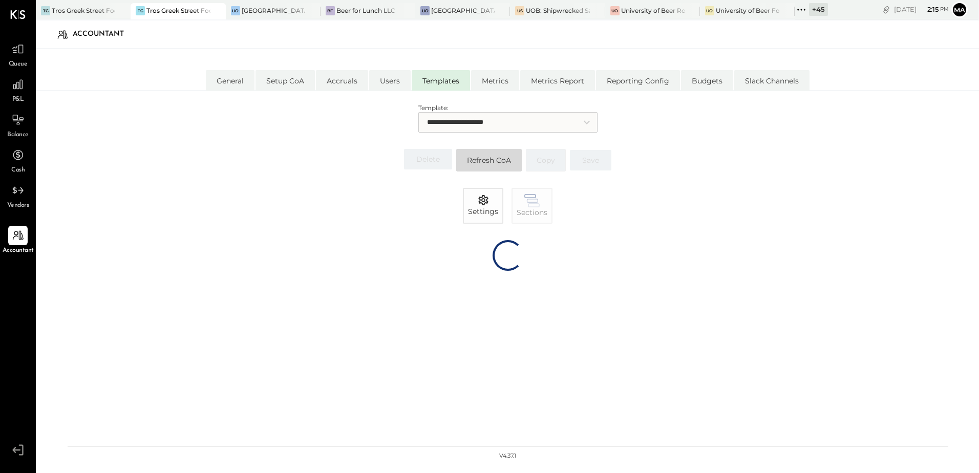
select select "******"
select select "*******"
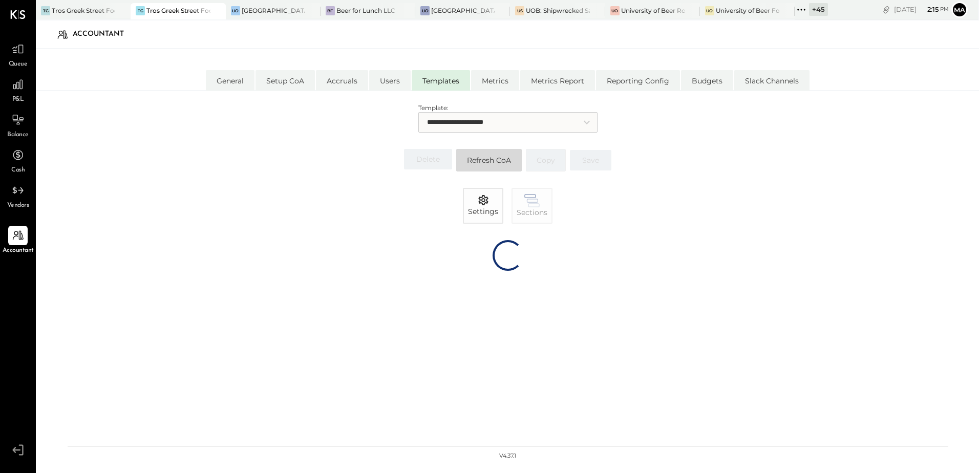
select select "*******"
select select "********"
select select "*******"
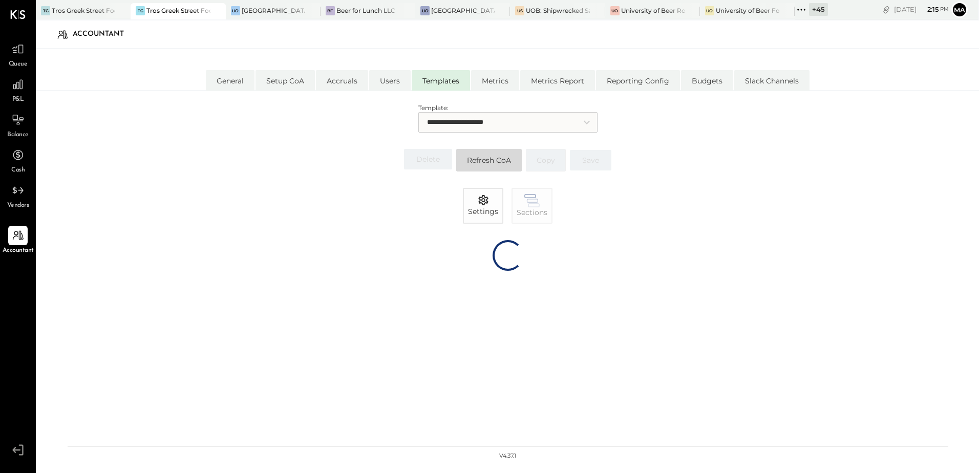
select select "********"
select select "*******"
select select "********"
select select "*******"
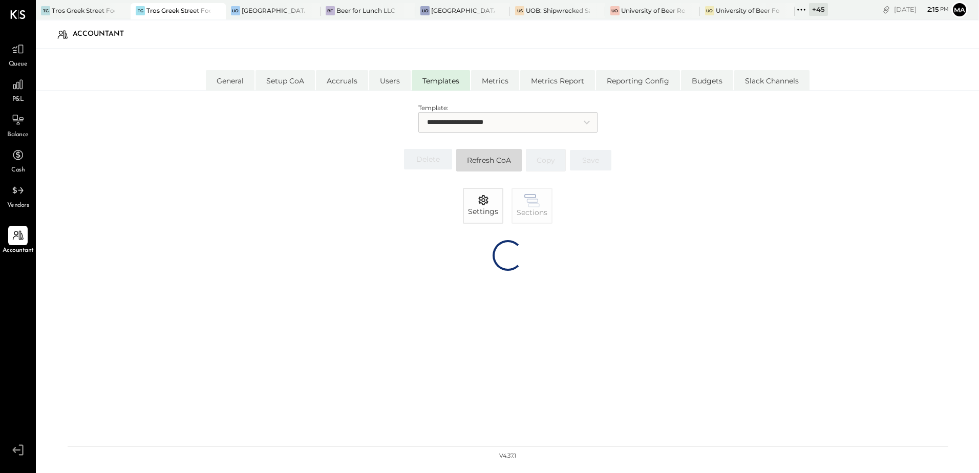
select select "*******"
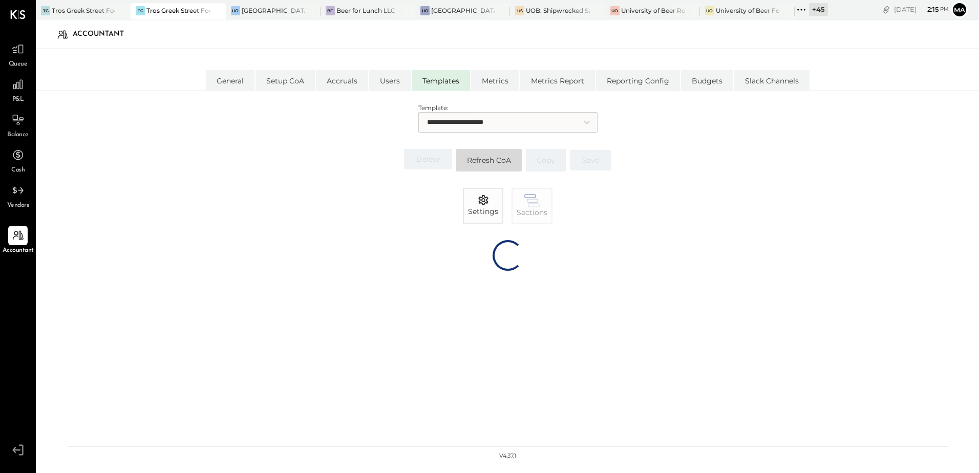
select select "*******"
select select "********"
select select "*******"
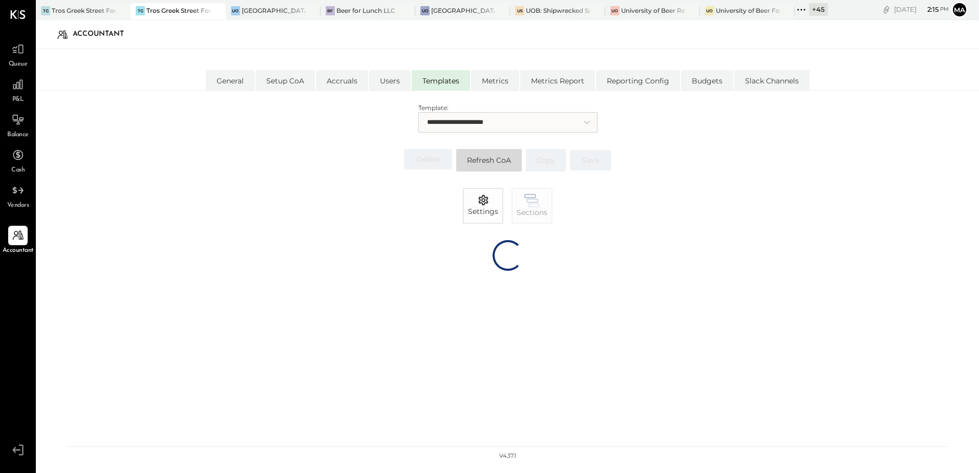
select select "********"
select select "*******"
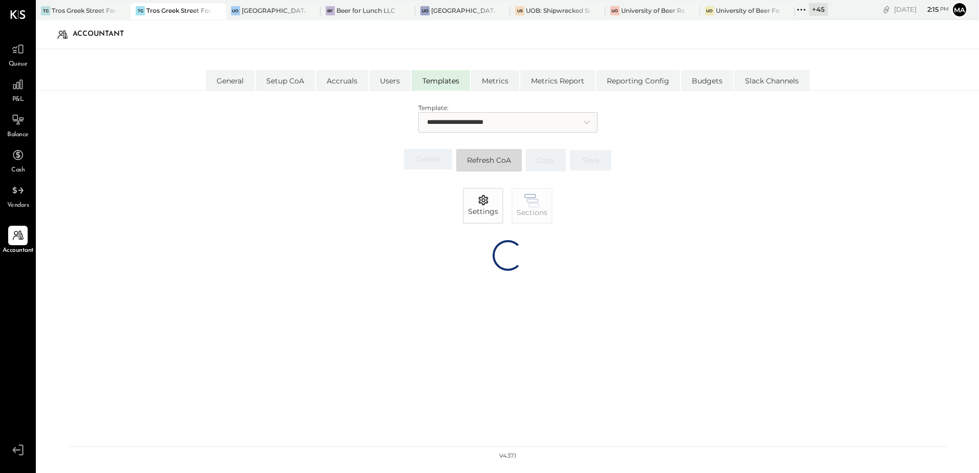
select select "********"
select select "*******"
select select "********"
select select "*******"
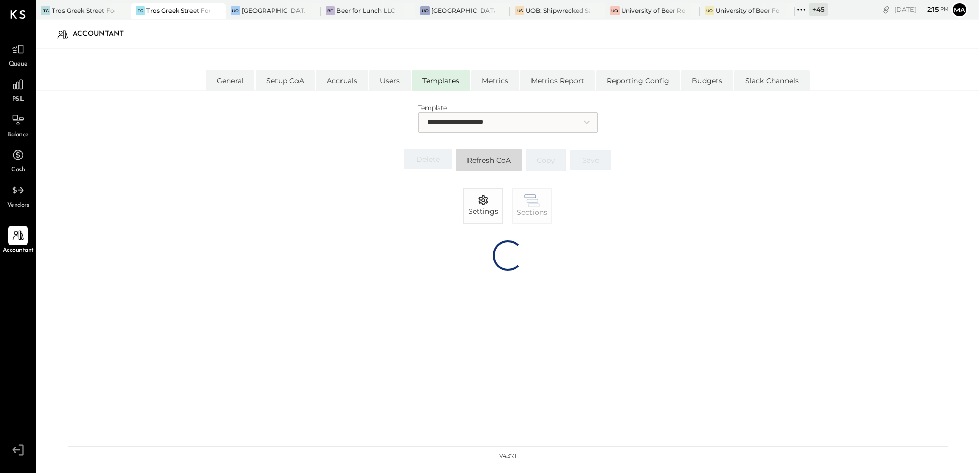
select select "*******"
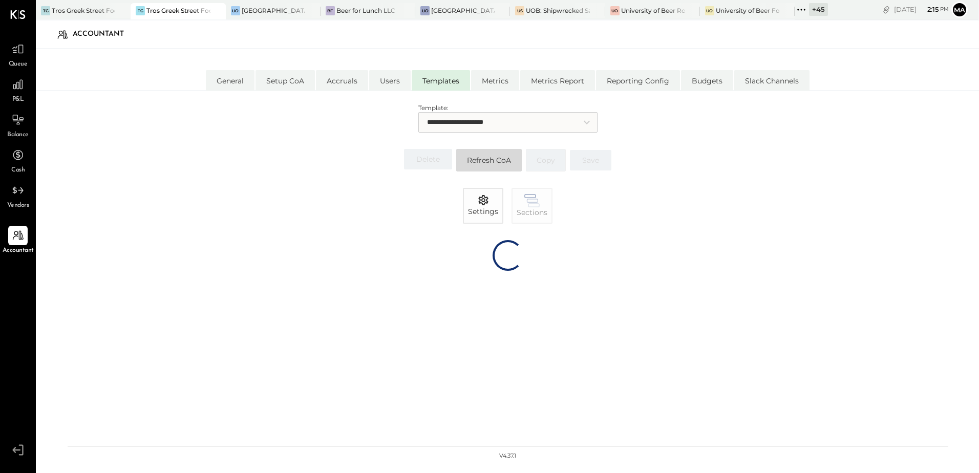
select select "*******"
select select "******"
select select "*******"
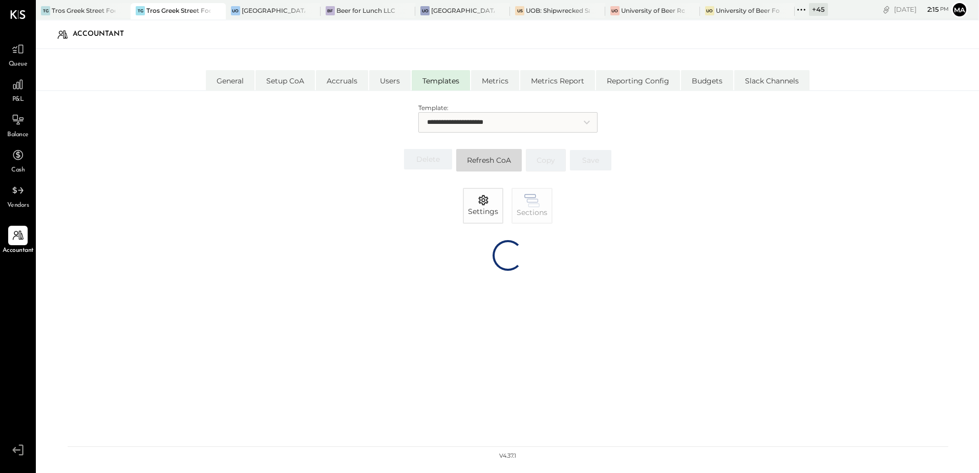
select select "*******"
select select "*****"
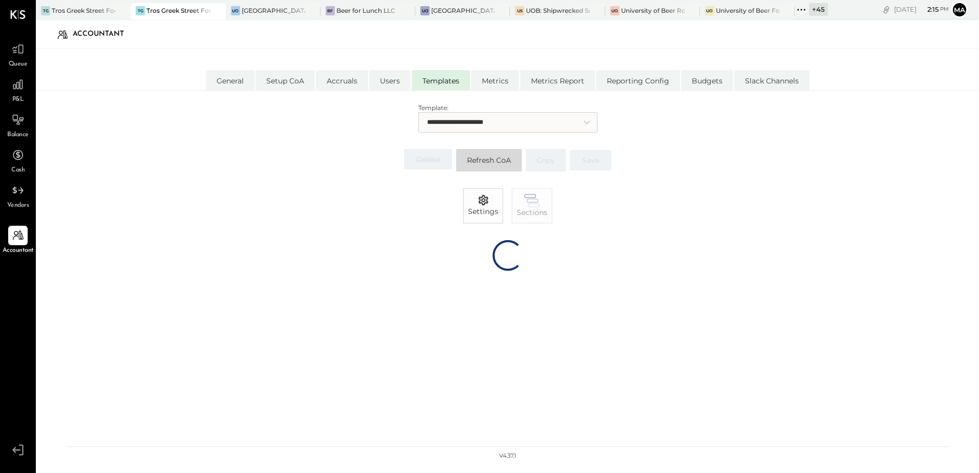
select select "********"
select select "*******"
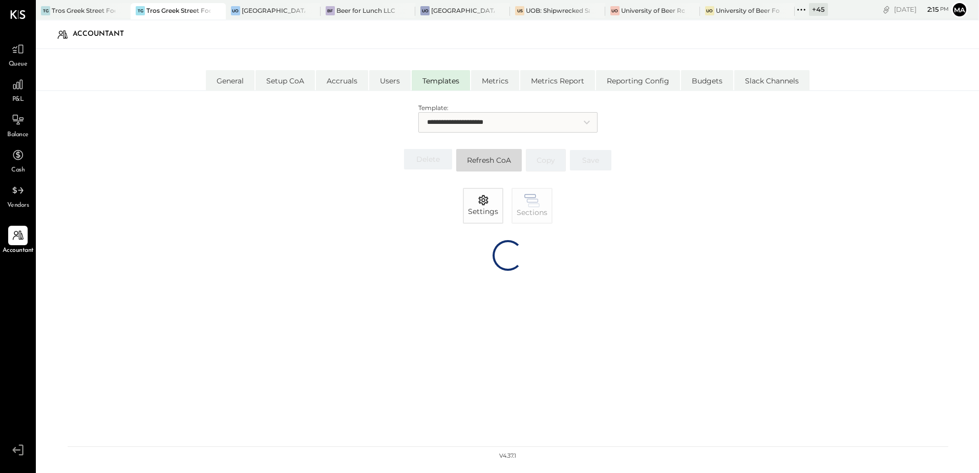
select select "********"
select select "*******"
select select "********"
select select "*******"
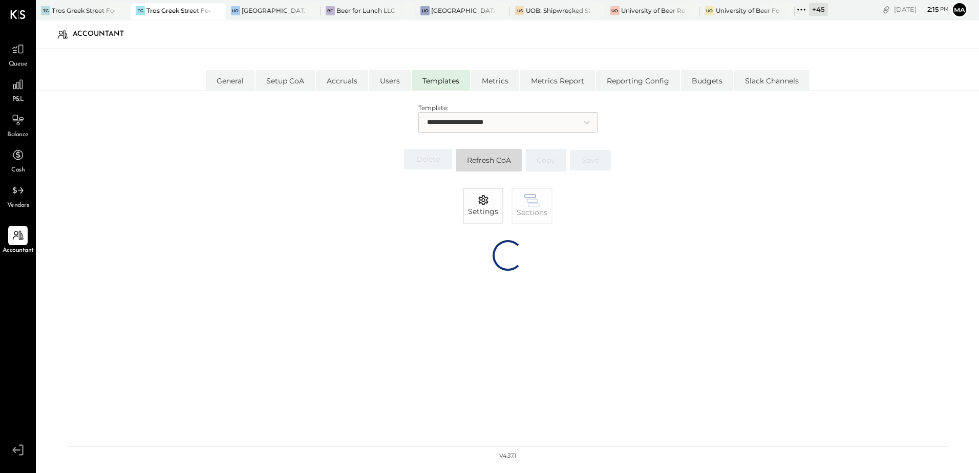
select select "*******"
select select "********"
select select "*******"
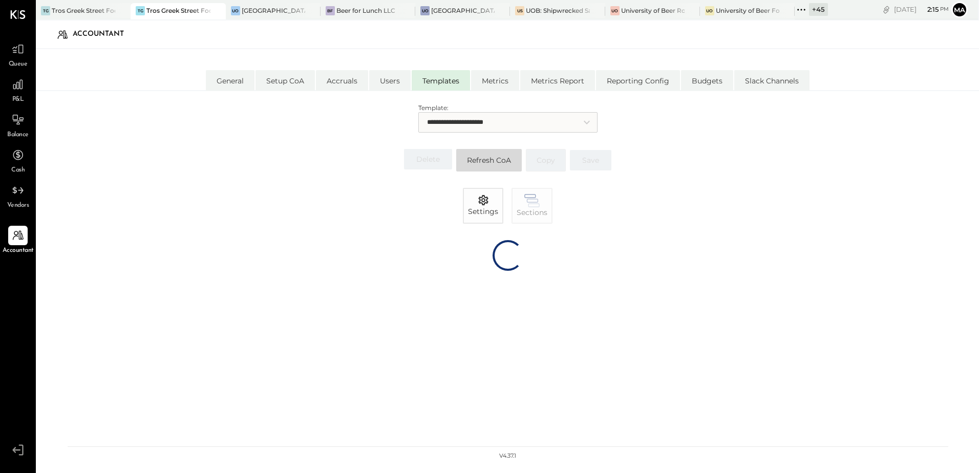
select select "*******"
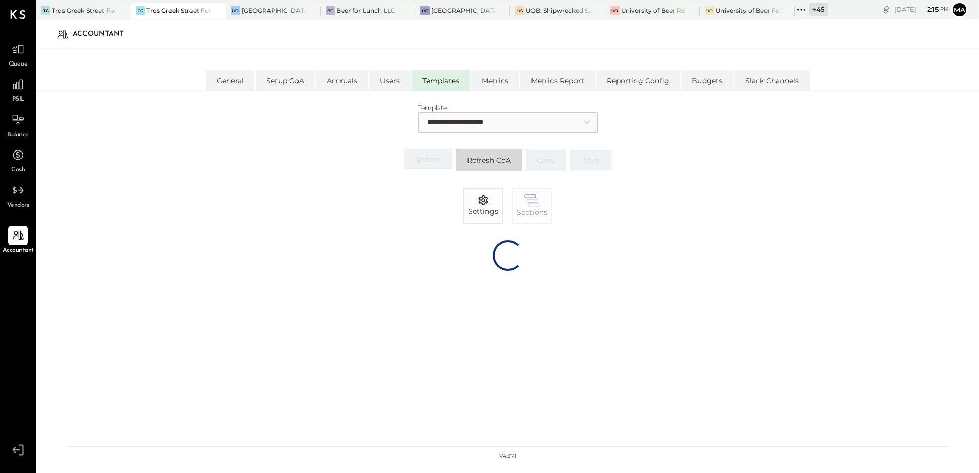
select select "*******"
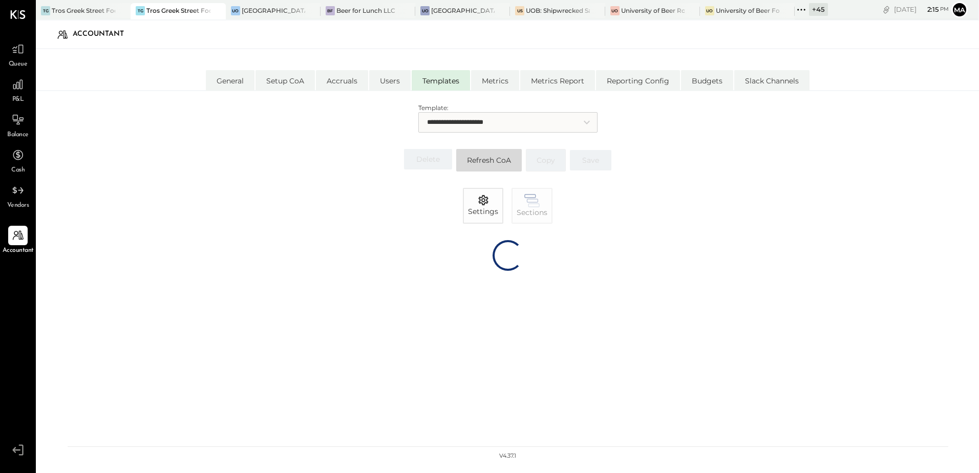
select select "*******"
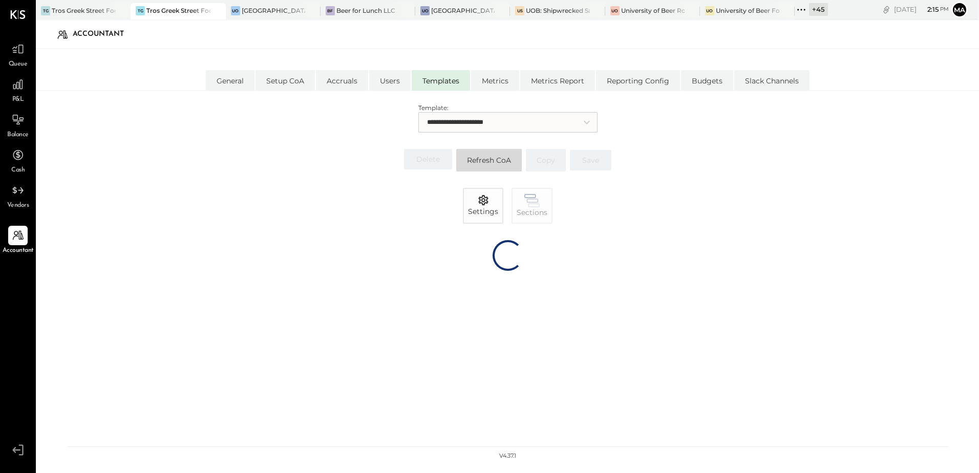
select select "*****"
select select "********"
select select "*******"
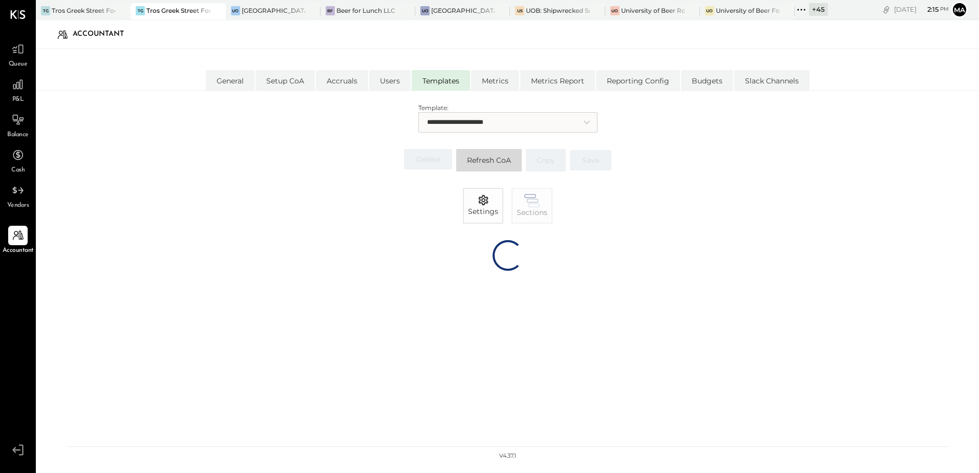
select select "*******"
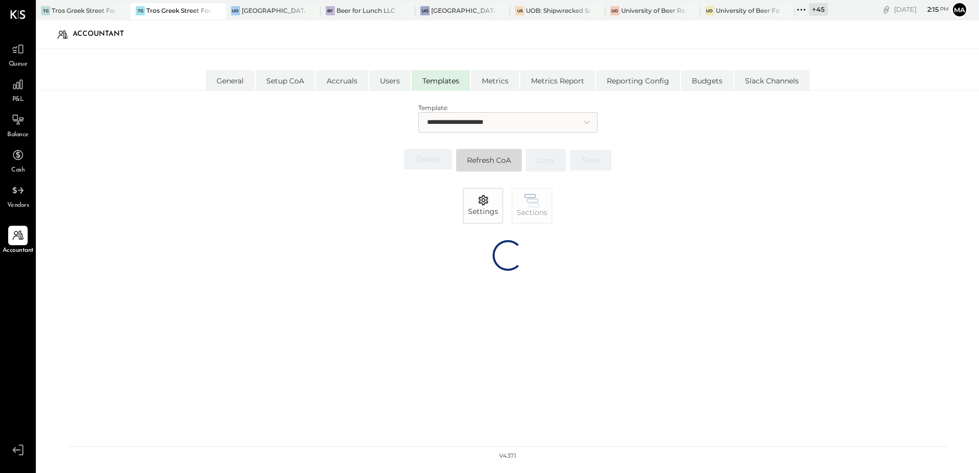
select select "*******"
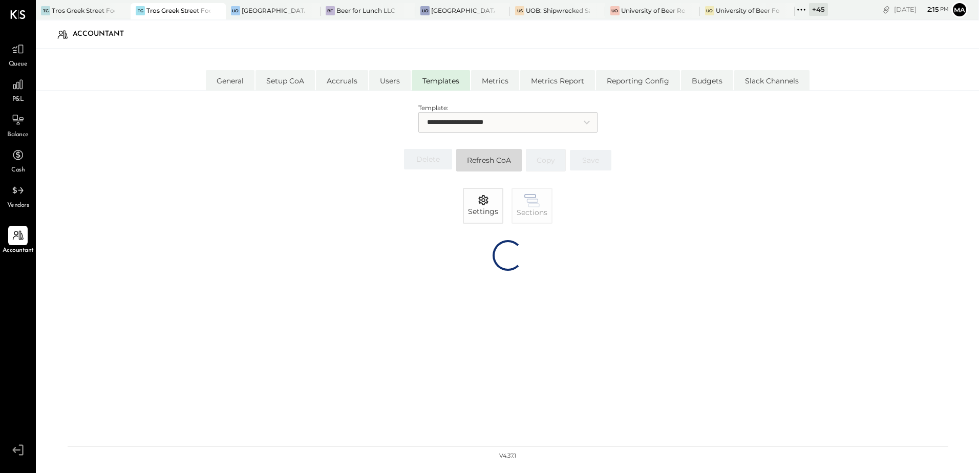
select select "*******"
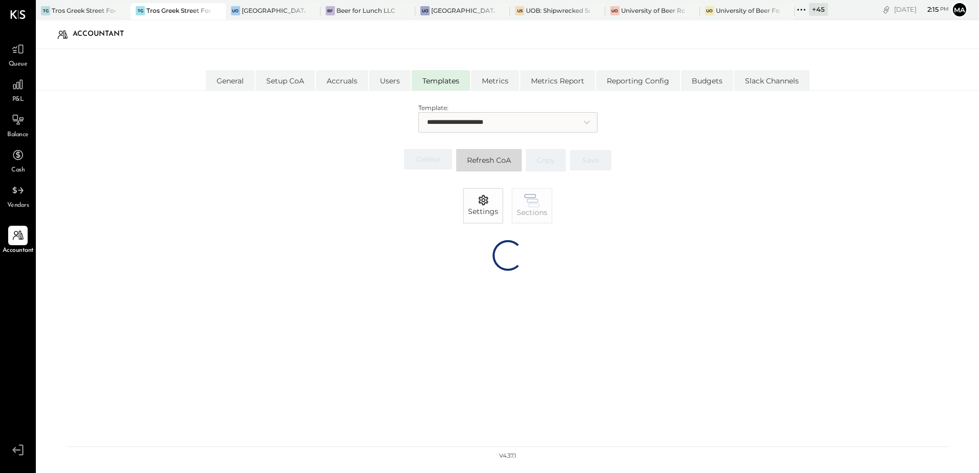
select select "*******"
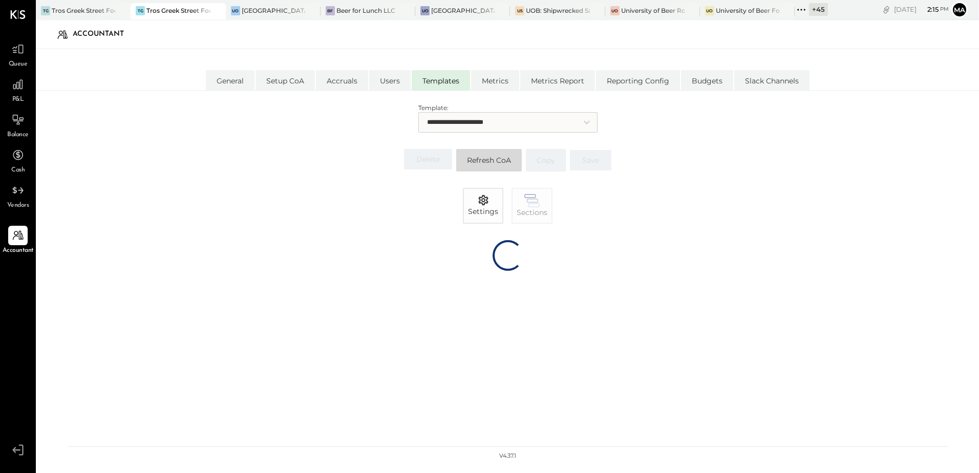
select select "*******"
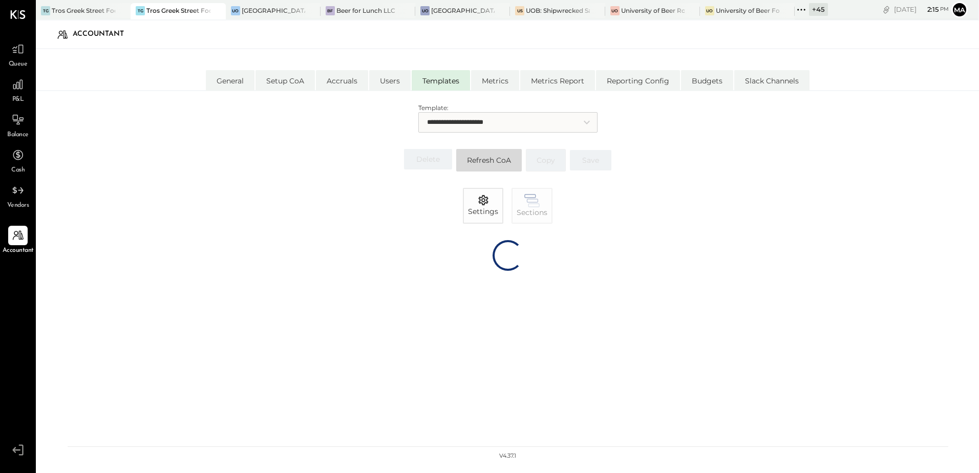
select select "*******"
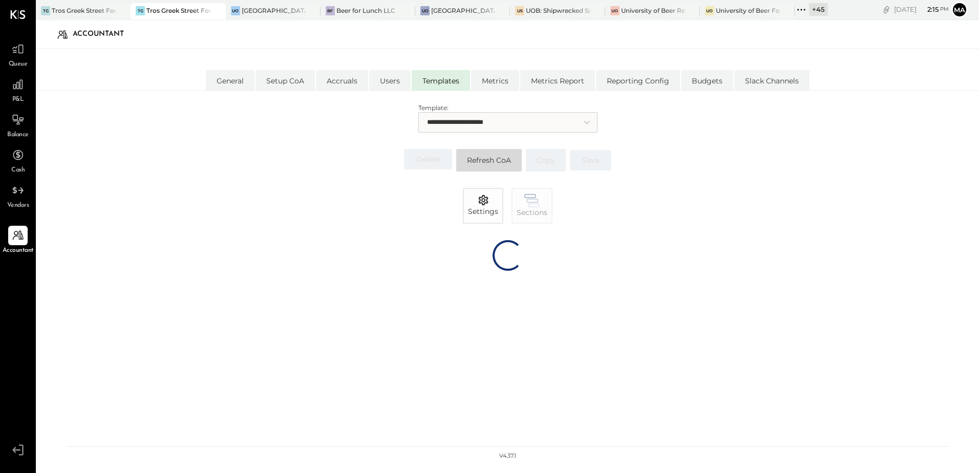
select select "*******"
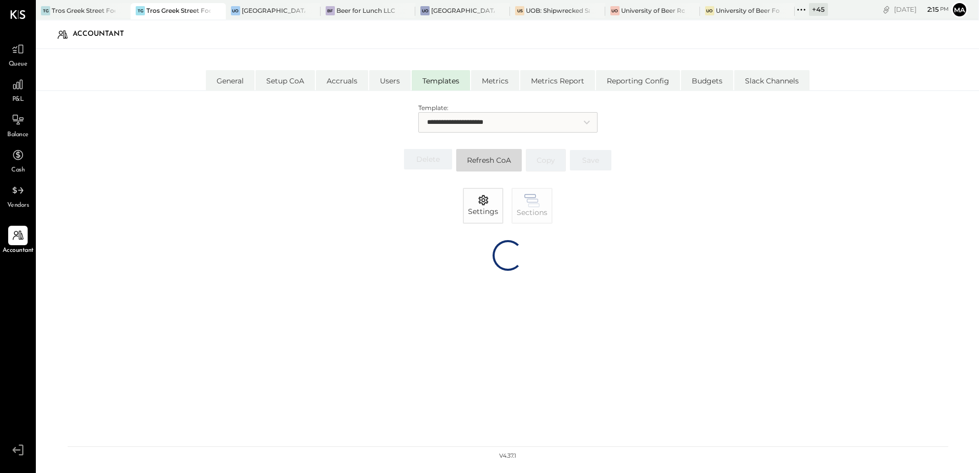
select select "*******"
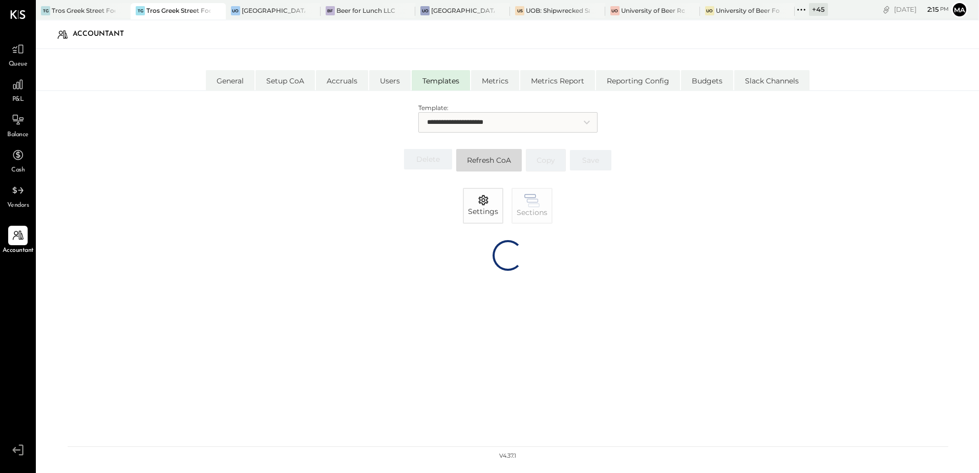
select select "*******"
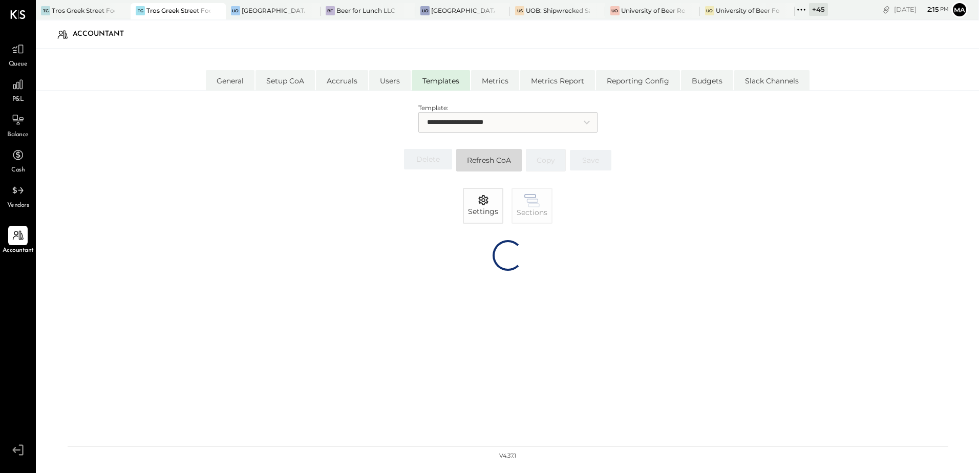
select select "*******"
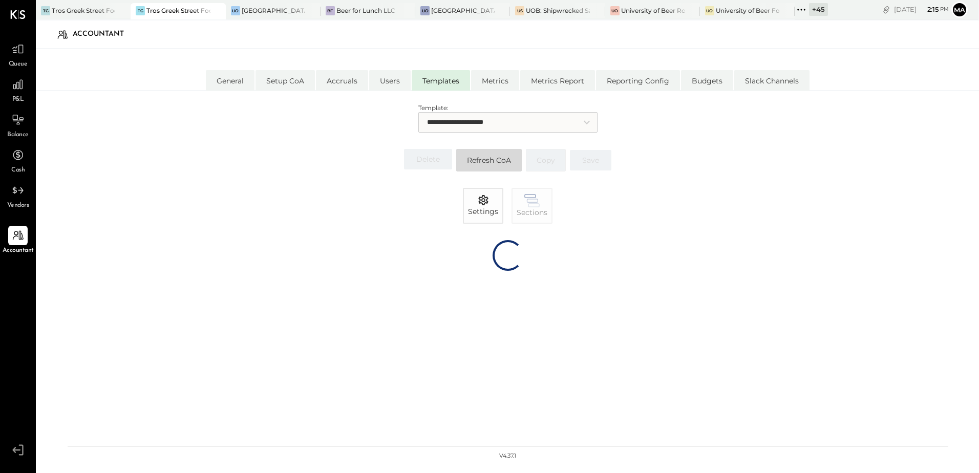
select select "*******"
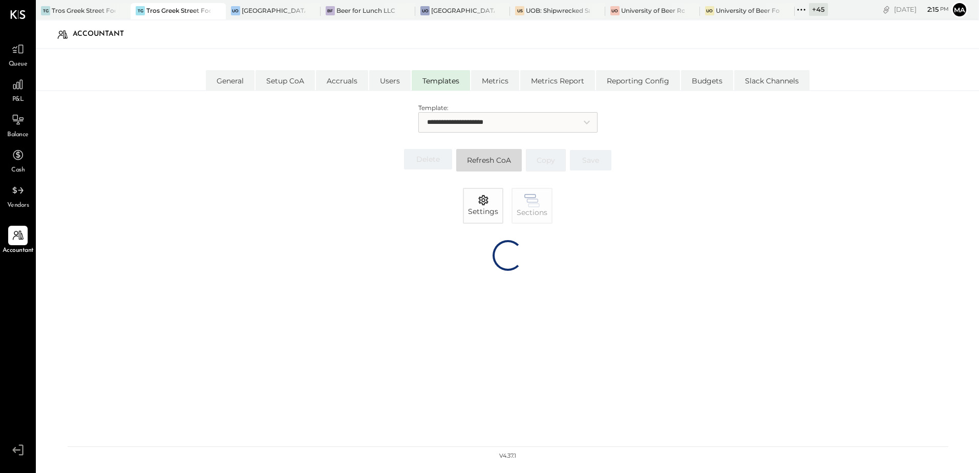
select select "*******"
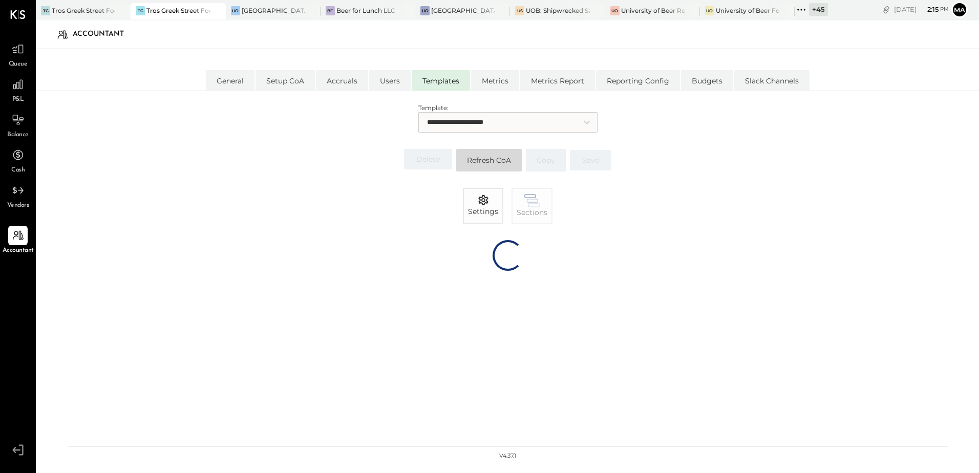
select select "*******"
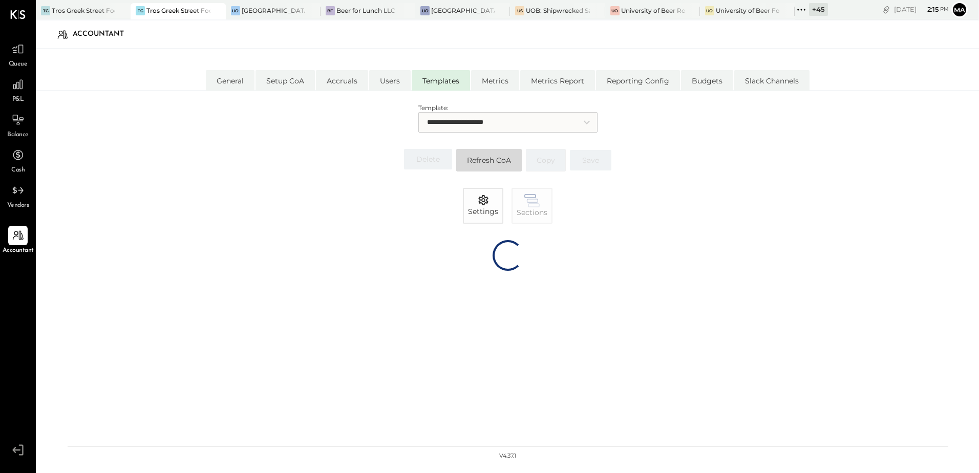
select select "*******"
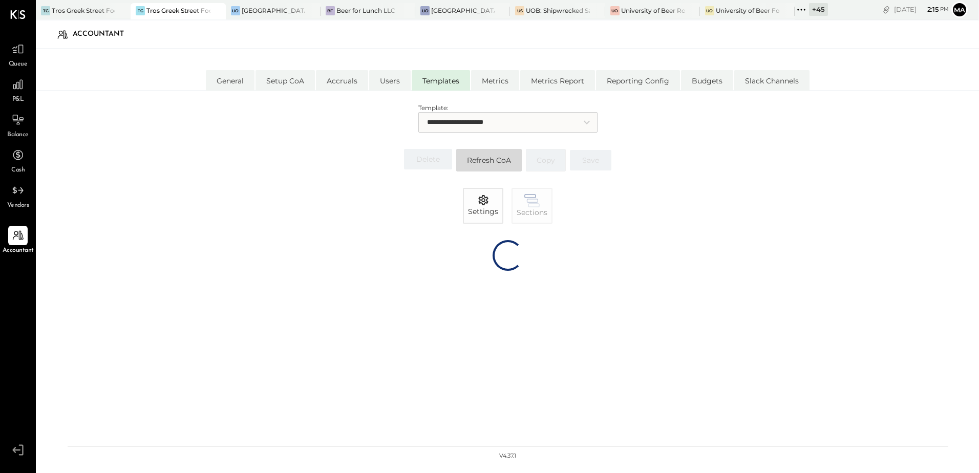
select select "*****"
select select "********"
select select "*******"
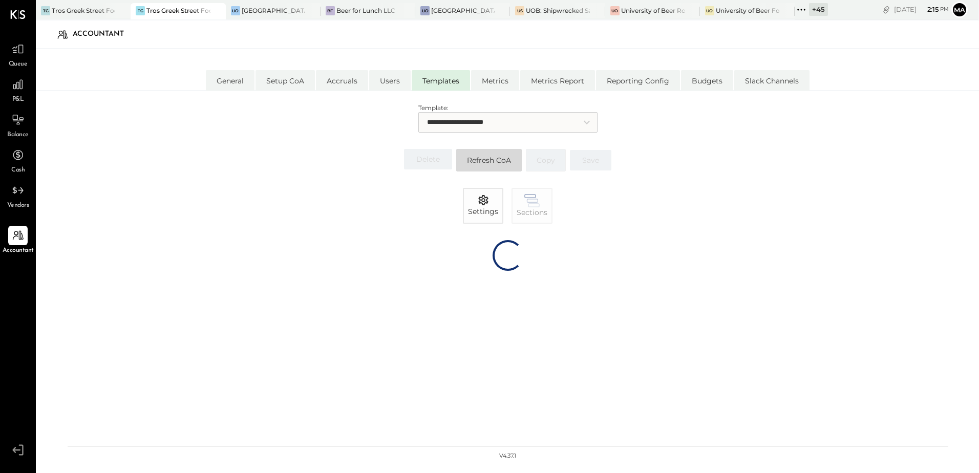
select select "*******"
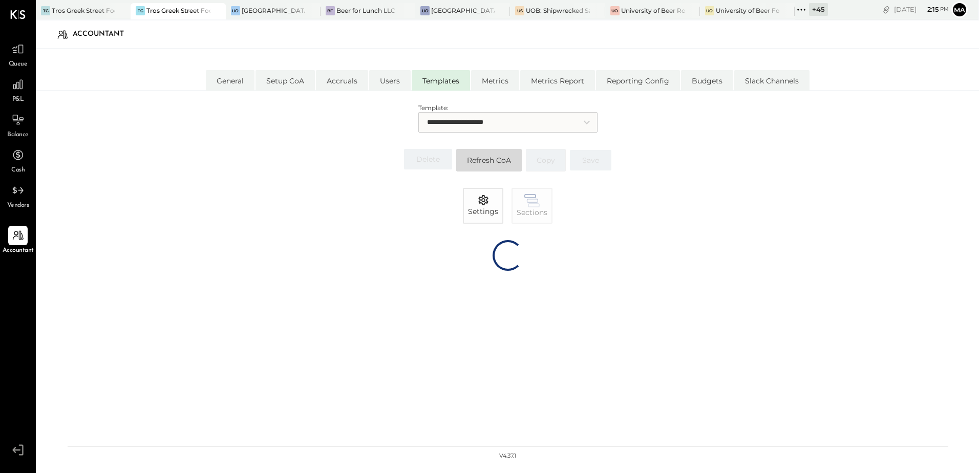
select select "*******"
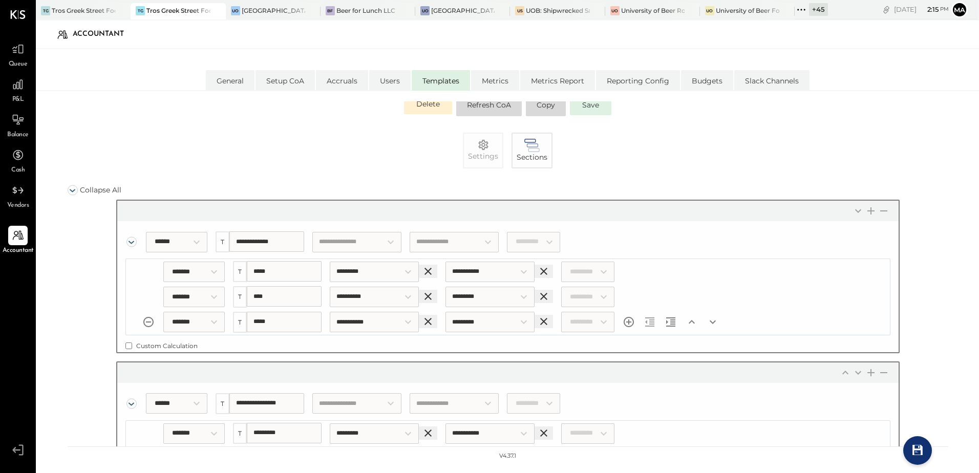
scroll to position [154, 0]
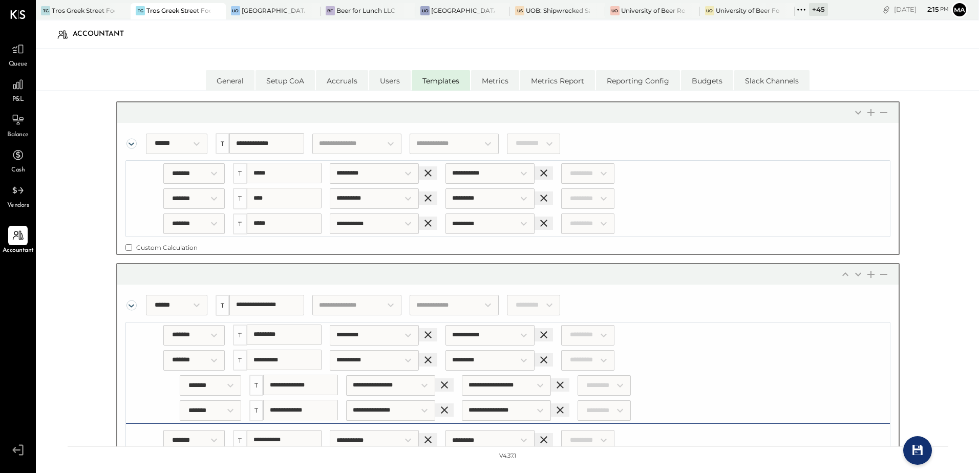
click at [265, 34] on div "Accountant" at bounding box center [507, 35] width 922 height 24
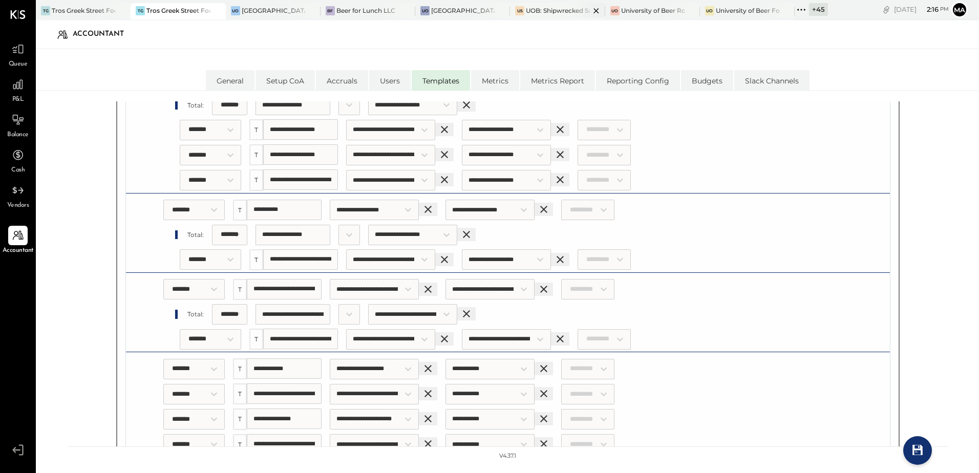
scroll to position [1878, 0]
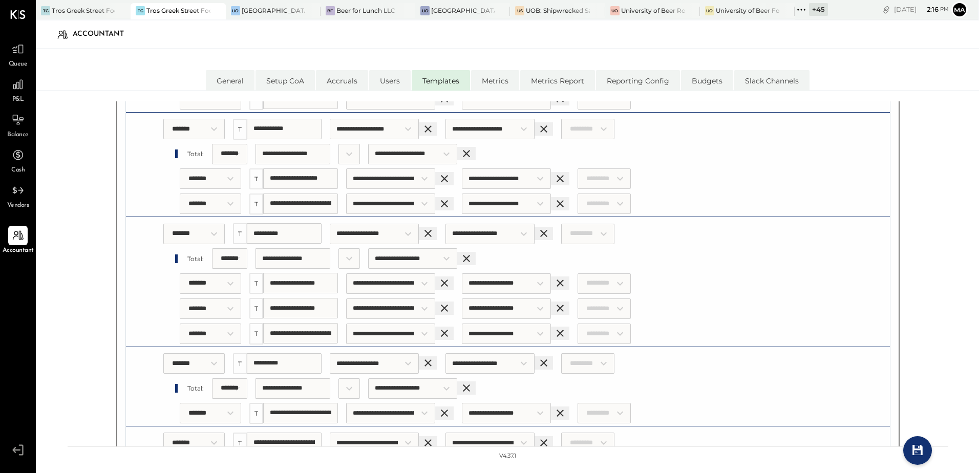
click at [21, 95] on div "P&L" at bounding box center [17, 90] width 19 height 30
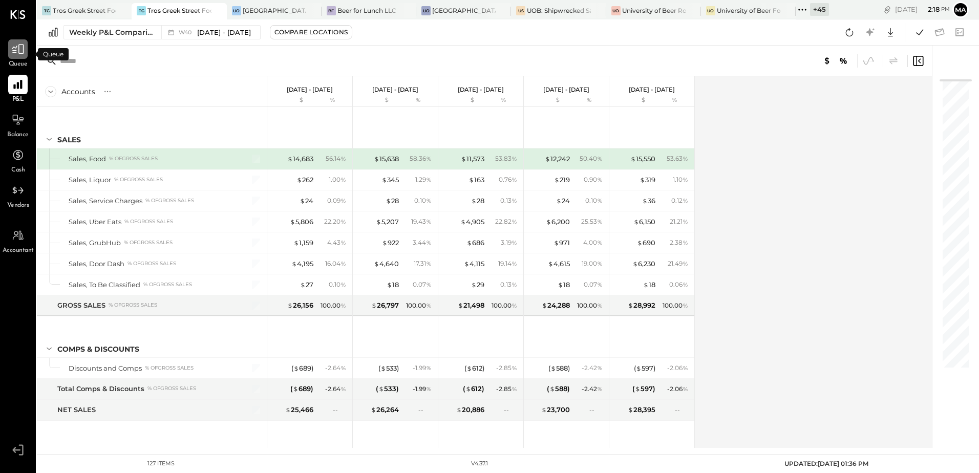
click at [17, 54] on icon at bounding box center [17, 48] width 13 height 13
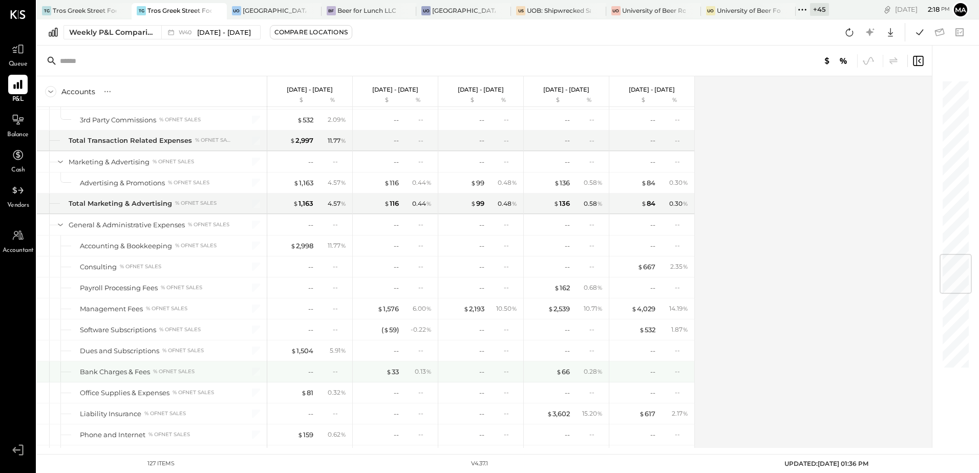
scroll to position [1536, 0]
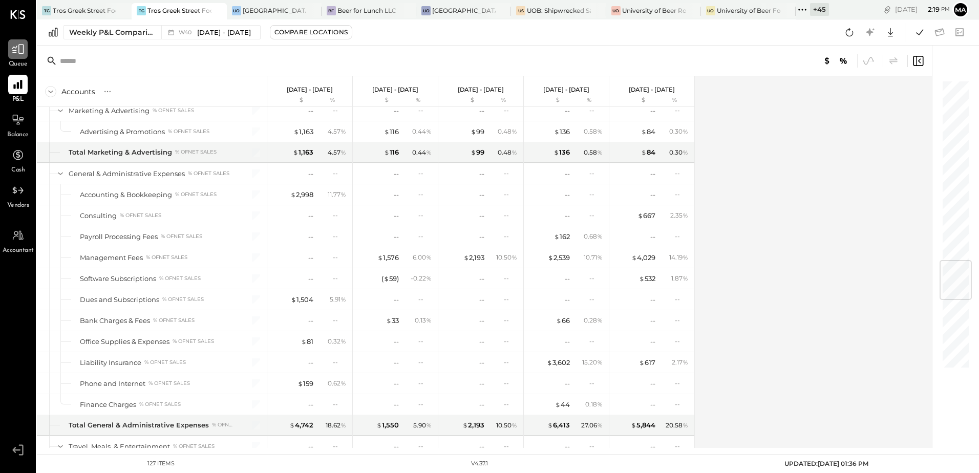
click at [15, 53] on icon at bounding box center [18, 50] width 12 height 10
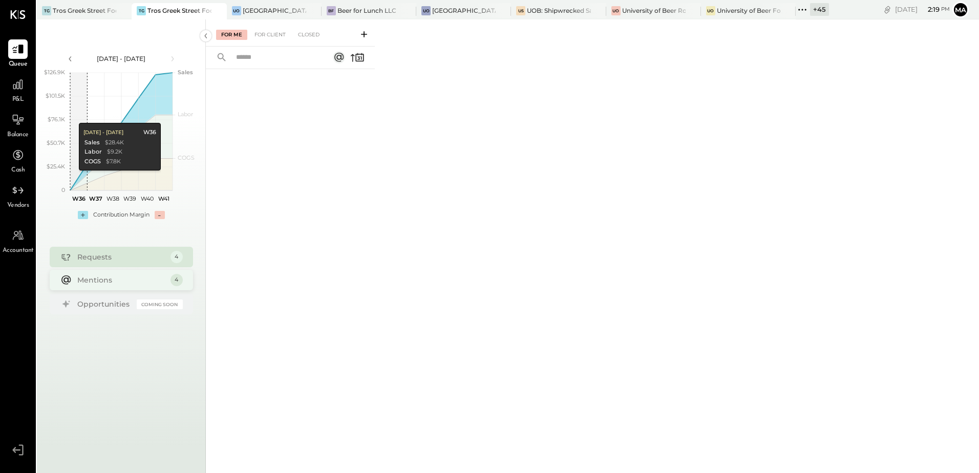
click at [145, 280] on div "Mentions" at bounding box center [121, 280] width 88 height 10
click at [289, 35] on div "For Client" at bounding box center [269, 35] width 41 height 10
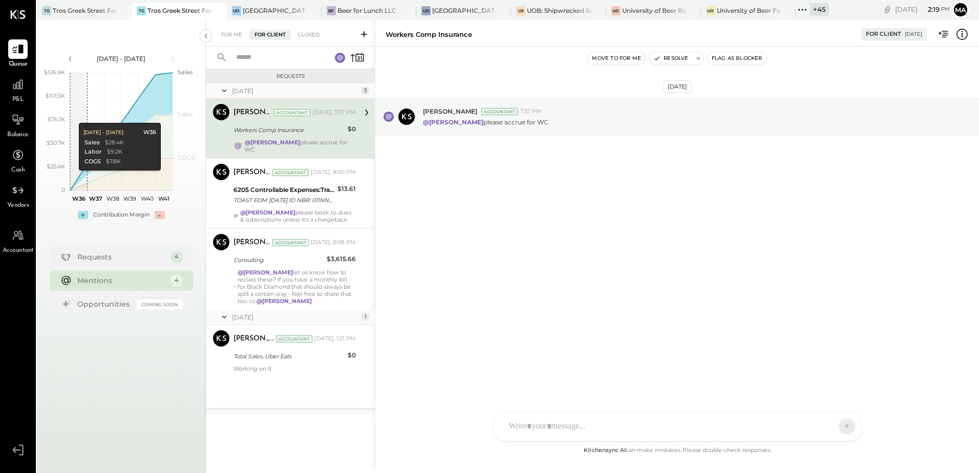
click at [309, 136] on div "Workers Comp Insurance" at bounding box center [288, 130] width 111 height 12
click at [559, 425] on div at bounding box center [668, 426] width 329 height 23
click at [514, 372] on div at bounding box center [677, 382] width 347 height 41
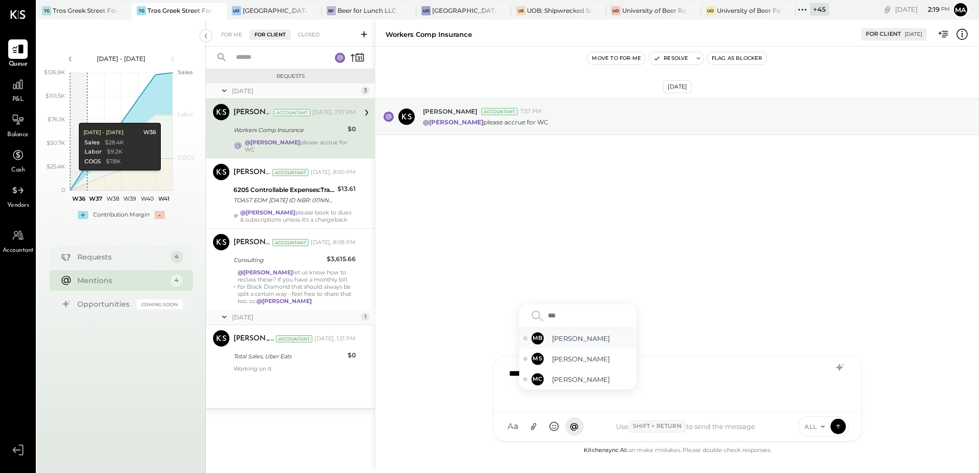
click at [590, 338] on span "[PERSON_NAME]" at bounding box center [592, 339] width 80 height 10
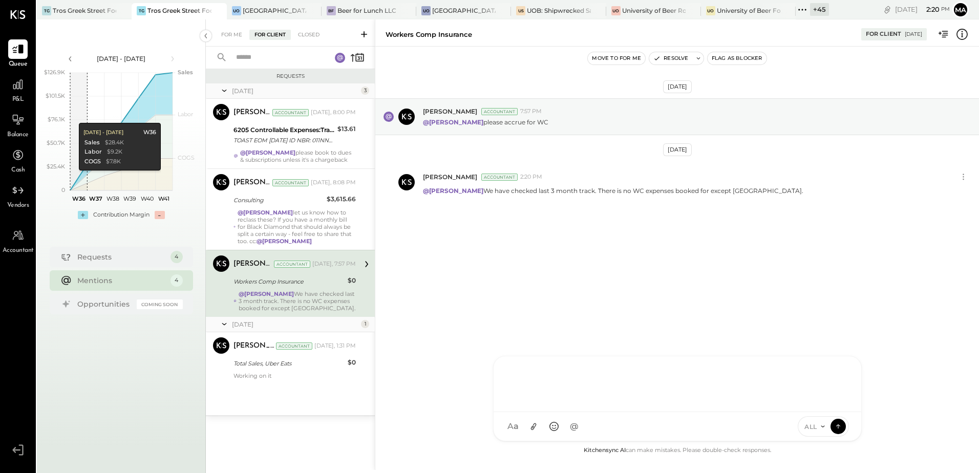
click at [533, 375] on div at bounding box center [677, 382] width 347 height 41
click at [539, 427] on icon at bounding box center [533, 426] width 11 height 11
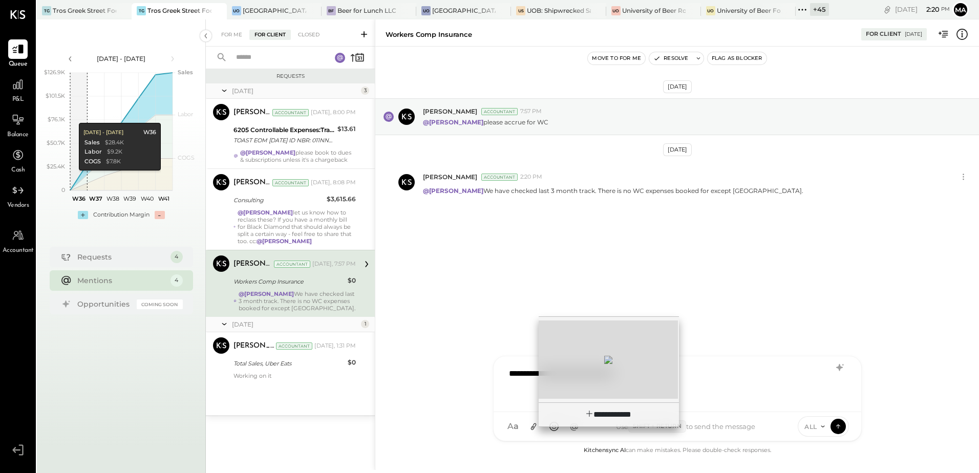
click at [573, 376] on div at bounding box center [608, 359] width 139 height 78
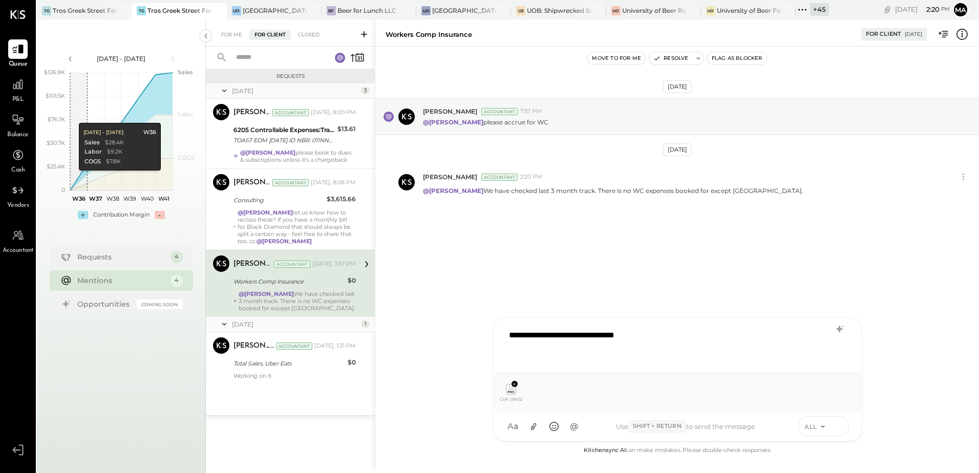
click at [840, 425] on icon at bounding box center [837, 426] width 9 height 10
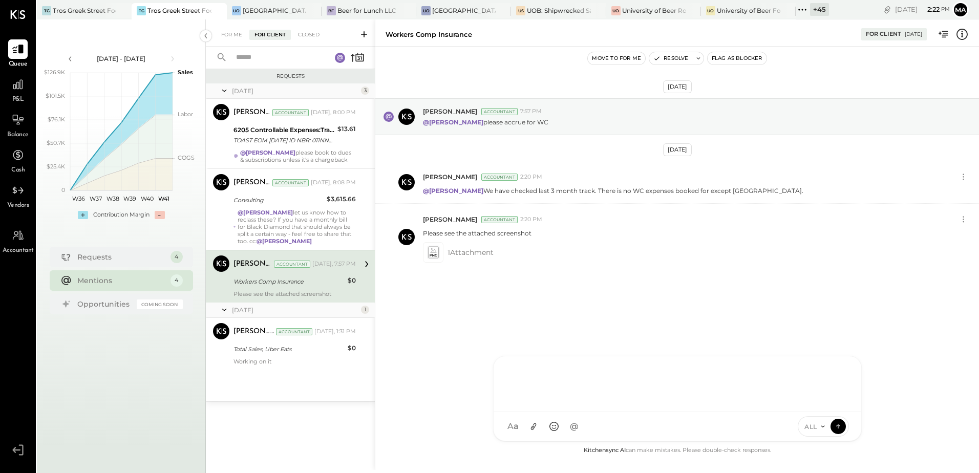
click at [520, 377] on div at bounding box center [677, 382] width 347 height 41
click at [582, 372] on div "**********" at bounding box center [677, 382] width 347 height 41
click at [700, 371] on div "**********" at bounding box center [677, 382] width 347 height 41
click at [509, 377] on div "**********" at bounding box center [677, 382] width 347 height 41
click at [570, 380] on span "[PERSON_NAME]" at bounding box center [592, 380] width 80 height 10
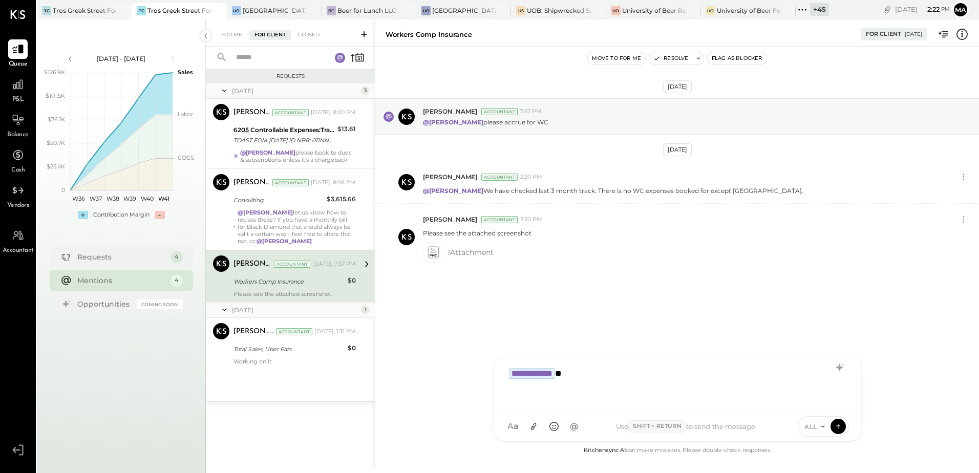
click at [609, 373] on div "**********" at bounding box center [677, 382] width 347 height 41
click at [840, 424] on icon at bounding box center [837, 426] width 9 height 10
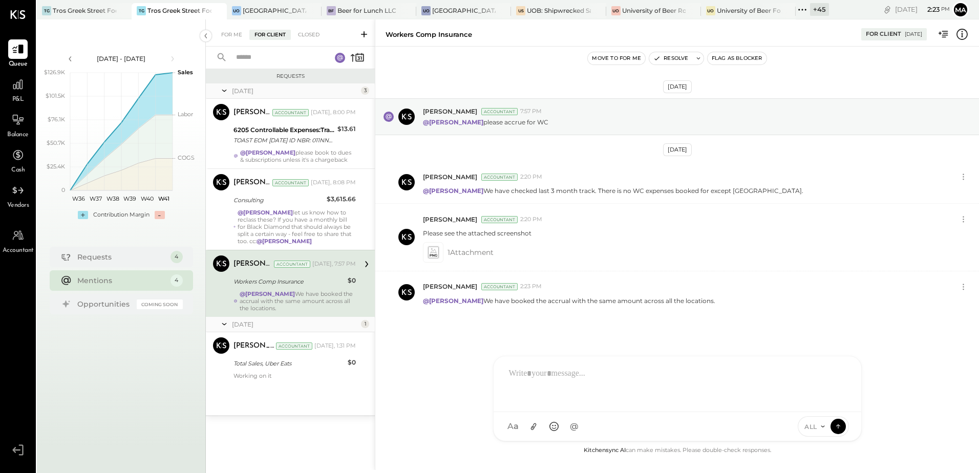
click at [458, 349] on div "Oct 8th, 2025 Margot Bloch Accountant 7:57 PM @Manoj Bhagat please accrue for W…" at bounding box center [677, 231] width 604 height 318
click at [678, 58] on button "Resolve" at bounding box center [670, 58] width 43 height 12
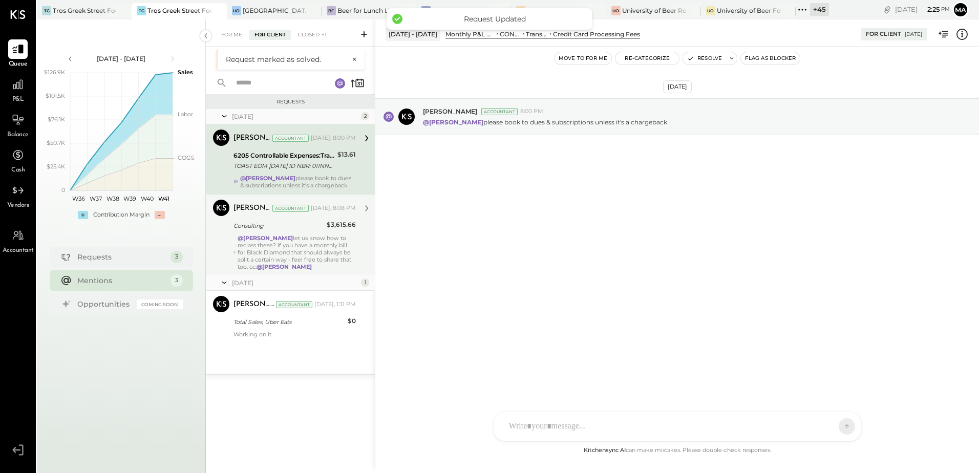
click at [338, 253] on div "@[PERSON_NAME] let us know how to reclass these? If you have a monthly bill for…" at bounding box center [297, 252] width 118 height 36
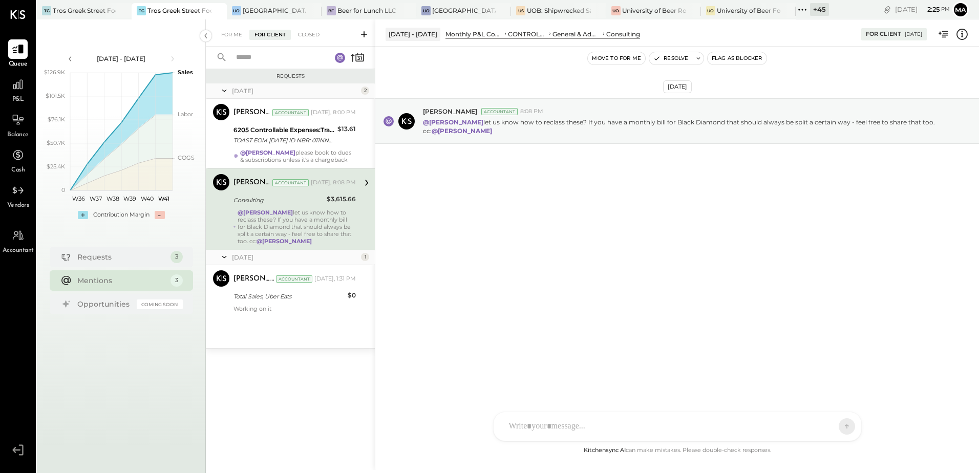
click at [333, 236] on div "@[PERSON_NAME] let us know how to reclass these? If you have a monthly bill for…" at bounding box center [297, 227] width 118 height 36
click at [308, 303] on div "Manoj Bhagat Accountant Today, 1:31 PM Total Sales, Uber Eats $0 Working on it" at bounding box center [294, 291] width 122 height 42
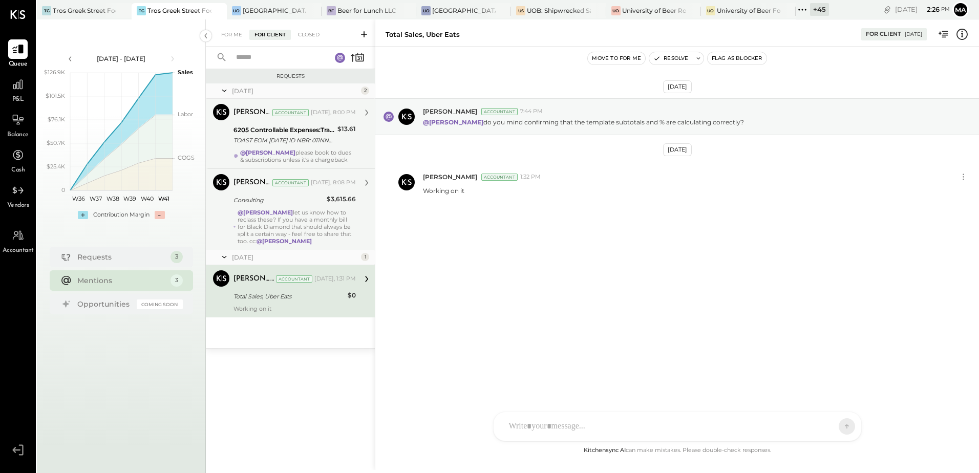
click at [286, 150] on strong "@[PERSON_NAME]" at bounding box center [267, 152] width 55 height 7
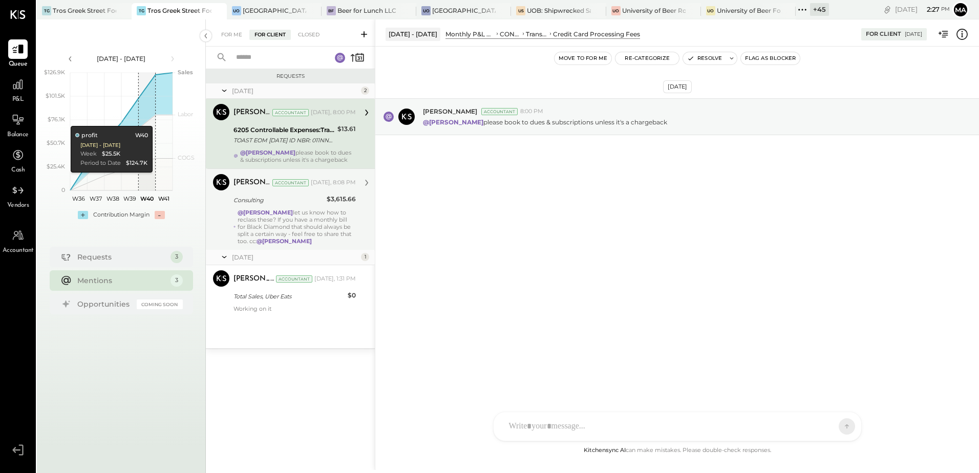
click at [360, 113] on icon at bounding box center [366, 112] width 13 height 13
click at [364, 112] on icon at bounding box center [366, 112] width 13 height 13
click at [368, 112] on icon at bounding box center [366, 112] width 13 height 13
click at [967, 33] on icon at bounding box center [961, 34] width 11 height 11
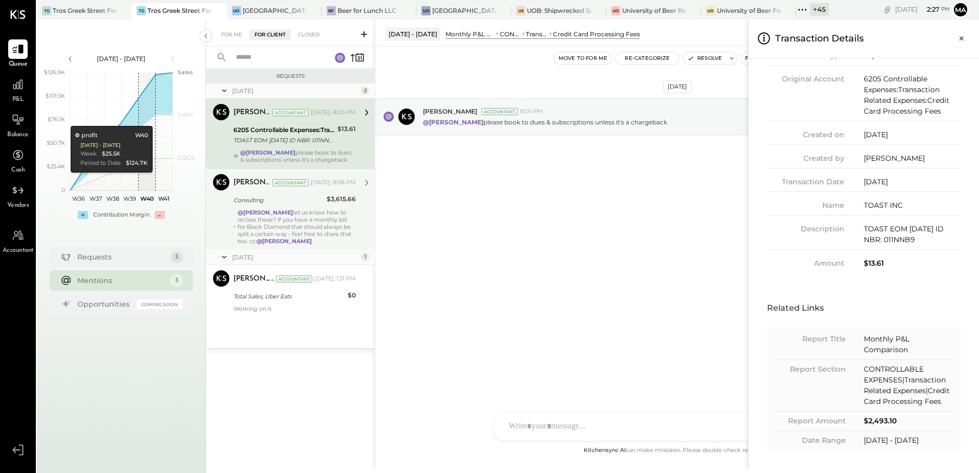
scroll to position [78, 0]
click at [309, 231] on div "For Me For Client Closed Requests Yesterday 2 Margot Bloch Accountant Margot Bl…" at bounding box center [592, 244] width 773 height 450
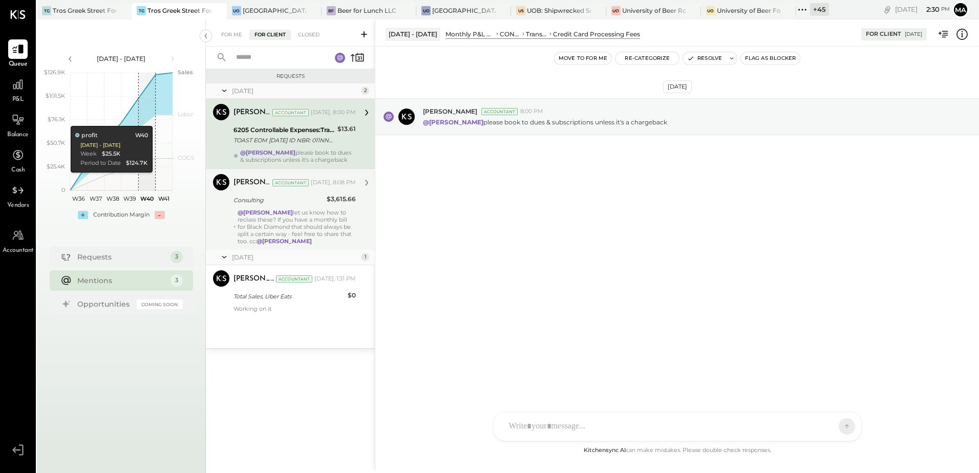
click at [322, 147] on div "Margot Bloch Accountant Yesterday, 8:00 PM 6205 Controllable Expenses:Transacti…" at bounding box center [294, 133] width 122 height 59
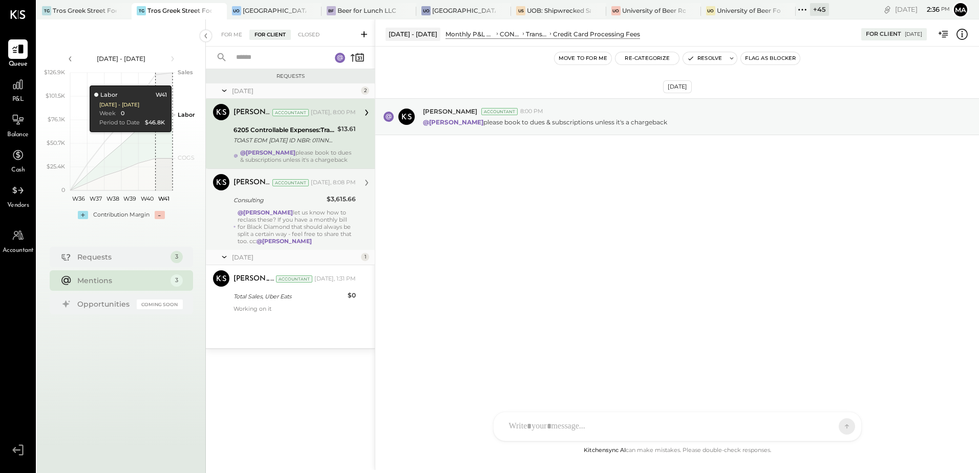
click at [425, 280] on div "Oct 8th, 2025 Margot Bloch Accountant 8:00 PM @Manoj Bhagat please book to dues…" at bounding box center [677, 246] width 604 height 398
click at [316, 149] on div "@Manoj Bhagat please book to dues & subscriptions unless it's a chargeback" at bounding box center [298, 156] width 116 height 14
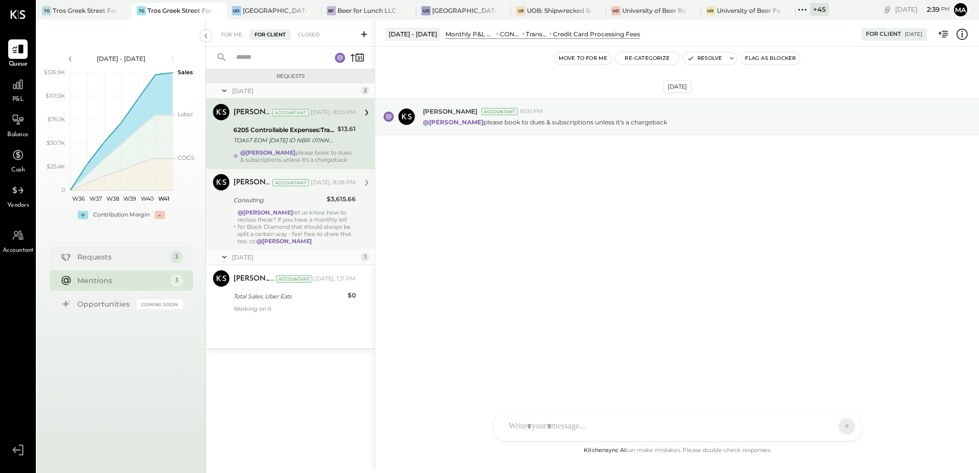
click at [540, 428] on div at bounding box center [668, 426] width 329 height 23
click at [839, 426] on icon at bounding box center [837, 426] width 9 height 10
click at [699, 58] on button "Resolve" at bounding box center [704, 58] width 43 height 12
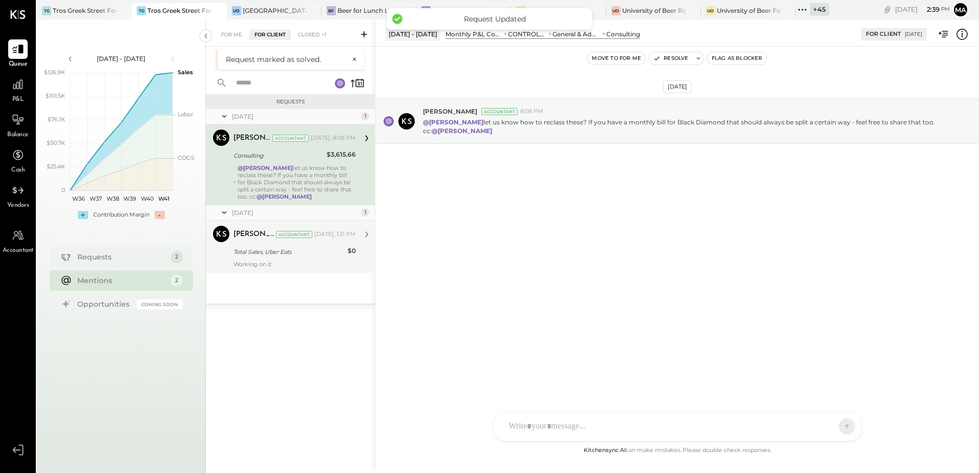
click at [303, 267] on div "Working on it" at bounding box center [294, 264] width 122 height 7
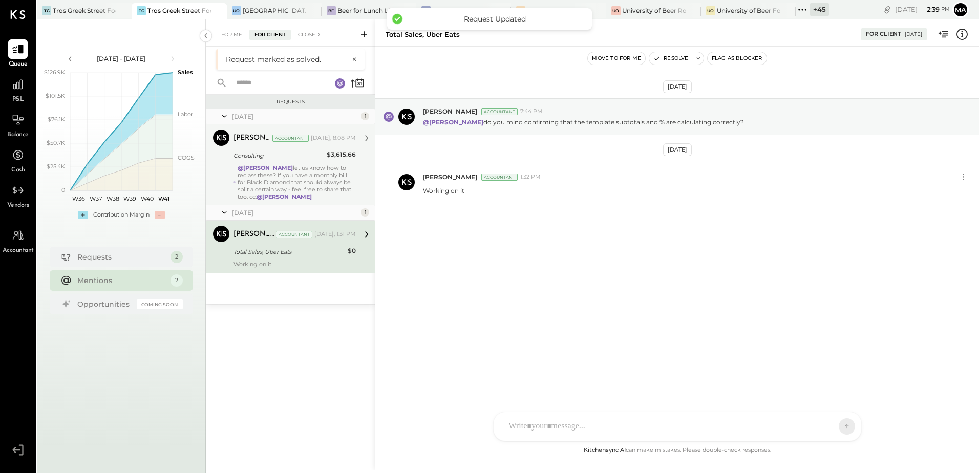
click at [293, 171] on div "@[PERSON_NAME] let us know how to reclass these? If you have a monthly bill for…" at bounding box center [297, 182] width 118 height 36
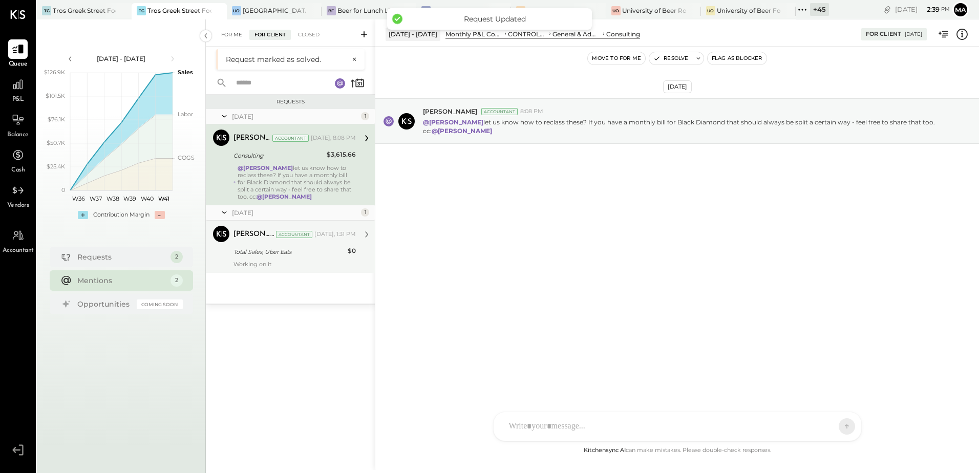
click at [233, 30] on div "For Me" at bounding box center [231, 35] width 31 height 10
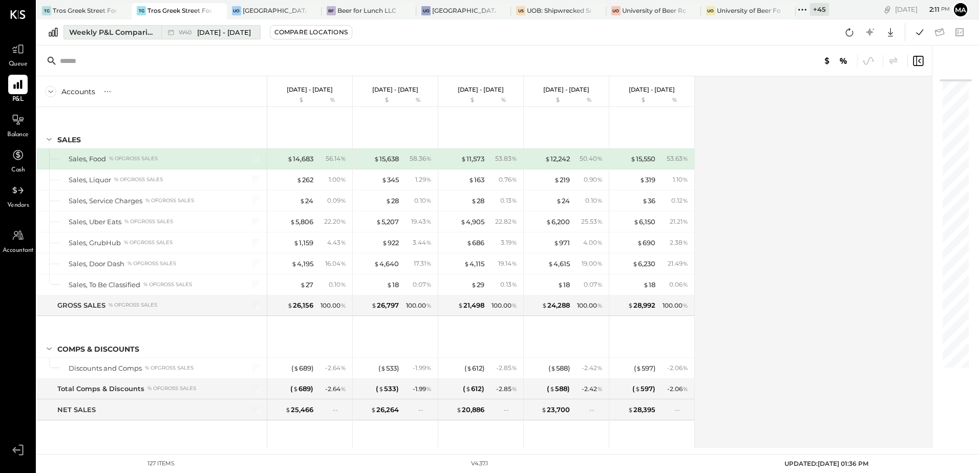
click at [119, 35] on div "Weekly P&L Comparison" at bounding box center [112, 32] width 86 height 10
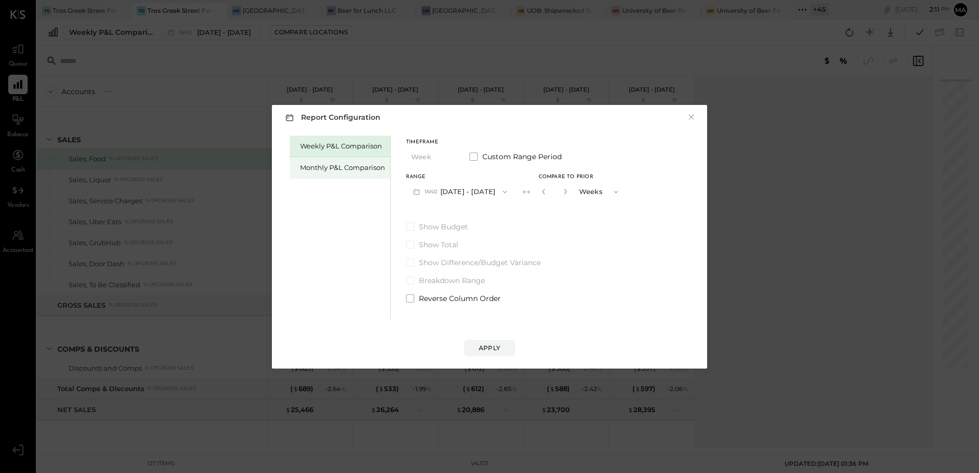
click at [330, 171] on div "Monthly P&L Comparison" at bounding box center [342, 168] width 85 height 10
click at [480, 196] on button "M10 [DATE] - [DATE]" at bounding box center [459, 191] width 106 height 19
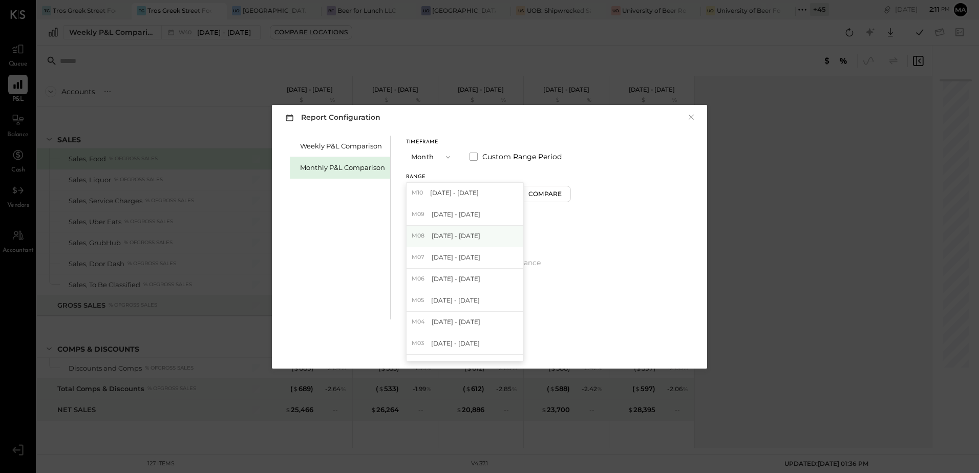
click at [477, 233] on div "M08 Aug 1 - 31, 2025" at bounding box center [464, 236] width 117 height 21
click at [541, 194] on div "Compare" at bounding box center [546, 193] width 33 height 9
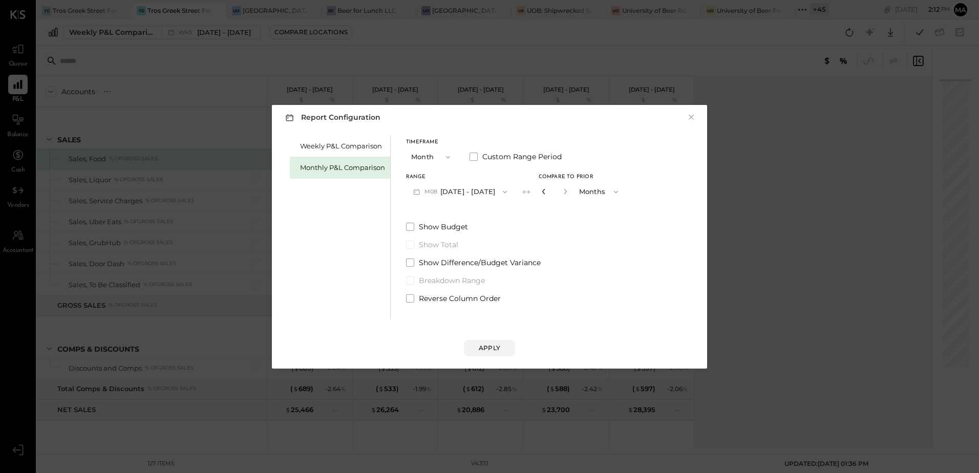
click at [541, 191] on icon "button" at bounding box center [544, 191] width 6 height 6
click at [483, 349] on div "Apply" at bounding box center [489, 347] width 21 height 9
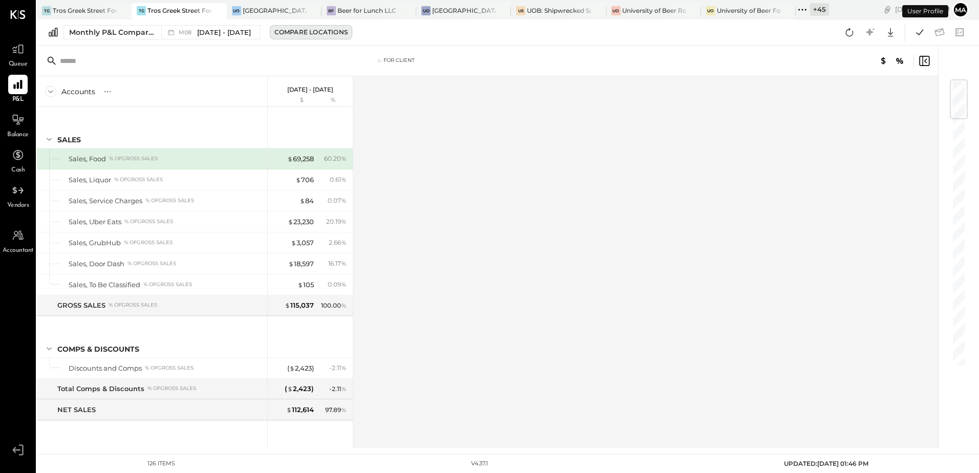
click at [305, 32] on div "Compare Locations" at bounding box center [310, 32] width 73 height 9
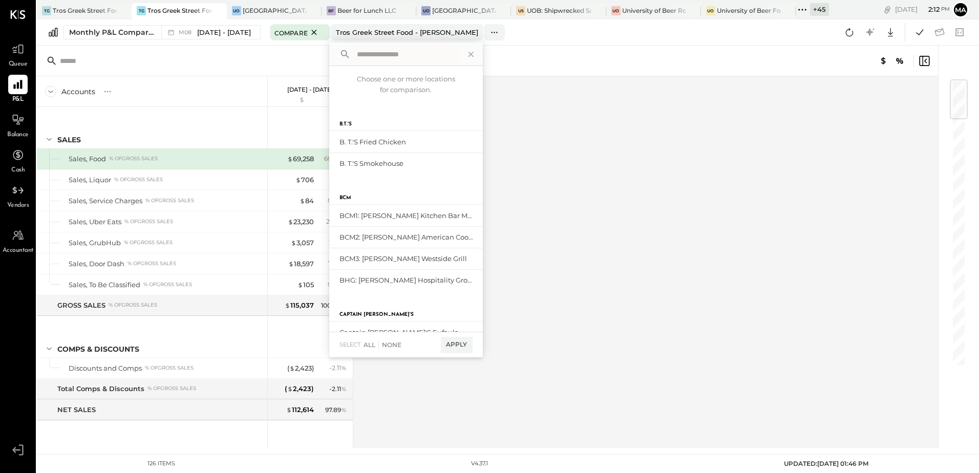
click at [363, 53] on input "text" at bounding box center [405, 54] width 105 height 18
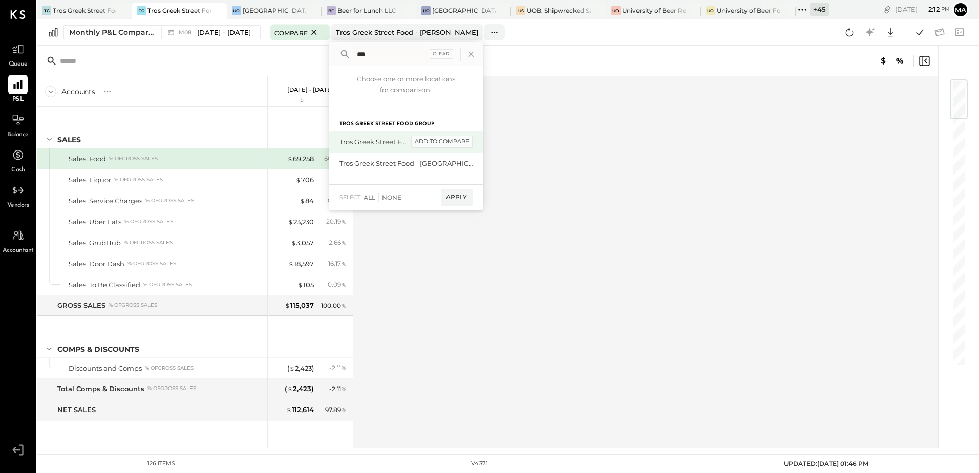
type input "***"
click at [454, 142] on div "add to compare" at bounding box center [441, 142] width 61 height 12
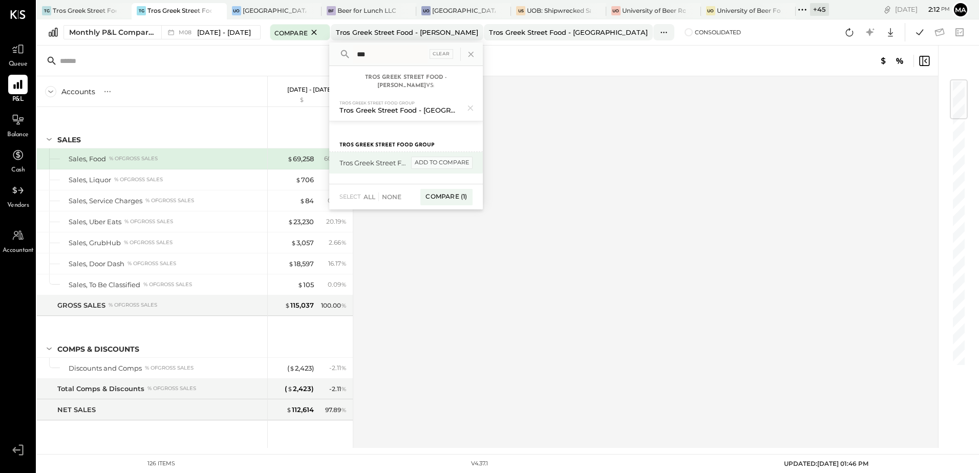
click at [455, 157] on div "add to compare" at bounding box center [441, 163] width 61 height 12
click at [446, 197] on div "Compare (2)" at bounding box center [445, 200] width 53 height 16
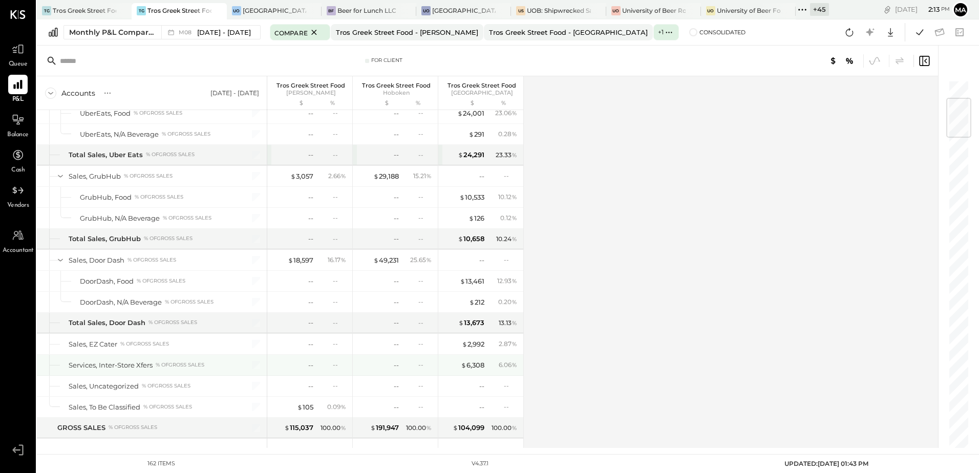
scroll to position [205, 0]
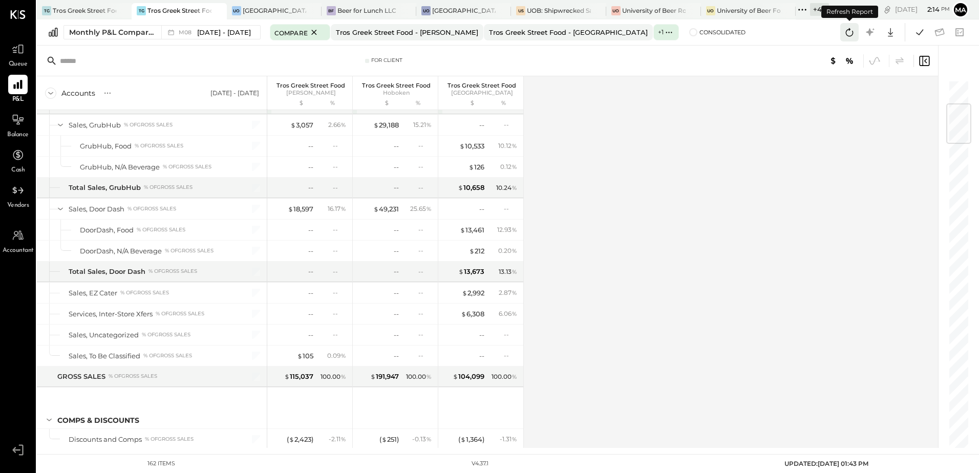
click at [849, 35] on icon at bounding box center [849, 32] width 13 height 13
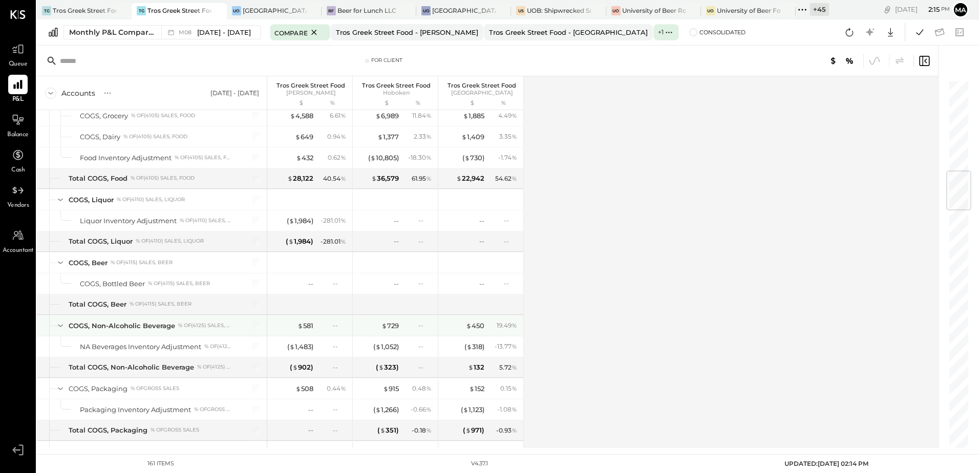
scroll to position [819, 0]
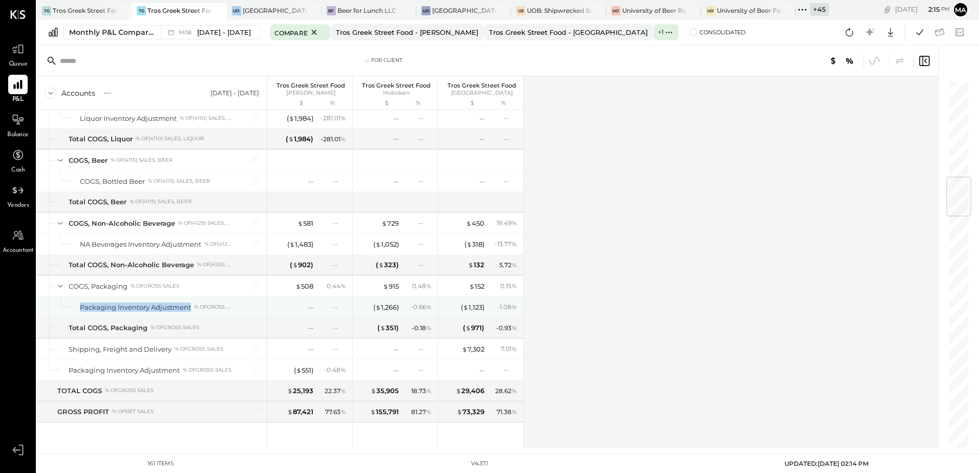
drag, startPoint x: 75, startPoint y: 308, endPoint x: 190, endPoint y: 311, distance: 115.7
click at [190, 311] on div "Packaging Inventory Adjustment % of GROSS SALES" at bounding box center [152, 307] width 230 height 20
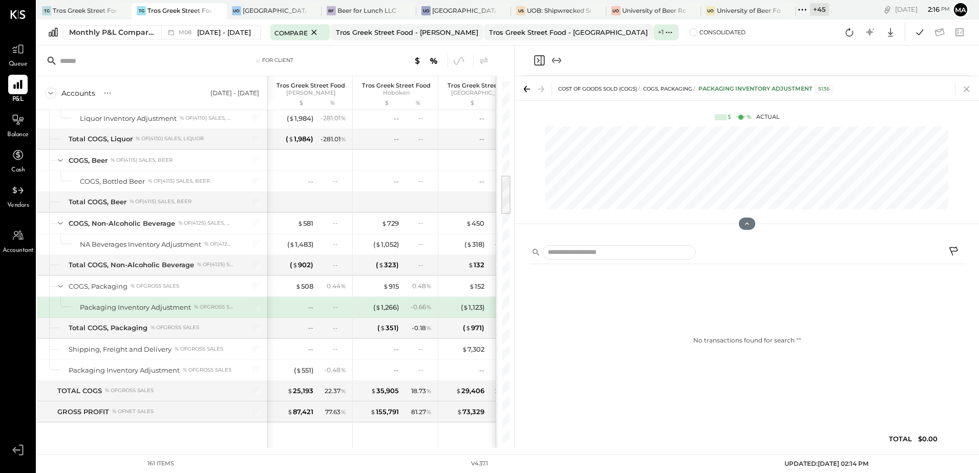
click at [965, 90] on icon at bounding box center [966, 90] width 6 height 6
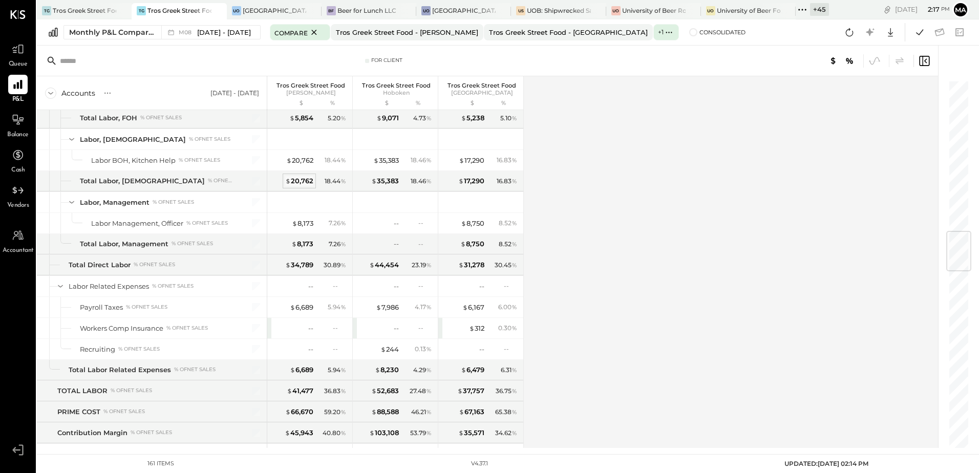
scroll to position [1229, 0]
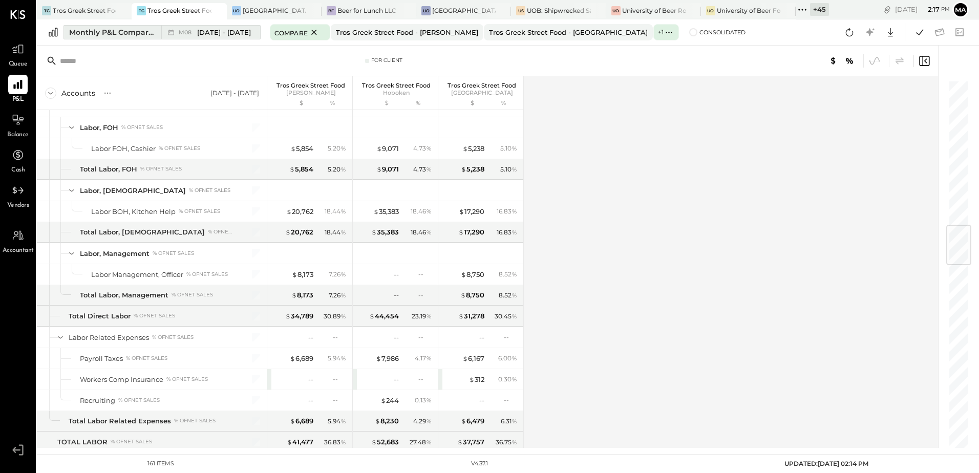
click at [217, 35] on span "[DATE] - [DATE]" at bounding box center [224, 33] width 54 height 10
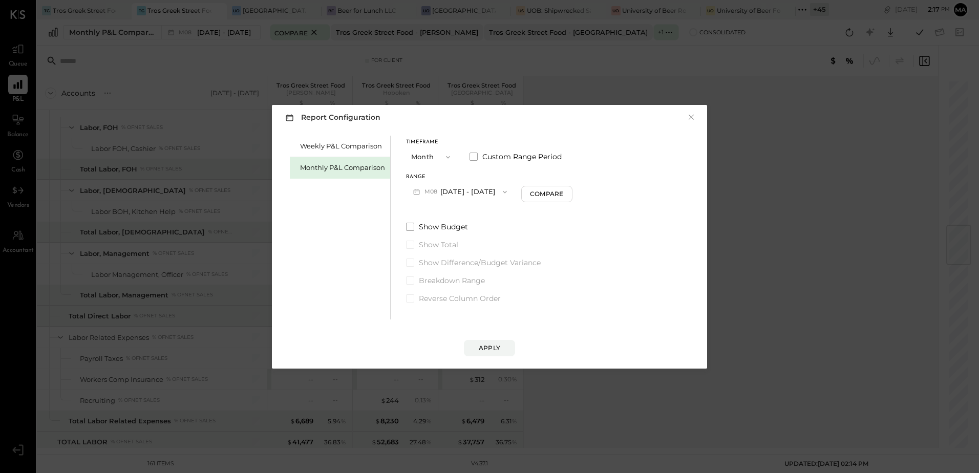
click at [454, 194] on button "M08 Aug 1 - 31, 2025" at bounding box center [460, 191] width 108 height 19
click at [463, 235] on span "[DATE] - [DATE]" at bounding box center [456, 235] width 49 height 9
click at [467, 195] on button "M08 Aug 1 - 31, 2025" at bounding box center [460, 191] width 108 height 19
click at [460, 256] on span "Jul 1 - 31, 2025" at bounding box center [456, 257] width 49 height 9
click at [486, 347] on div "Apply" at bounding box center [489, 347] width 21 height 9
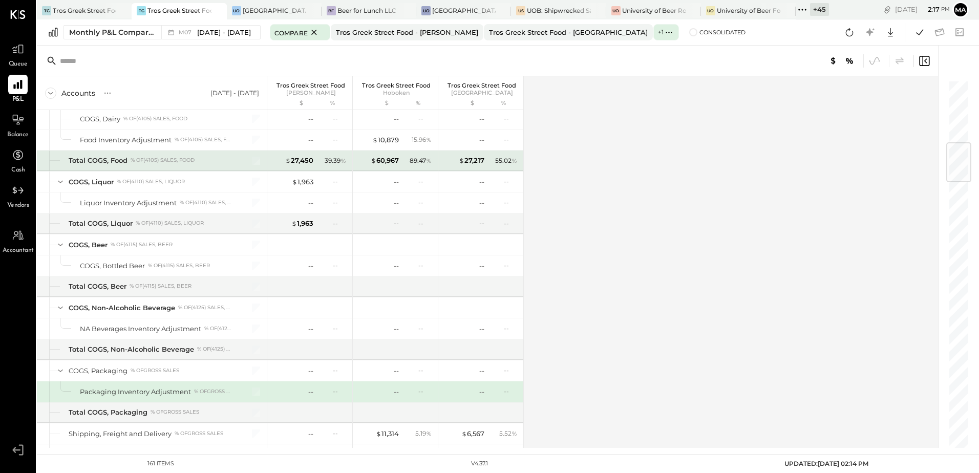
scroll to position [530, 0]
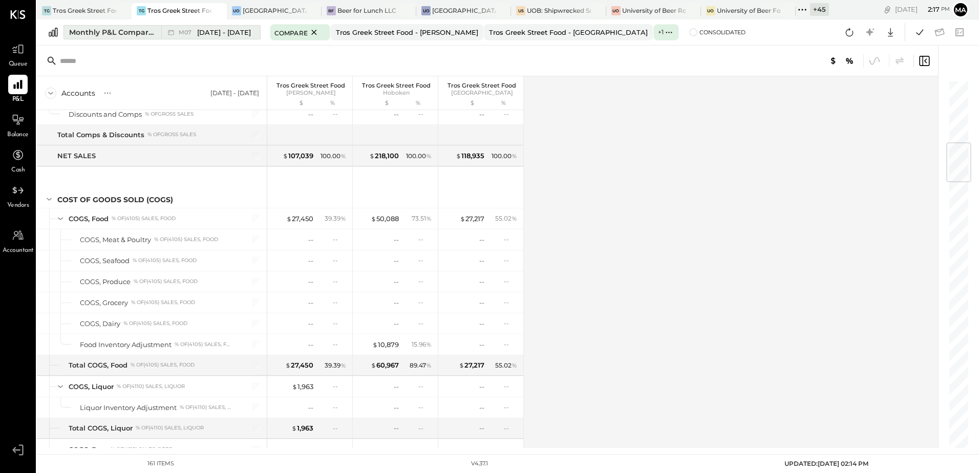
click at [218, 34] on span "Jul 1 - 31, 2025" at bounding box center [224, 33] width 54 height 10
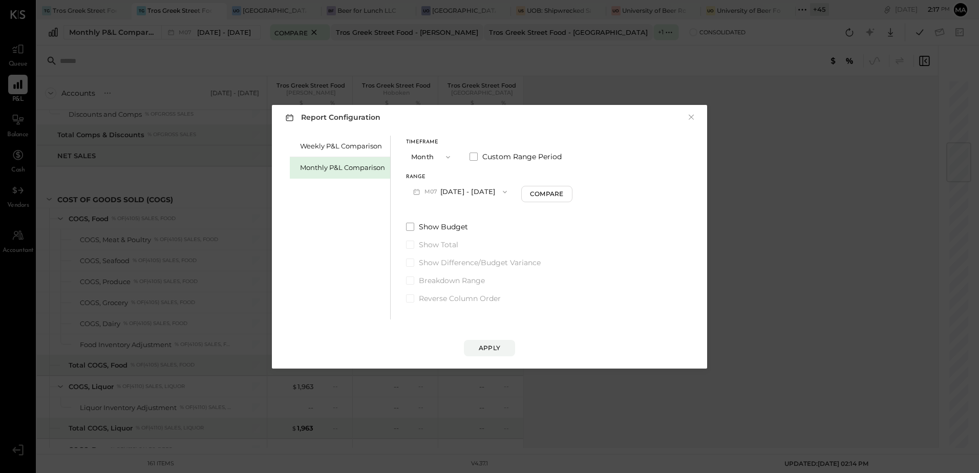
click at [453, 192] on button "M07 Jul 1 - 31, 2025" at bounding box center [460, 191] width 108 height 19
click at [456, 278] on span "Jun 1 - 30, 2025" at bounding box center [456, 278] width 49 height 9
click at [489, 346] on div "Apply" at bounding box center [489, 347] width 21 height 9
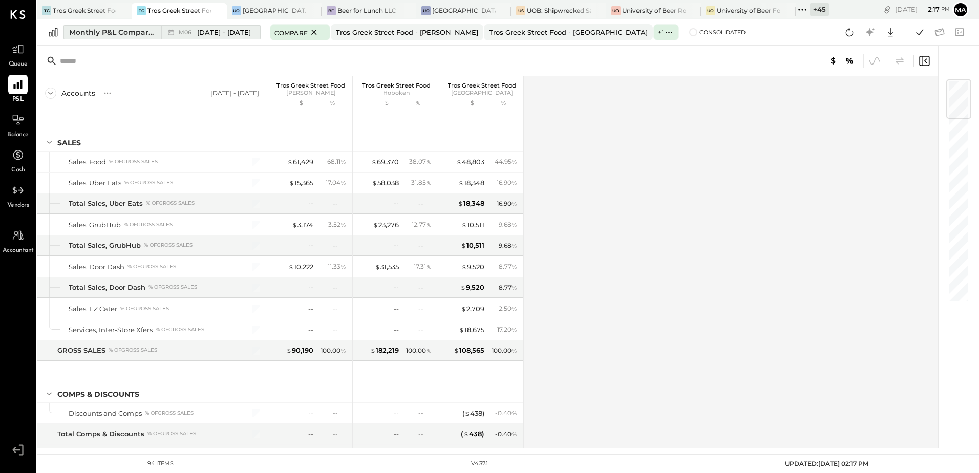
click at [212, 33] on span "Jun 1 - 30, 2025" at bounding box center [224, 33] width 54 height 10
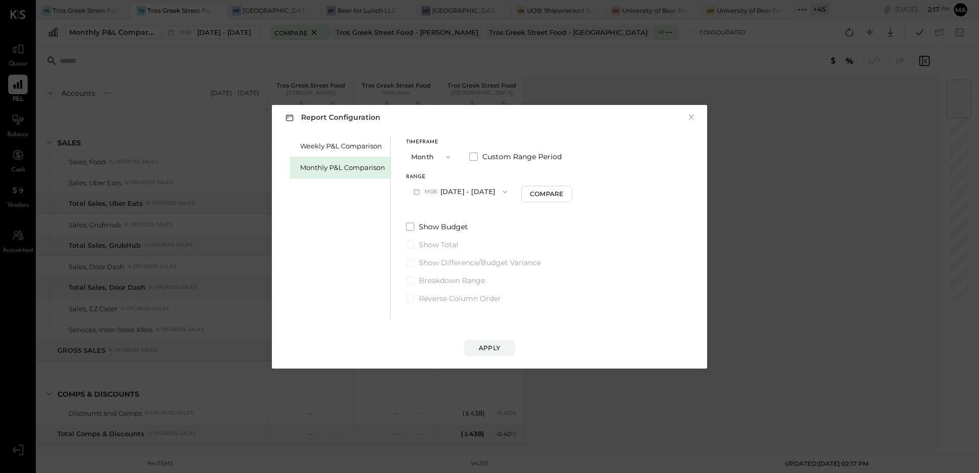
click at [498, 353] on button "Apply" at bounding box center [489, 348] width 51 height 16
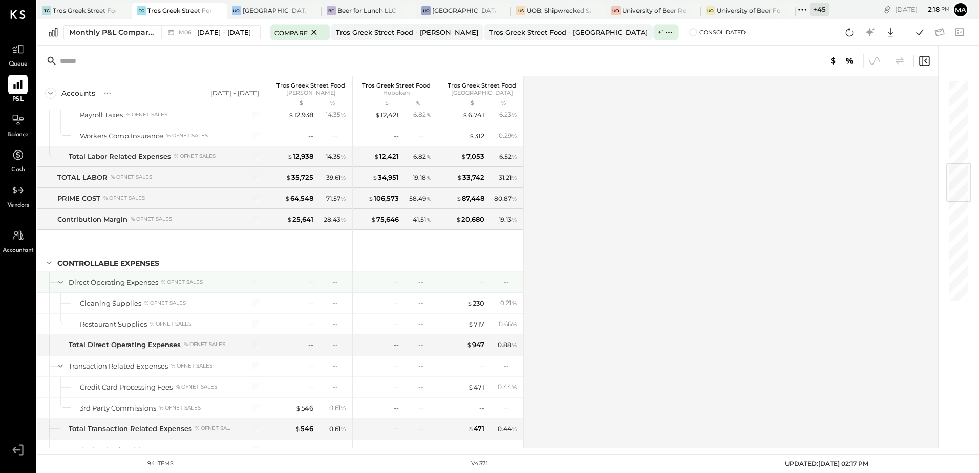
scroll to position [665, 0]
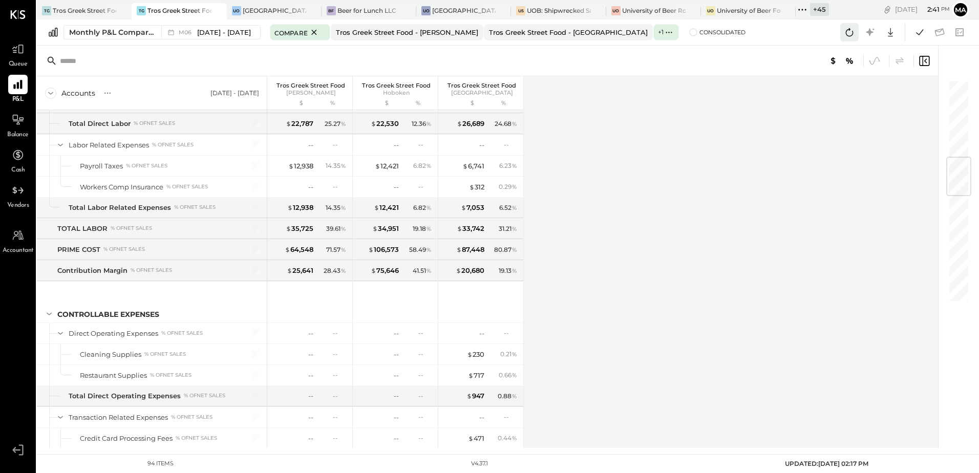
click at [850, 32] on icon at bounding box center [849, 32] width 13 height 13
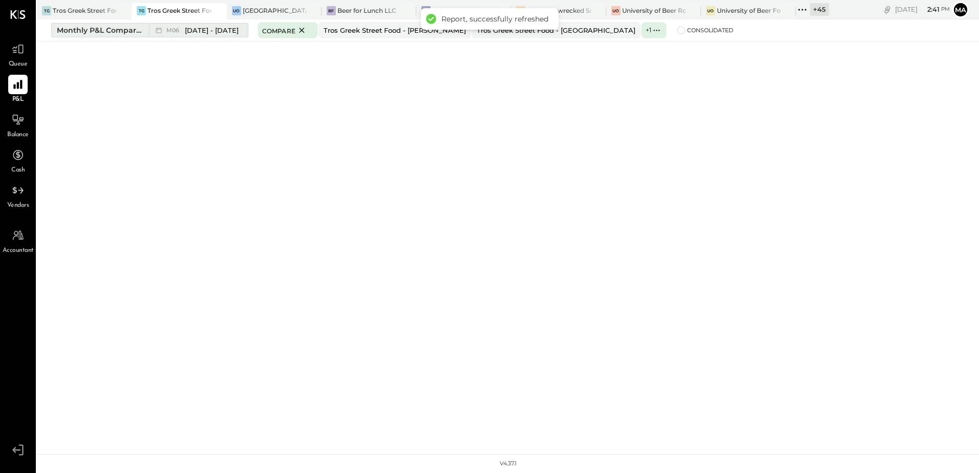
click at [211, 32] on span "Jun 1 - 30, 2025" at bounding box center [212, 31] width 54 height 10
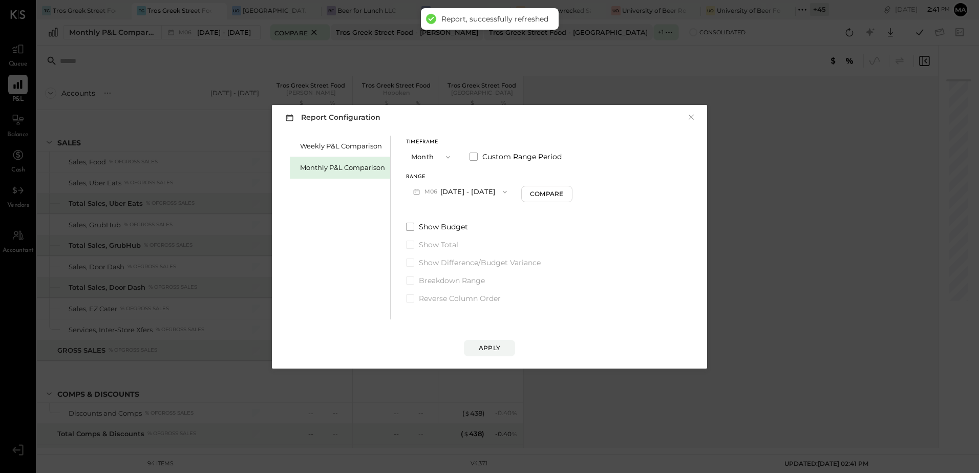
click at [449, 190] on button "M06 Jun 1 - 30, 2025" at bounding box center [460, 191] width 108 height 19
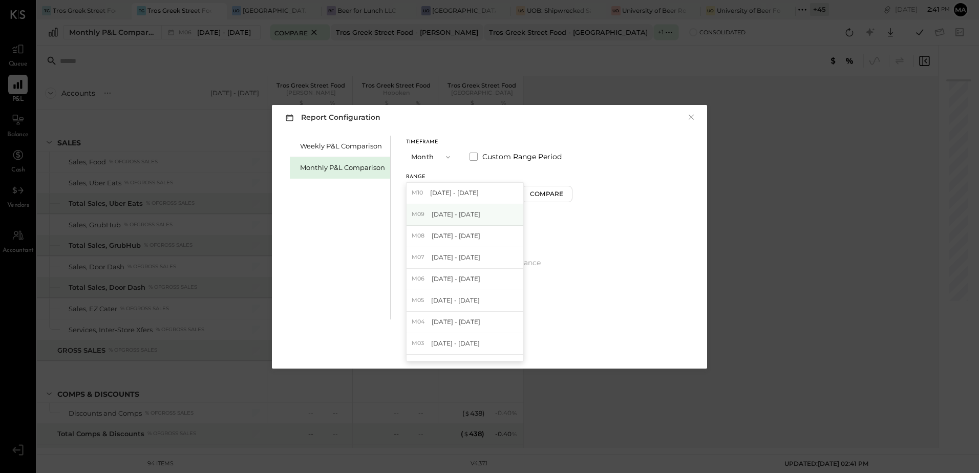
click at [455, 211] on span "Sep 1 - 30, 2025" at bounding box center [456, 214] width 49 height 9
click at [495, 347] on div "Apply" at bounding box center [489, 347] width 21 height 9
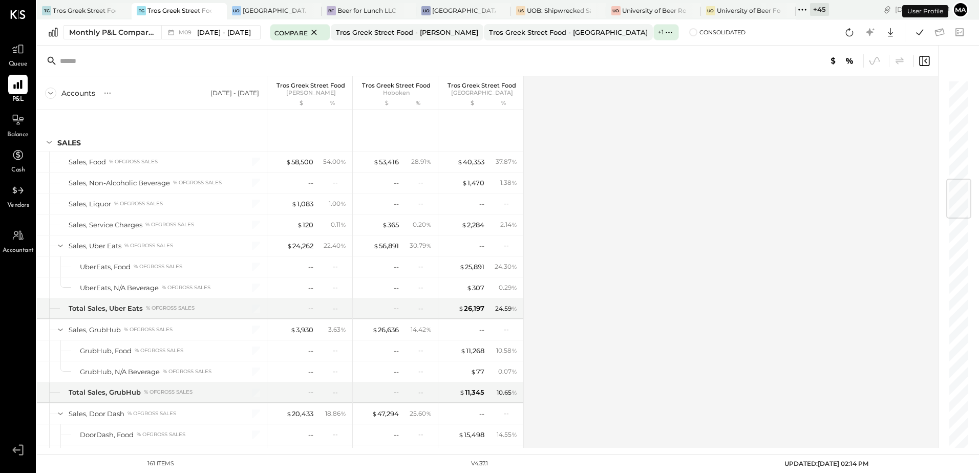
scroll to position [837, 0]
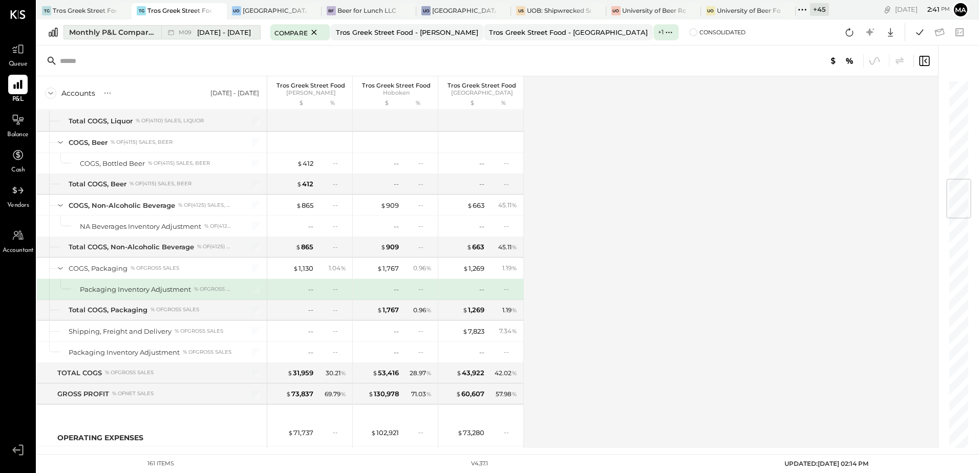
click at [224, 35] on span "Sep 1 - 30, 2025" at bounding box center [224, 33] width 54 height 10
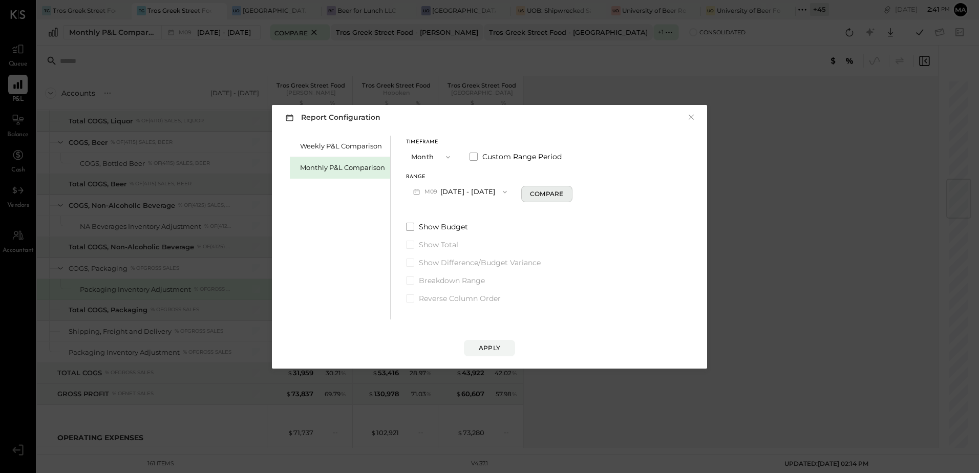
click at [542, 192] on div "Compare" at bounding box center [546, 193] width 33 height 9
click at [492, 344] on div "Apply" at bounding box center [489, 347] width 21 height 9
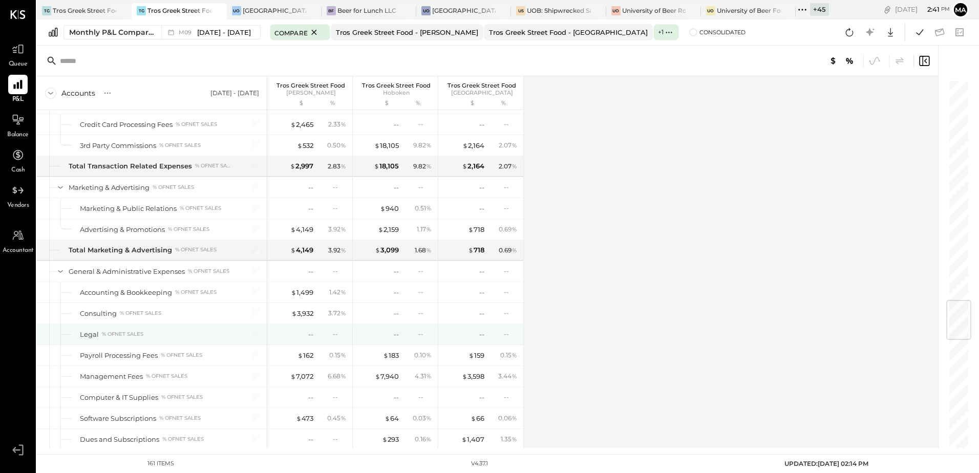
scroll to position [1656, 0]
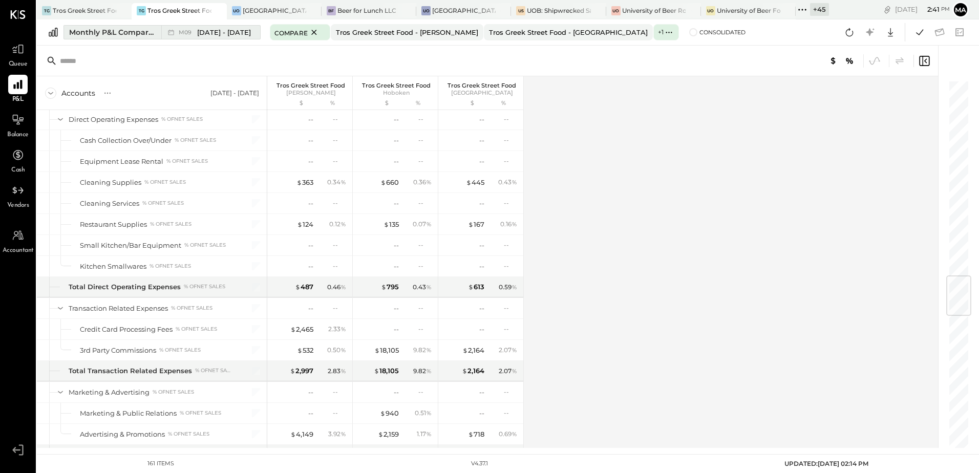
click at [207, 33] on span "Sep 1 - 30, 2025" at bounding box center [224, 33] width 54 height 10
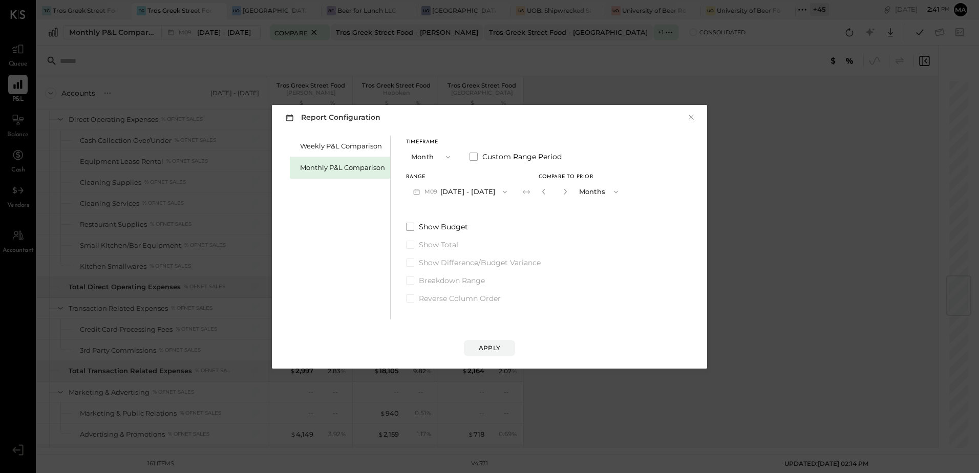
click at [482, 193] on button "M09 Sep 1 - 30, 2025" at bounding box center [460, 191] width 108 height 19
click at [468, 237] on span "[DATE] - [DATE]" at bounding box center [456, 235] width 49 height 9
click at [540, 196] on button "button" at bounding box center [544, 191] width 8 height 11
click at [482, 347] on div "Apply" at bounding box center [489, 347] width 21 height 9
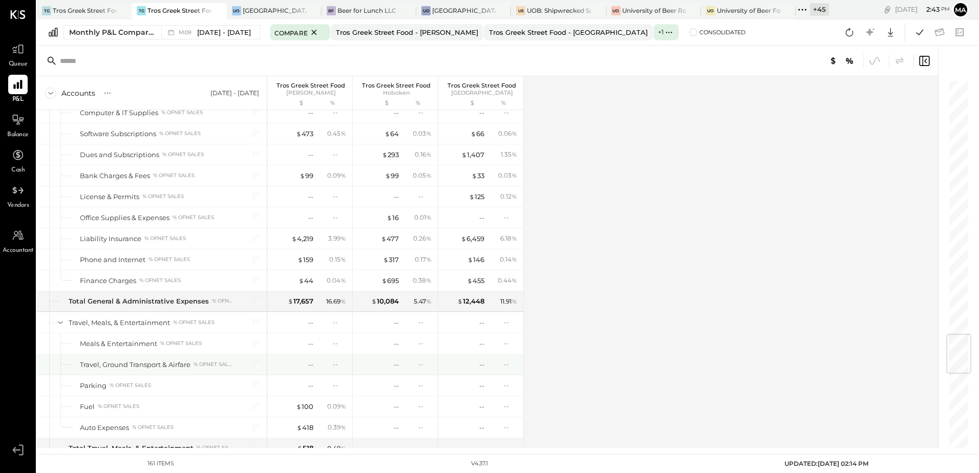
scroll to position [2043, 0]
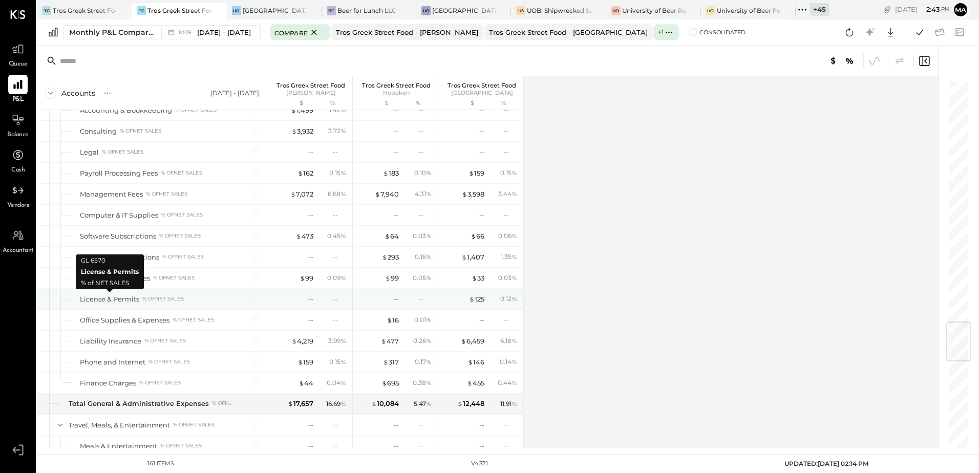
click at [119, 299] on div "License & Permits" at bounding box center [109, 299] width 59 height 10
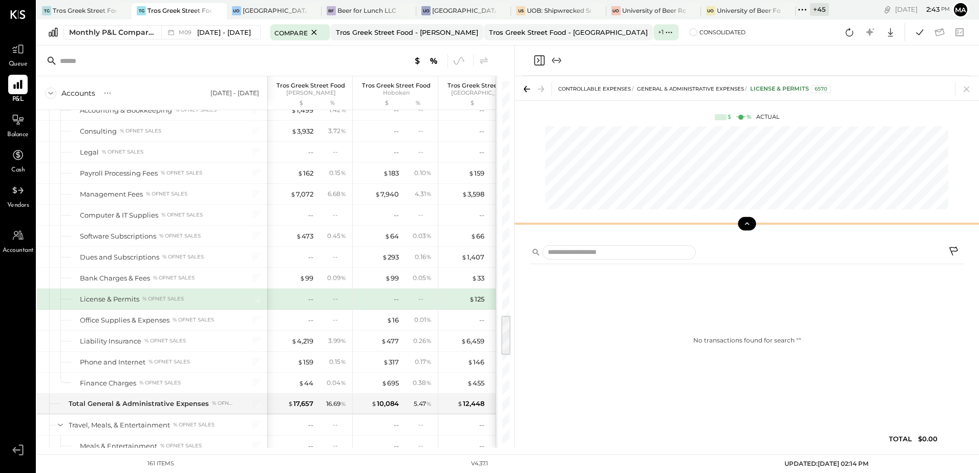
click at [753, 225] on button at bounding box center [747, 223] width 18 height 13
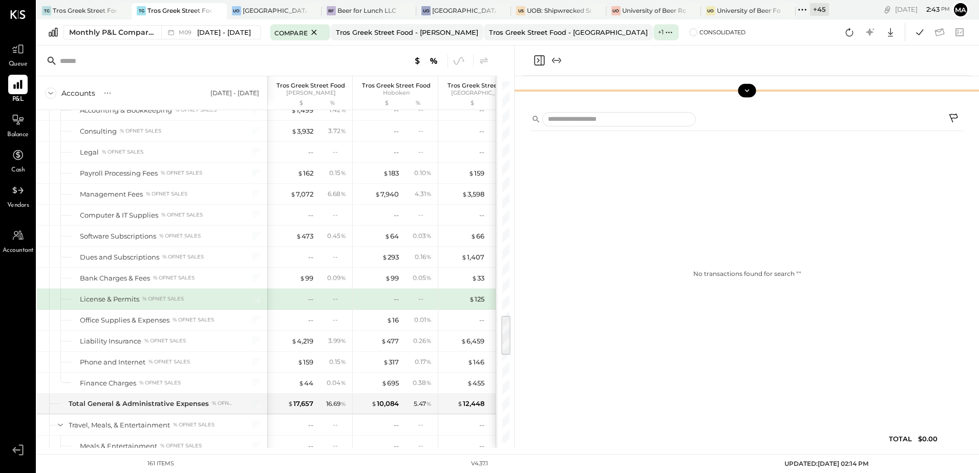
click at [752, 91] on button at bounding box center [747, 90] width 18 height 13
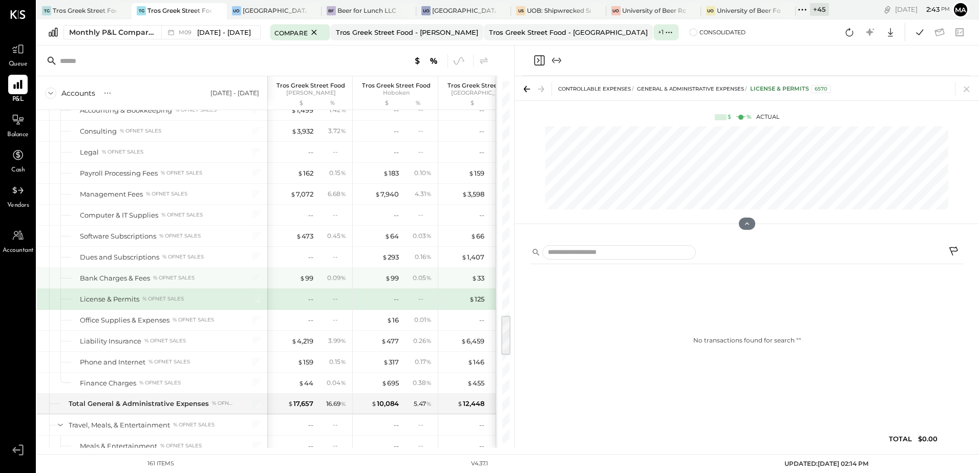
click at [124, 279] on div "Bank Charges & Fees" at bounding box center [115, 278] width 70 height 10
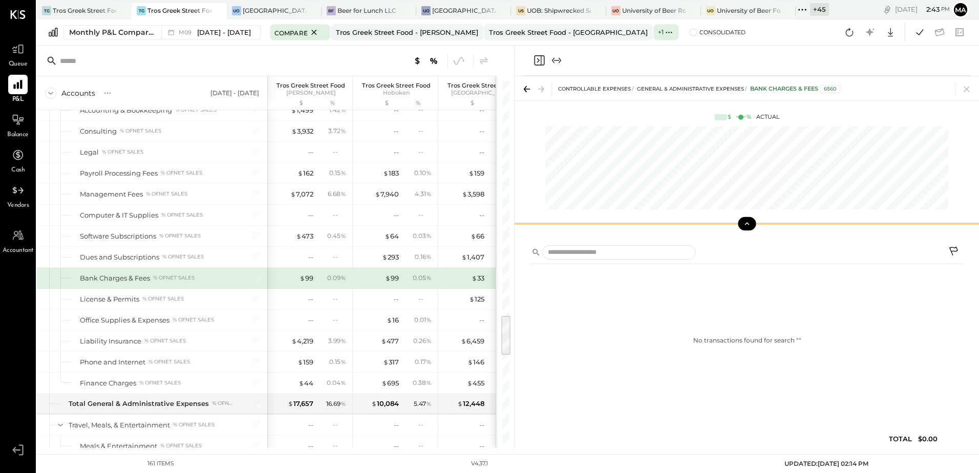
click at [742, 222] on button at bounding box center [747, 223] width 18 height 13
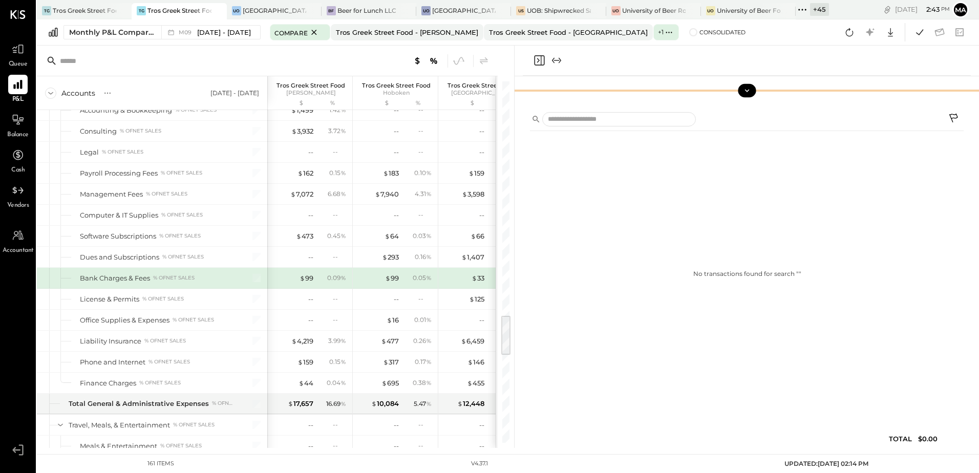
click at [747, 90] on icon at bounding box center [746, 90] width 9 height 9
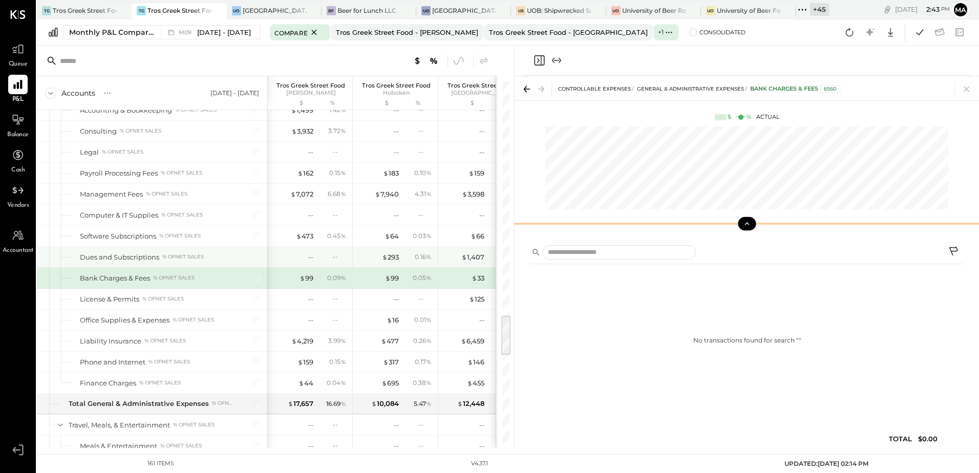
click at [122, 257] on div "Dues and Subscriptions" at bounding box center [119, 257] width 79 height 10
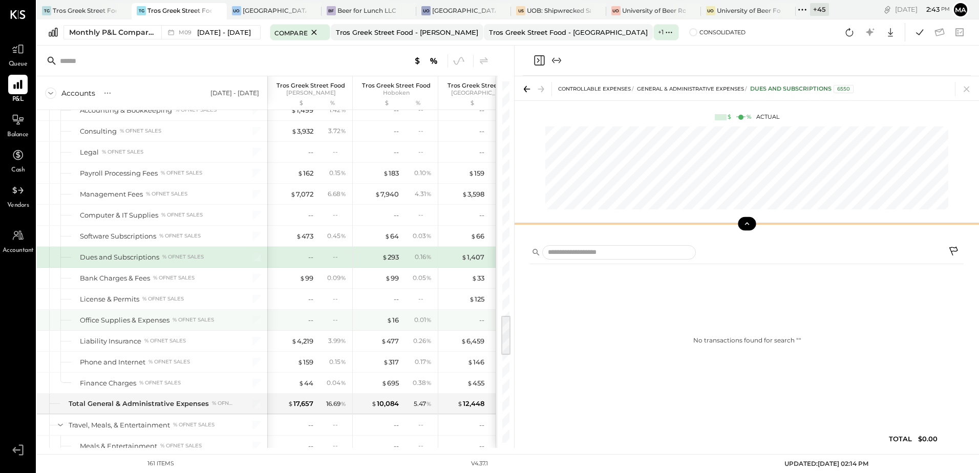
scroll to position [1838, 0]
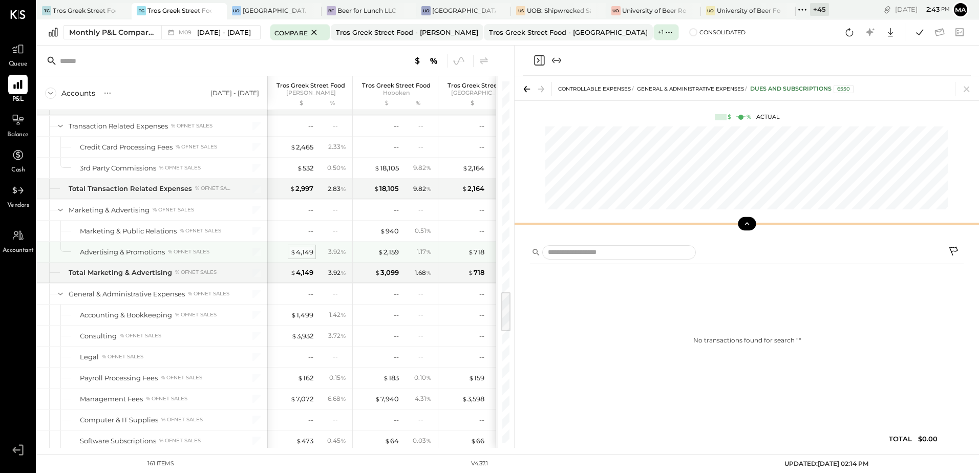
click at [310, 256] on div "$ 4,149" at bounding box center [301, 252] width 23 height 10
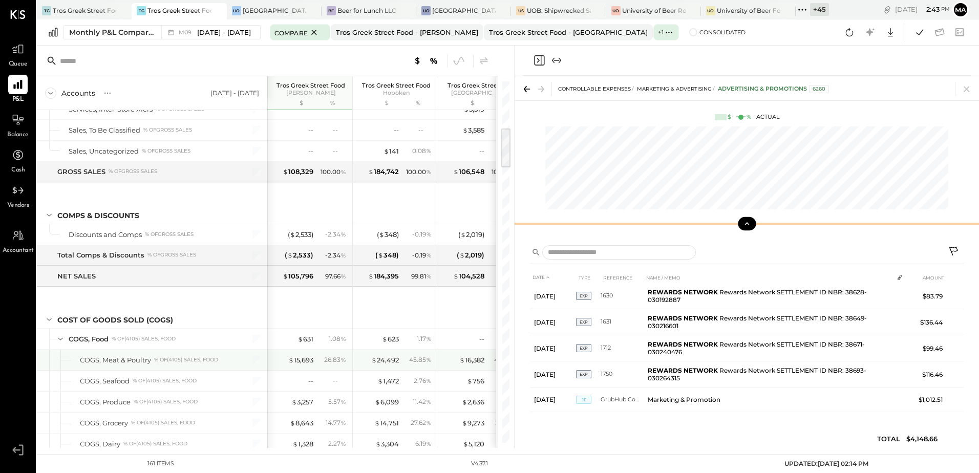
scroll to position [461, 0]
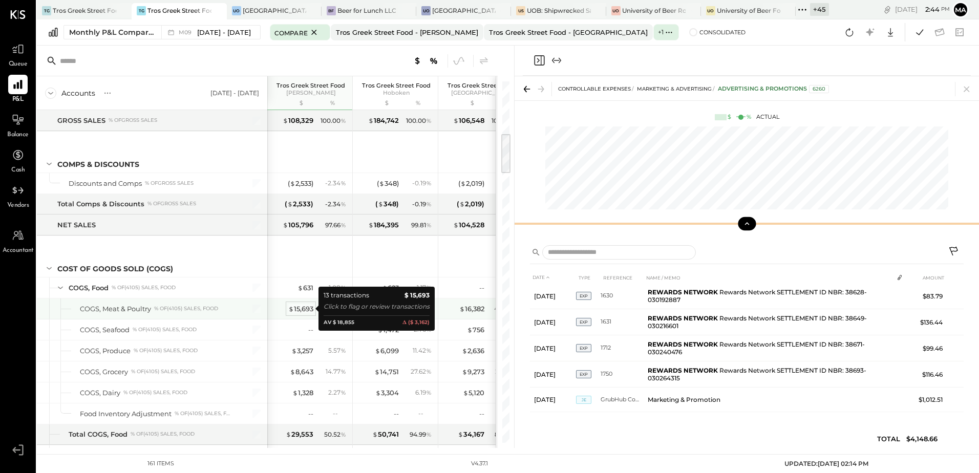
click at [299, 309] on div "$ 15,693" at bounding box center [300, 309] width 25 height 10
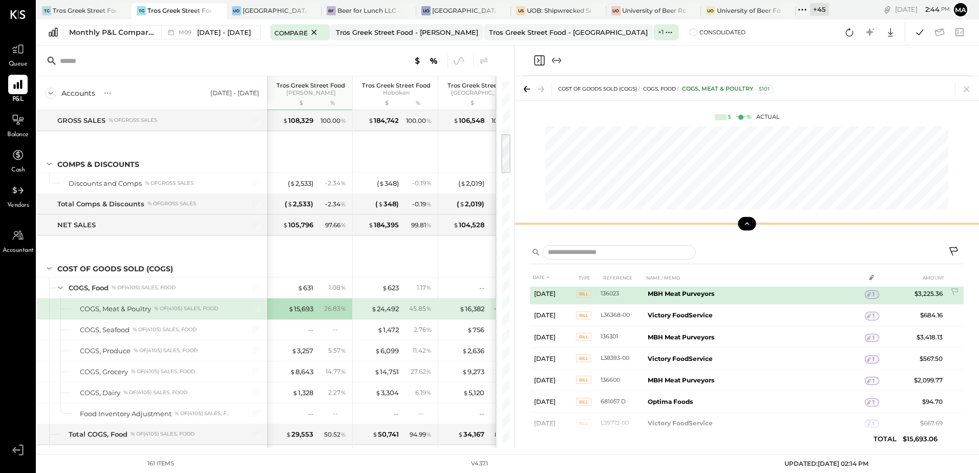
scroll to position [49, 0]
click at [869, 294] on icon at bounding box center [868, 292] width 7 height 7
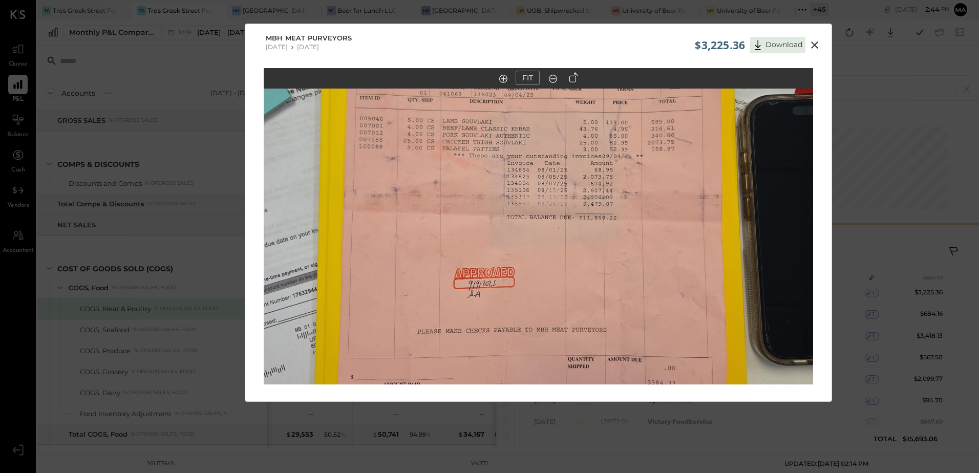
click at [815, 47] on icon at bounding box center [814, 44] width 7 height 7
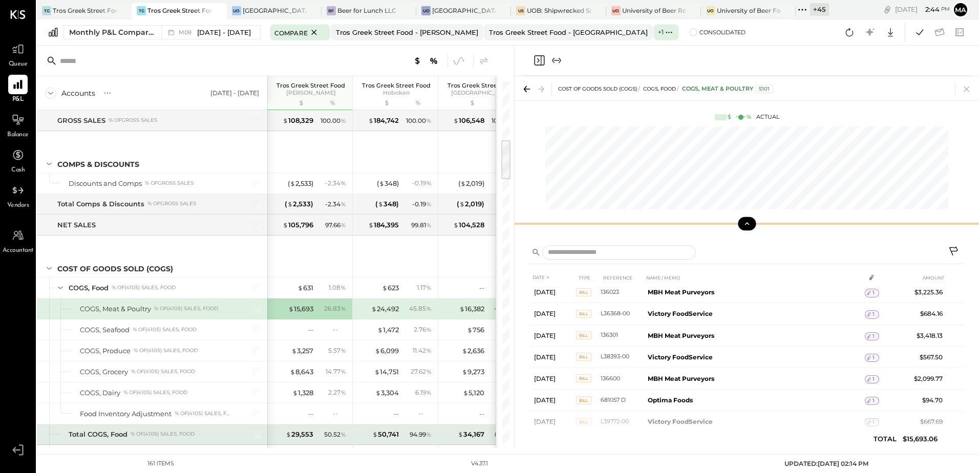
scroll to position [563, 0]
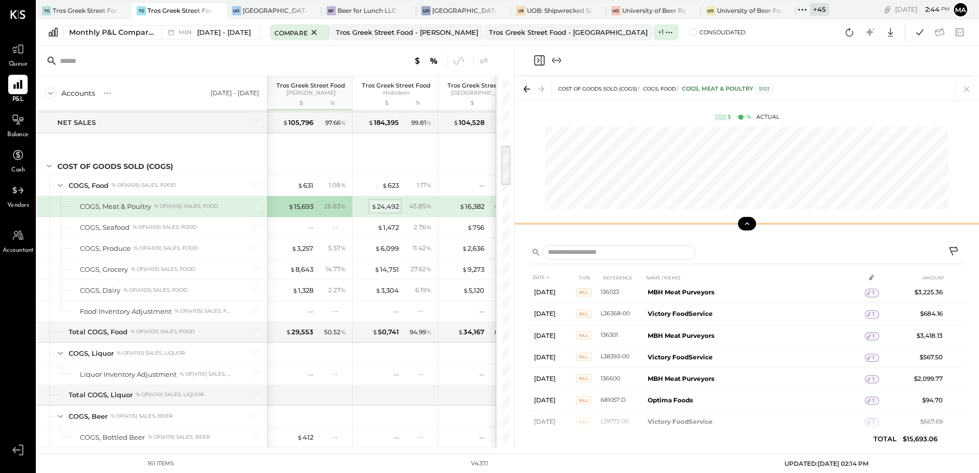
click at [387, 203] on div "$ 24,492" at bounding box center [385, 207] width 28 height 10
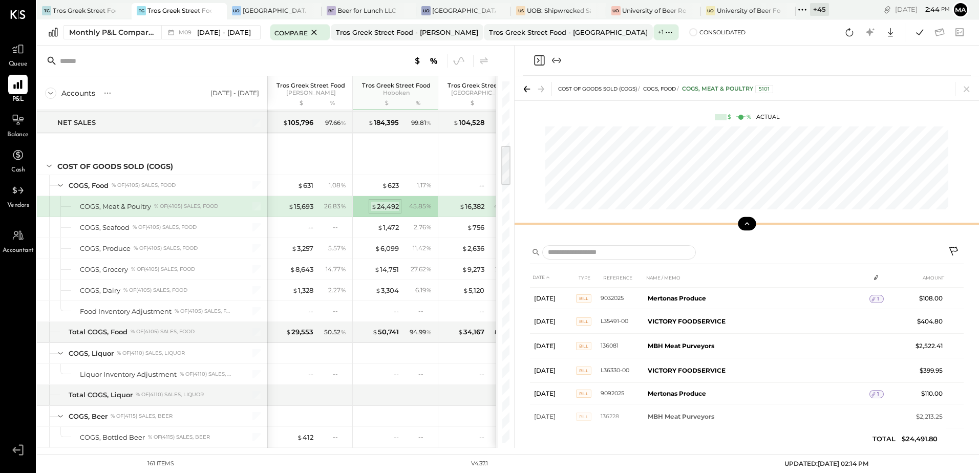
scroll to position [53, 0]
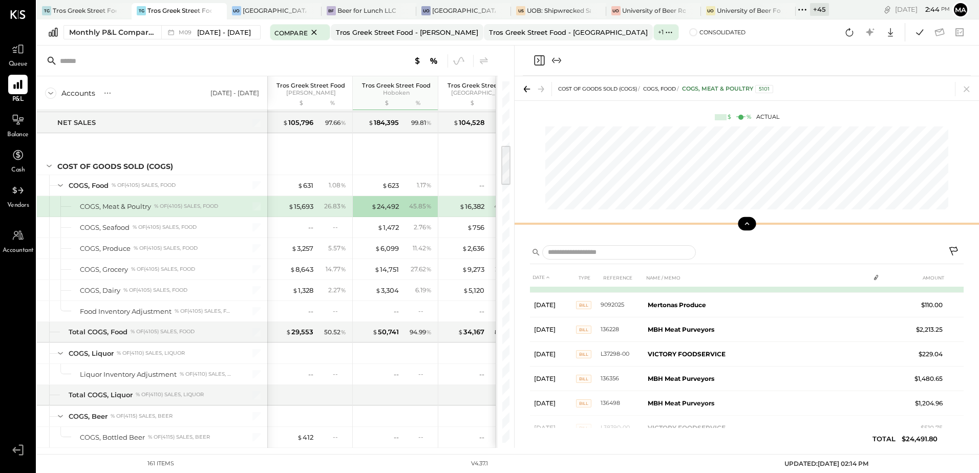
scroll to position [258, 0]
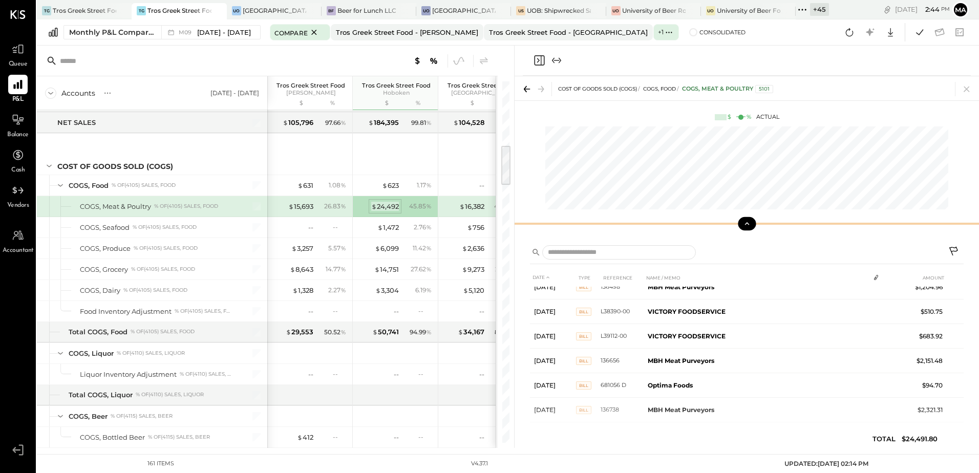
click at [390, 206] on div "$ 24,492" at bounding box center [385, 207] width 28 height 10
click at [304, 205] on div "$ 15,693" at bounding box center [300, 207] width 25 height 10
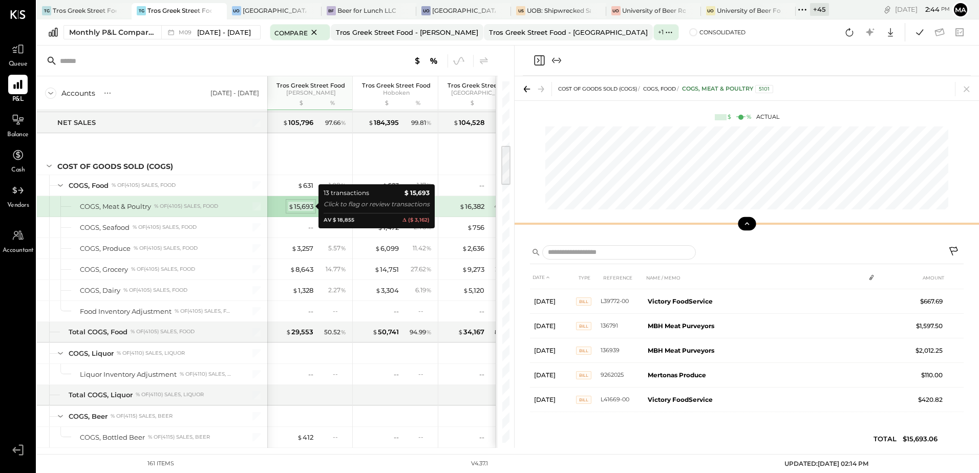
scroll to position [195, 0]
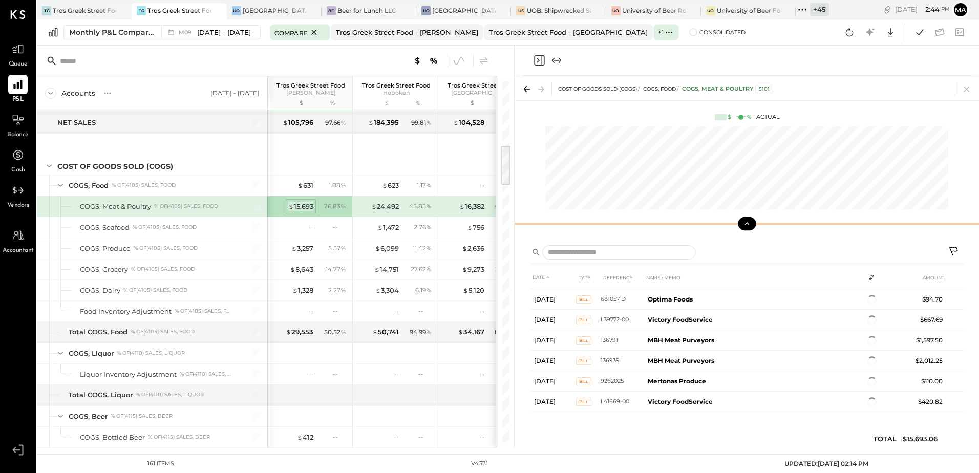
scroll to position [141, 0]
click at [302, 209] on div "$ 15,693" at bounding box center [300, 207] width 25 height 10
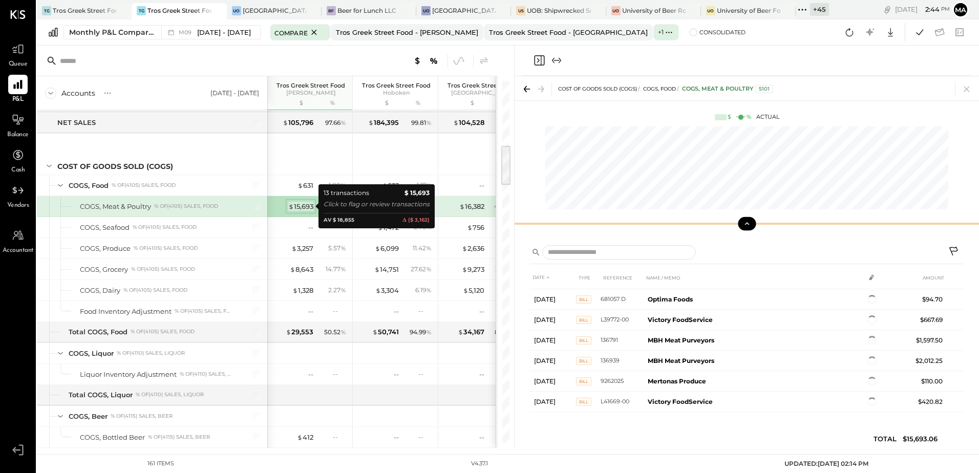
scroll to position [156, 0]
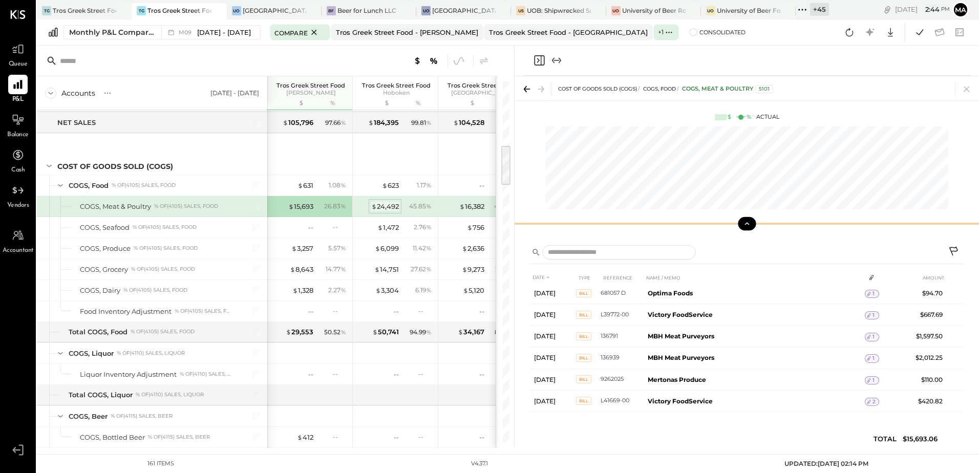
click at [386, 207] on div "$ 24,492" at bounding box center [385, 207] width 28 height 10
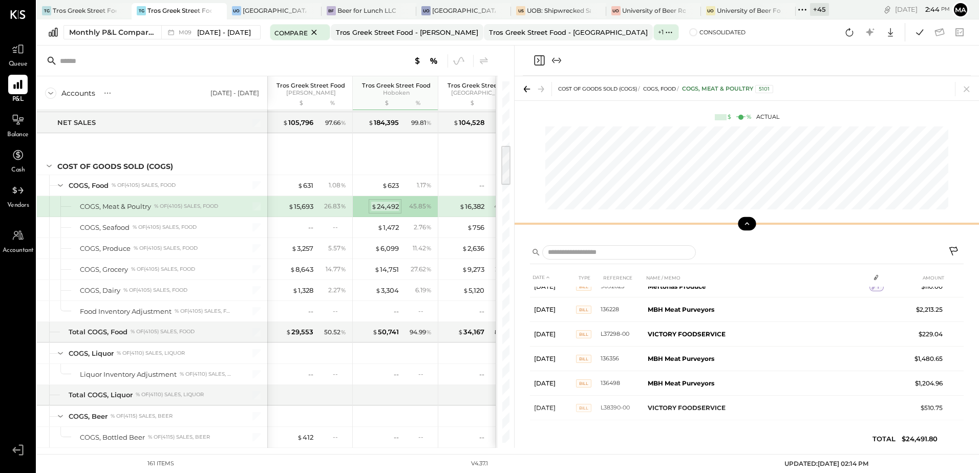
scroll to position [252, 0]
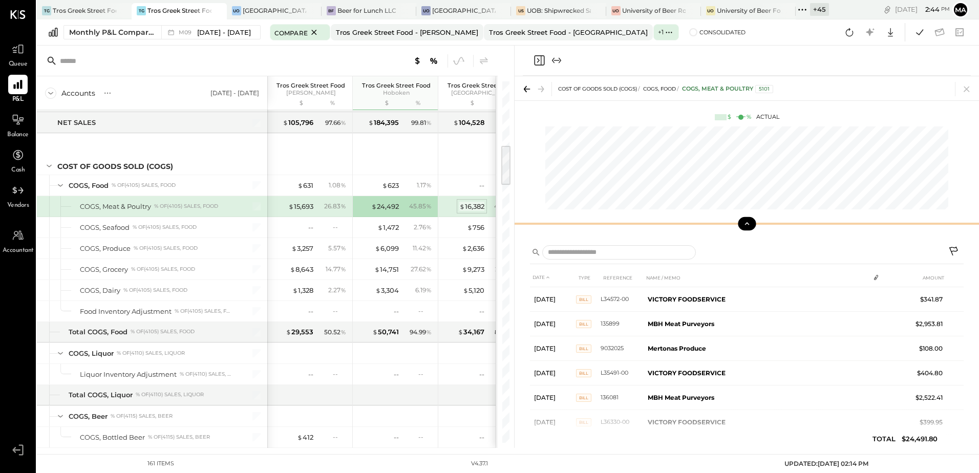
click at [471, 205] on div "$ 16,382" at bounding box center [471, 207] width 25 height 10
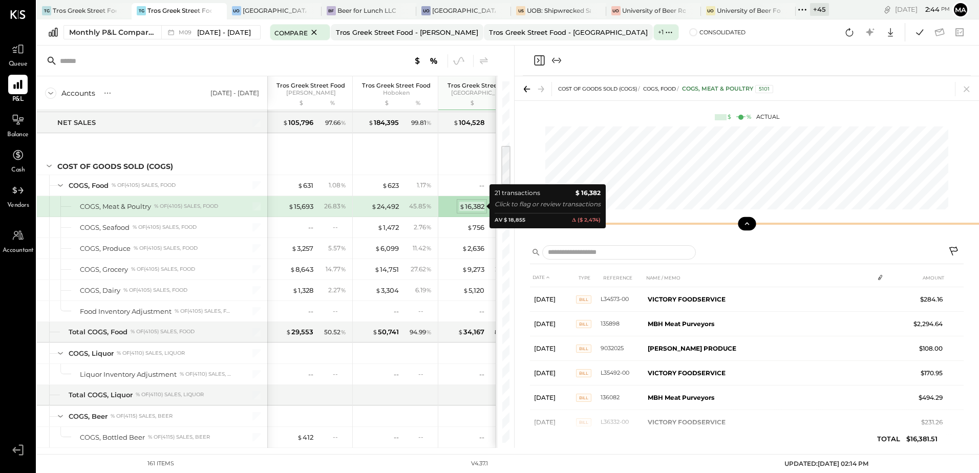
click at [471, 205] on div "$ 16,382" at bounding box center [471, 207] width 25 height 10
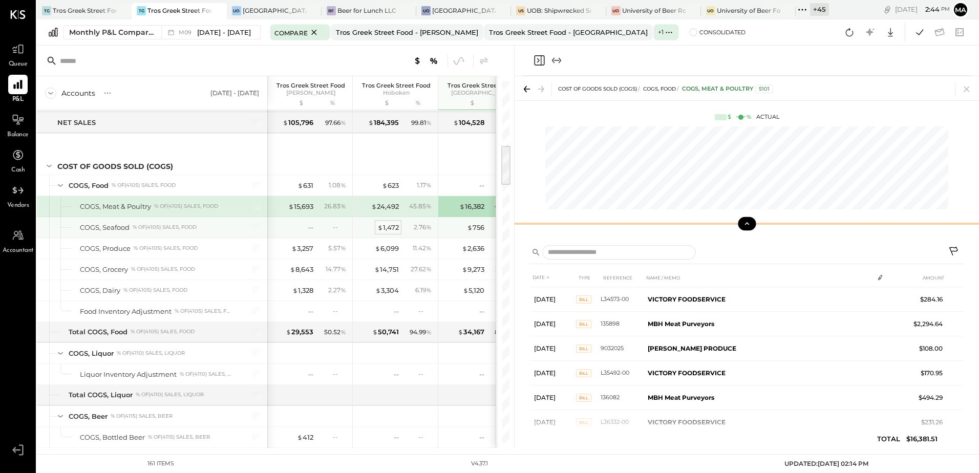
click at [390, 230] on div "$ 1,472" at bounding box center [387, 228] width 21 height 10
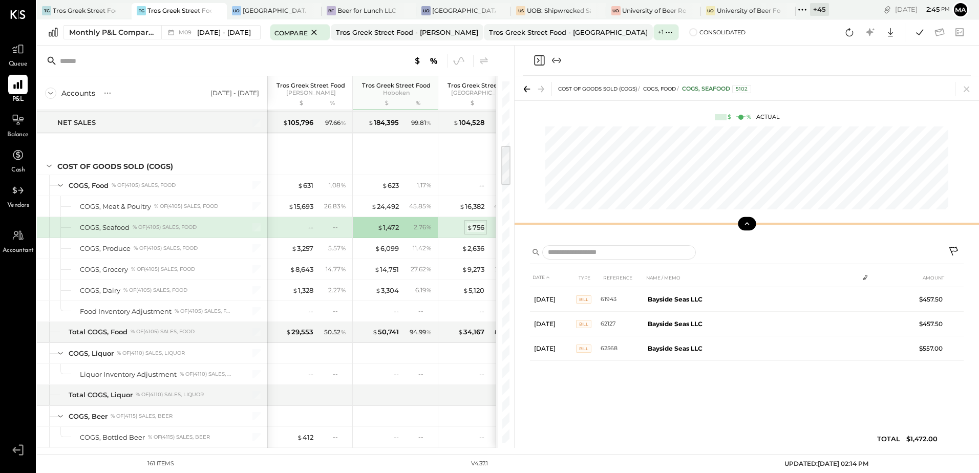
click at [469, 229] on span "$" at bounding box center [470, 227] width 6 height 8
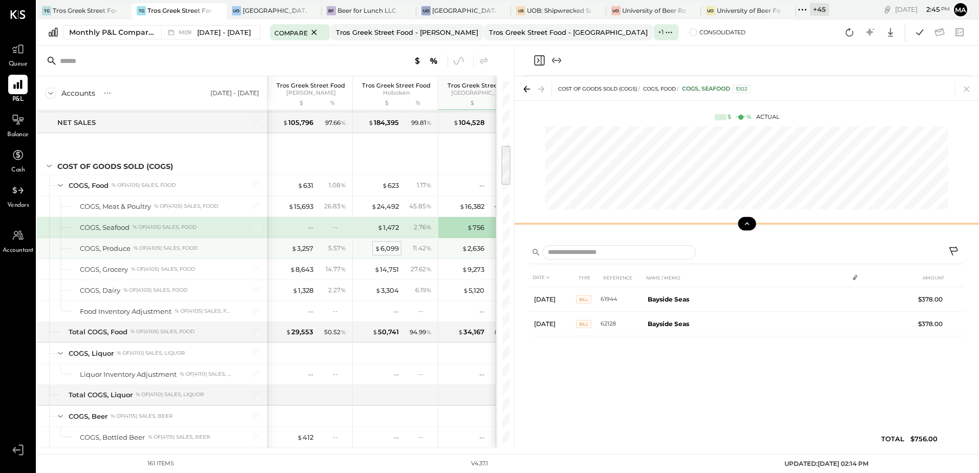
click at [390, 249] on div "$ 6,099" at bounding box center [387, 249] width 24 height 10
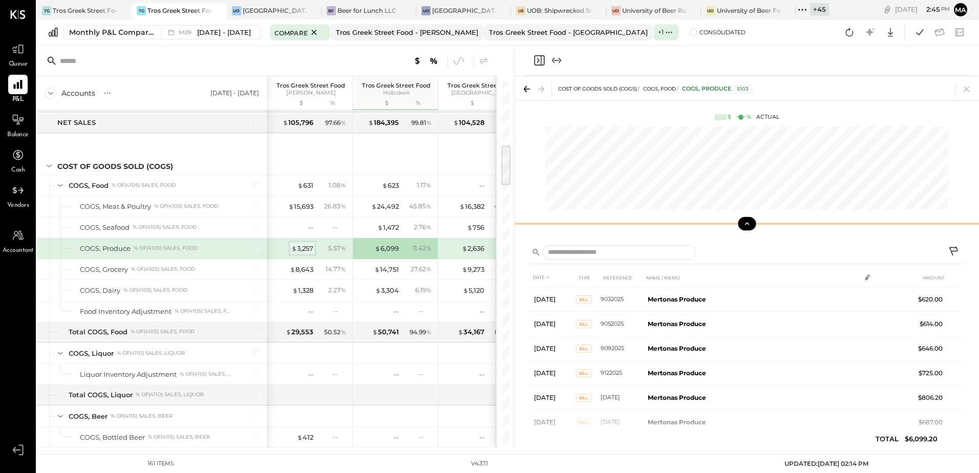
click at [305, 250] on div "$ 3,257" at bounding box center [302, 249] width 22 height 10
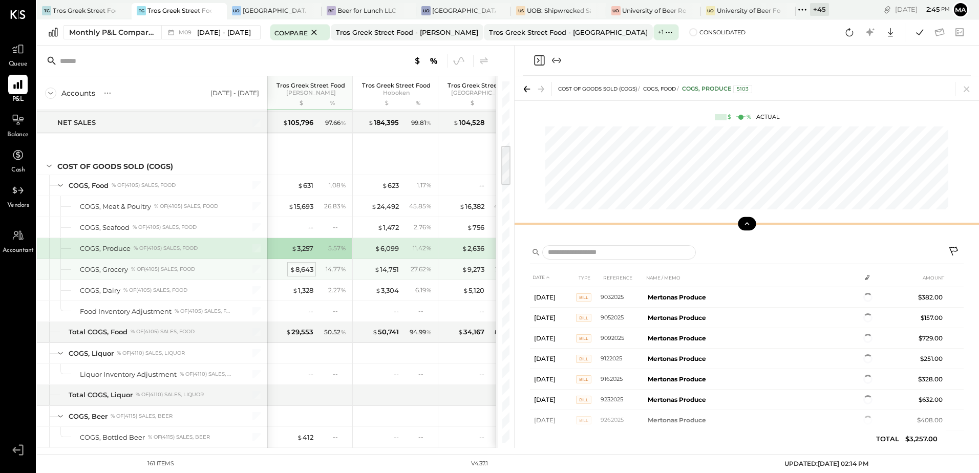
click at [299, 269] on div "$ 8,643" at bounding box center [302, 270] width 24 height 10
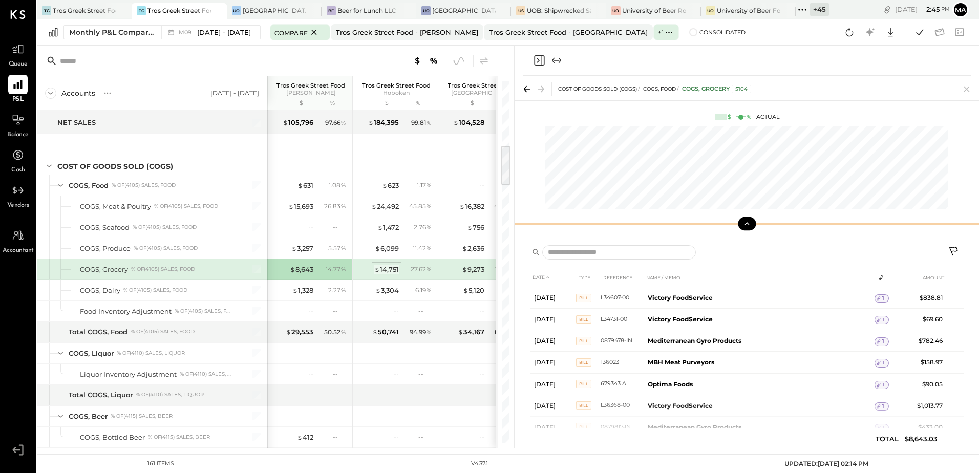
click at [387, 271] on div "$ 14,751" at bounding box center [386, 270] width 25 height 10
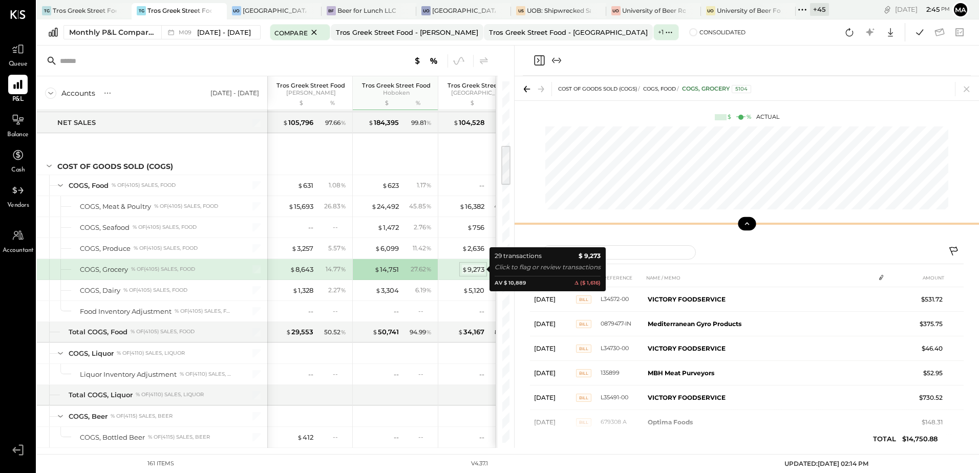
click at [473, 270] on div "$ 9,273" at bounding box center [473, 270] width 23 height 10
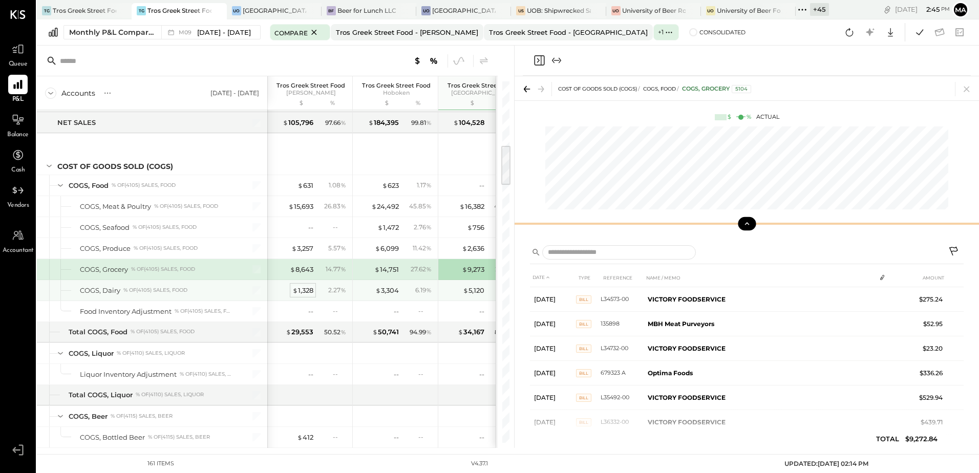
click at [306, 292] on div "$ 1,328" at bounding box center [302, 291] width 21 height 10
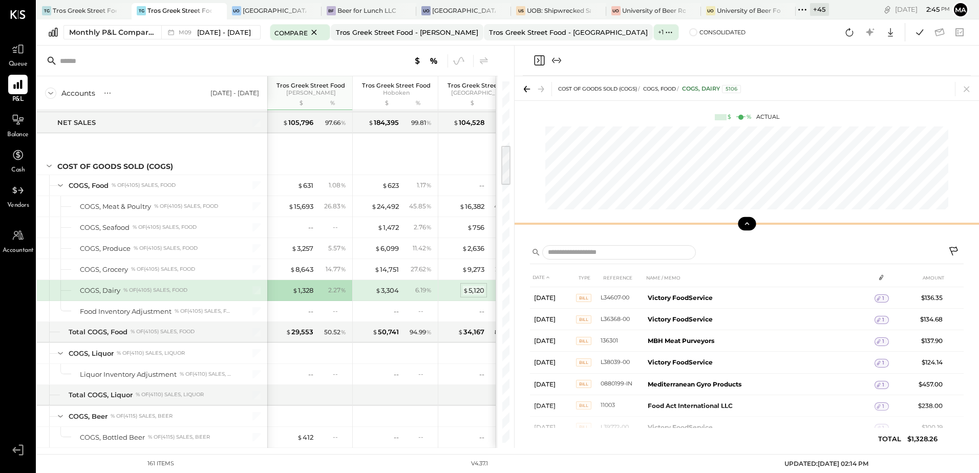
click at [471, 294] on div "$ 5,120" at bounding box center [473, 291] width 21 height 10
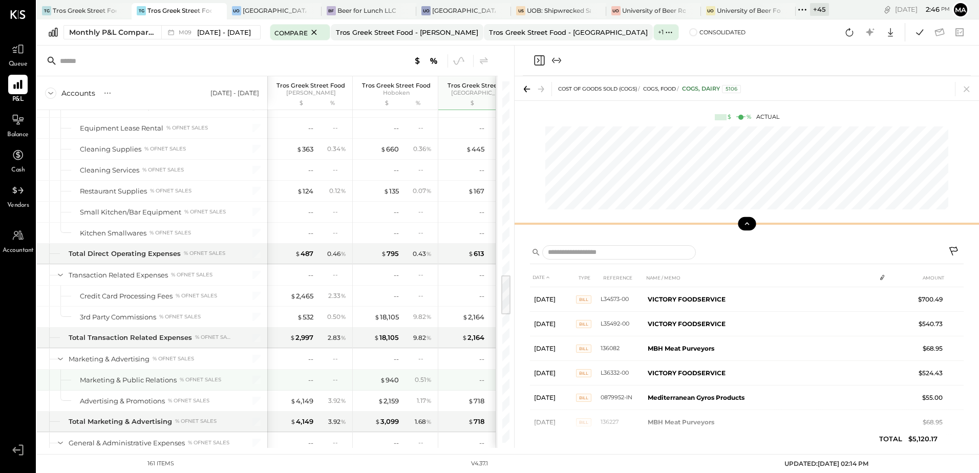
scroll to position [1740, 0]
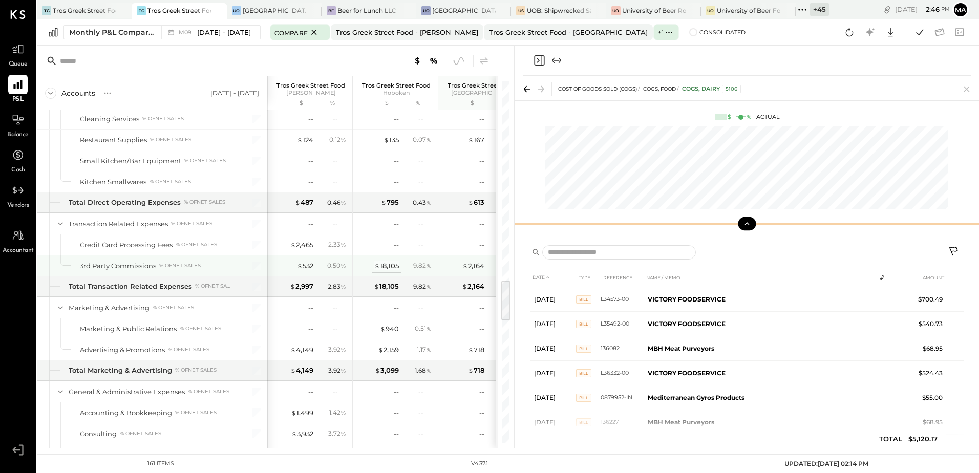
click at [391, 264] on div "$ 18,105" at bounding box center [386, 266] width 25 height 10
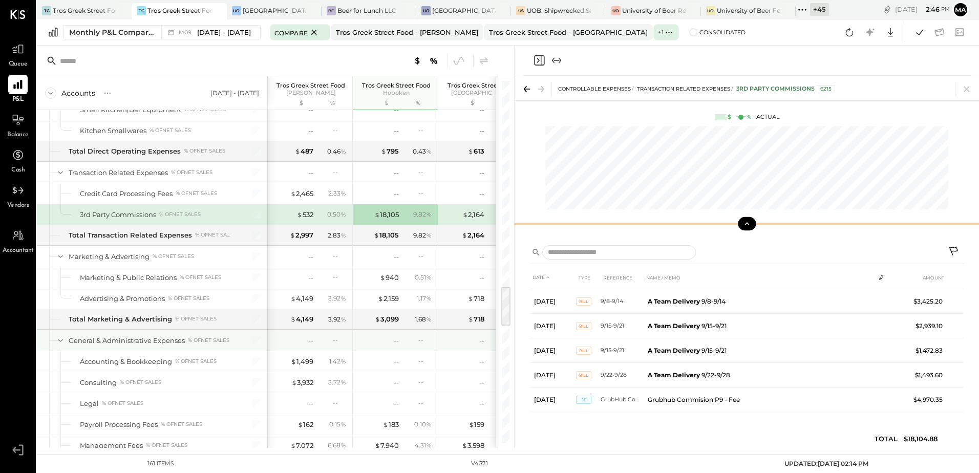
scroll to position [1843, 0]
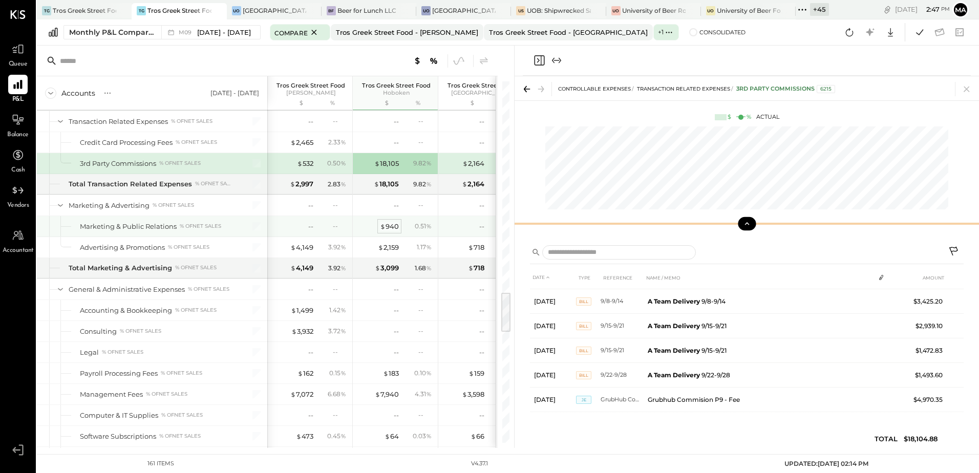
click at [393, 226] on div "$ 940" at bounding box center [389, 227] width 19 height 10
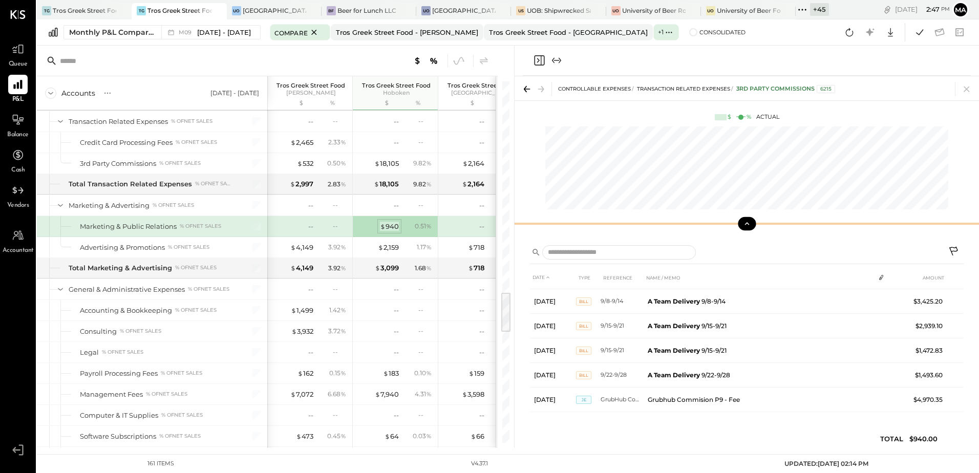
scroll to position [0, 0]
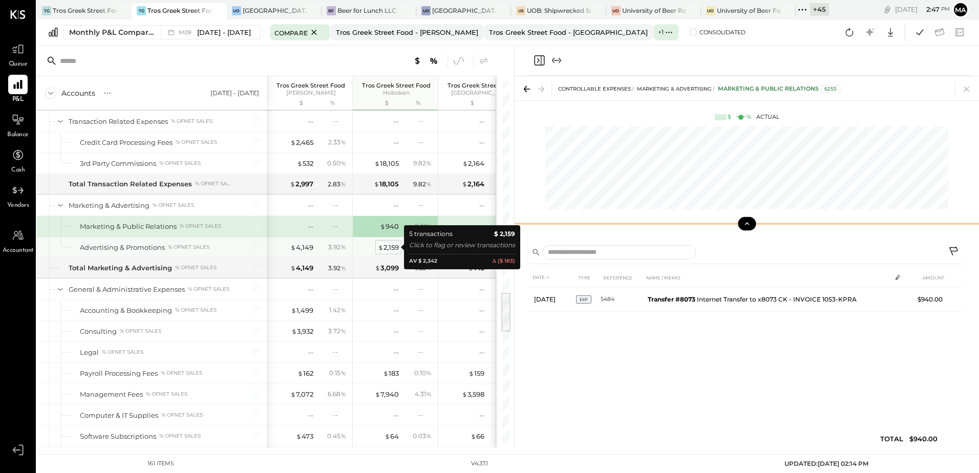
click at [389, 250] on div "$ 2,159" at bounding box center [388, 248] width 21 height 10
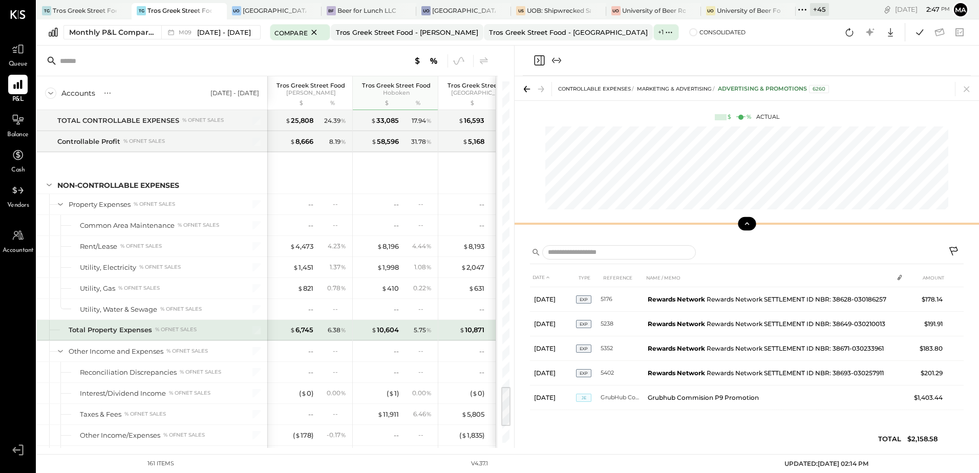
scroll to position [2811, 0]
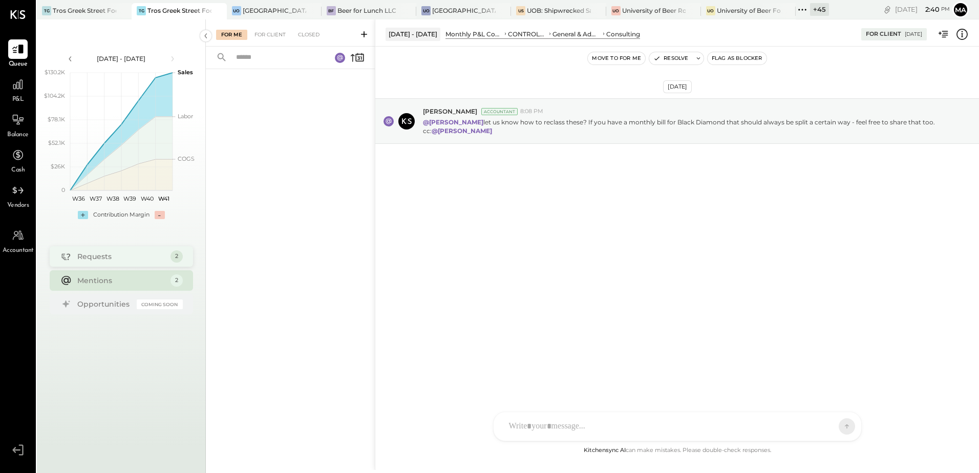
click at [132, 257] on div "Requests" at bounding box center [121, 256] width 88 height 10
click at [132, 257] on div "Requests" at bounding box center [121, 257] width 88 height 10
click at [267, 34] on div "For Client" at bounding box center [269, 35] width 41 height 10
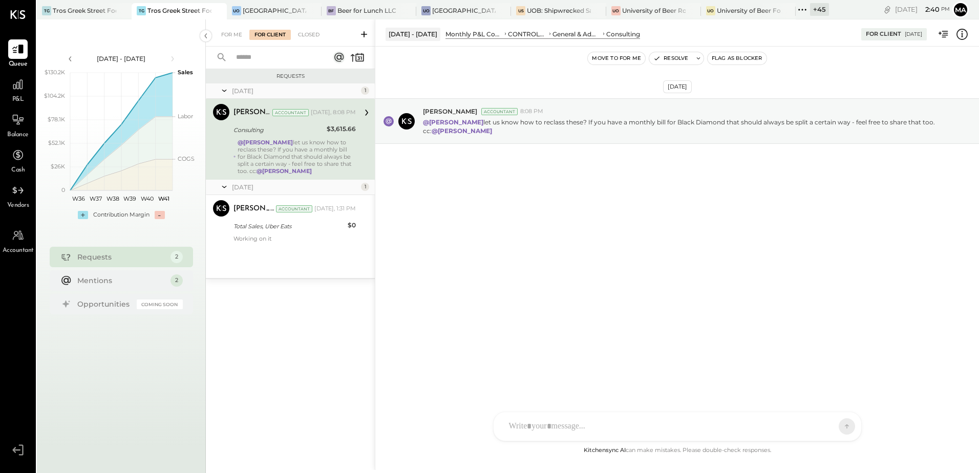
click at [267, 145] on div "@[PERSON_NAME] let us know how to reclass these? If you have a monthly bill for…" at bounding box center [297, 157] width 118 height 36
click at [263, 235] on div "Working on it" at bounding box center [294, 238] width 122 height 7
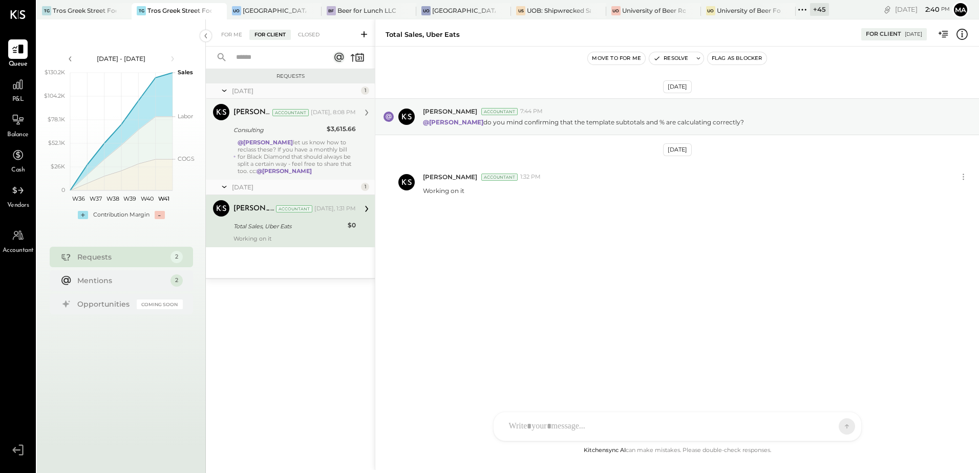
click at [254, 222] on div "Total Sales, Uber Eats" at bounding box center [288, 226] width 111 height 10
click at [259, 159] on div "@[PERSON_NAME] let us know how to reclass these? If you have a monthly bill for…" at bounding box center [297, 157] width 118 height 36
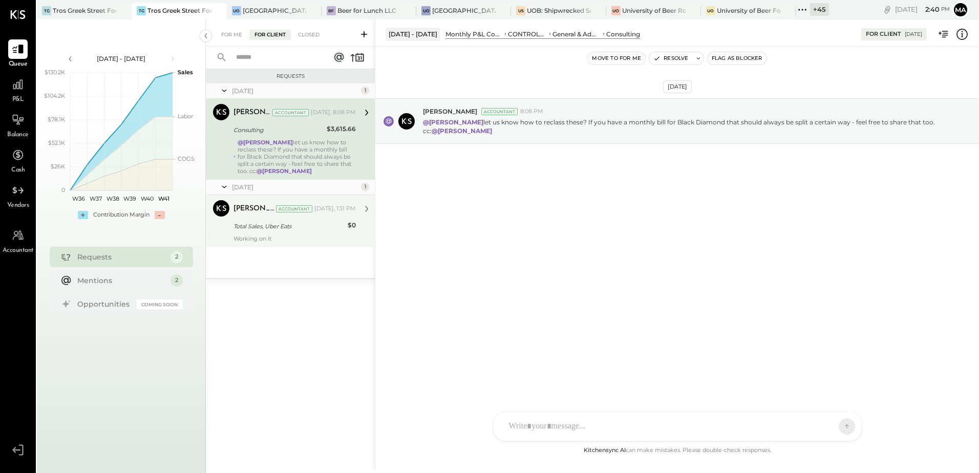
click at [246, 217] on div "[PERSON_NAME] Accountant [DATE], 1:31 PM" at bounding box center [294, 208] width 122 height 17
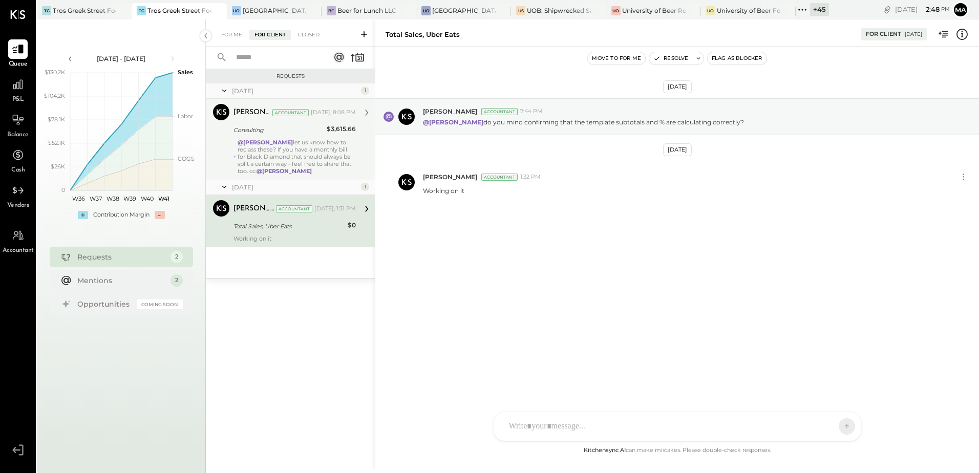
click at [267, 157] on div "@[PERSON_NAME] let us know how to reclass these? If you have a monthly bill for…" at bounding box center [297, 157] width 118 height 36
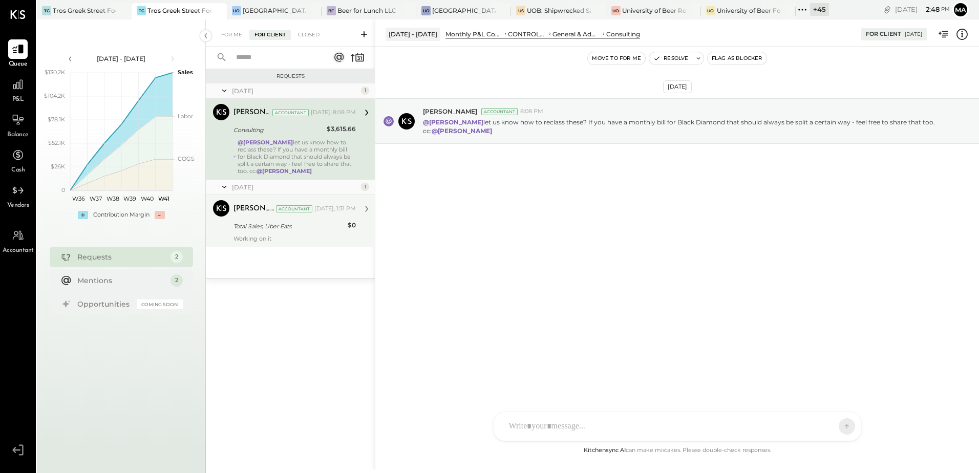
click at [298, 236] on div "Working on it" at bounding box center [294, 238] width 122 height 7
